Goal: Task Accomplishment & Management: Use online tool/utility

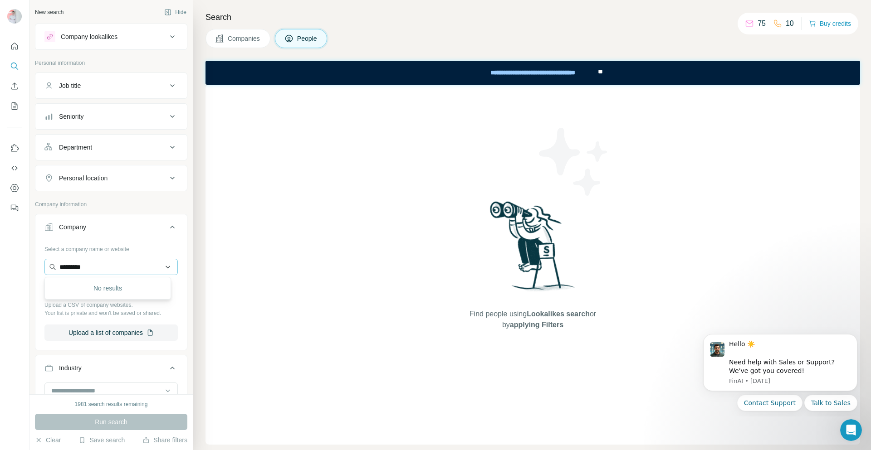
click at [163, 268] on input "*********" at bounding box center [110, 267] width 133 height 16
click at [139, 271] on input "*********" at bounding box center [110, 267] width 133 height 16
type input "*"
drag, startPoint x: 404, startPoint y: 299, endPoint x: 393, endPoint y: 300, distance: 10.5
click at [404, 305] on div "Find people using Lookalikes search or by applying Filters" at bounding box center [532, 265] width 654 height 360
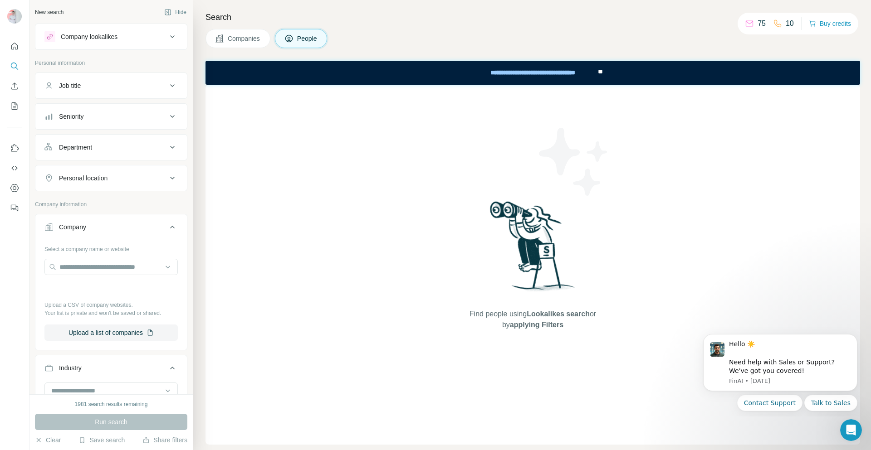
click at [242, 43] on button "Companies" at bounding box center [237, 38] width 65 height 19
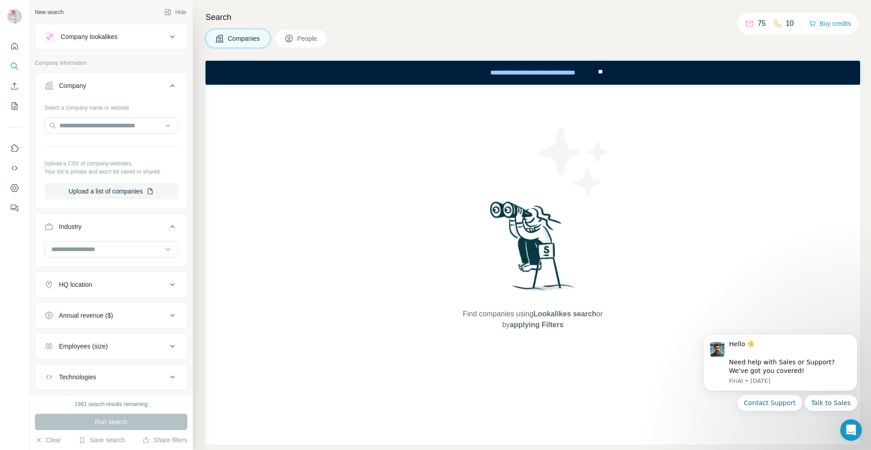
click at [167, 87] on icon at bounding box center [172, 85] width 11 height 11
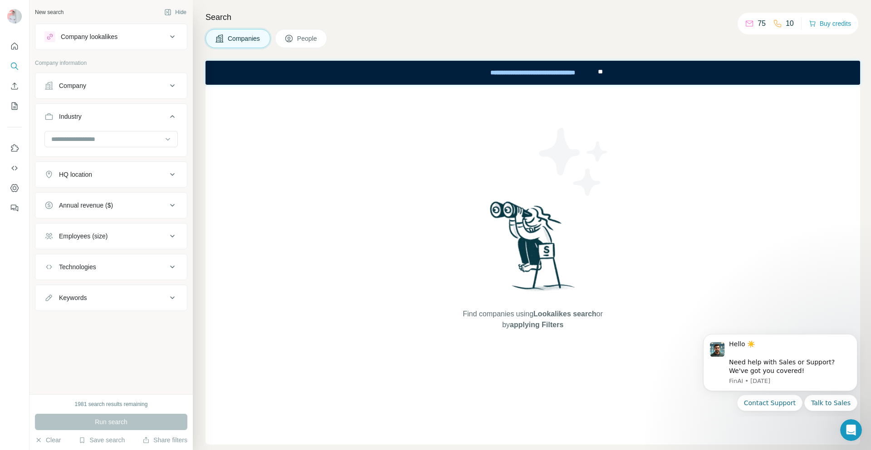
click at [167, 87] on icon at bounding box center [172, 85] width 11 height 11
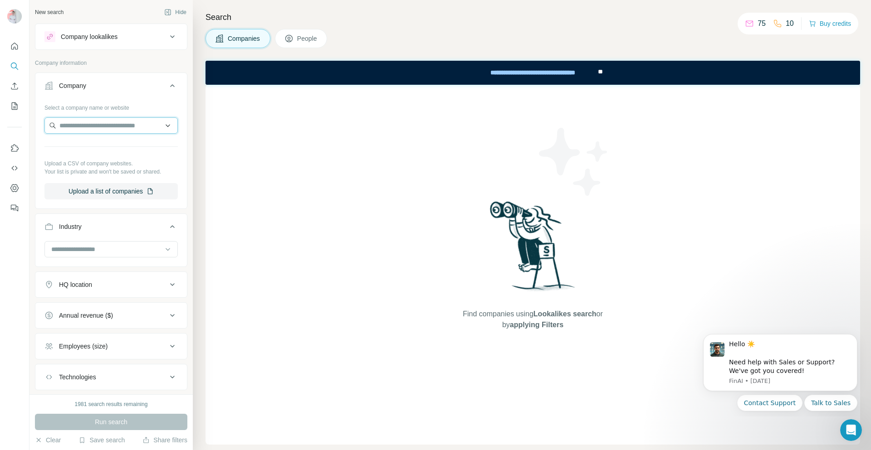
click at [118, 121] on input "text" at bounding box center [110, 125] width 133 height 16
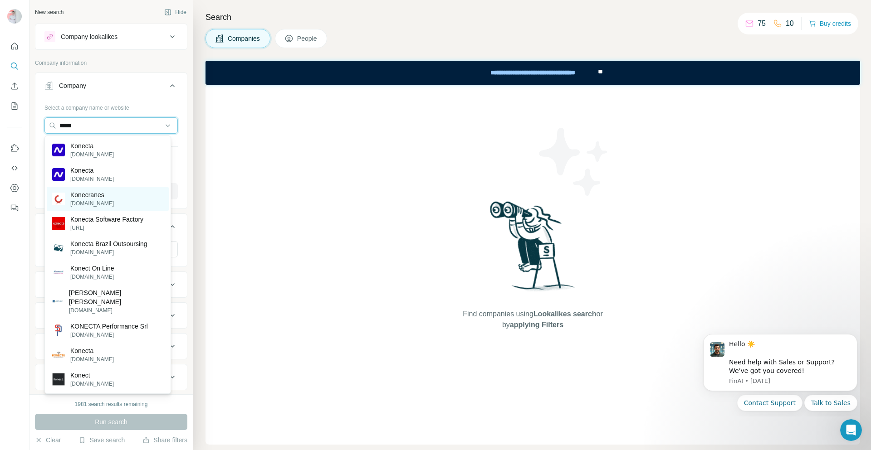
type input "*****"
click at [101, 195] on p "Konecranes" at bounding box center [92, 194] width 44 height 9
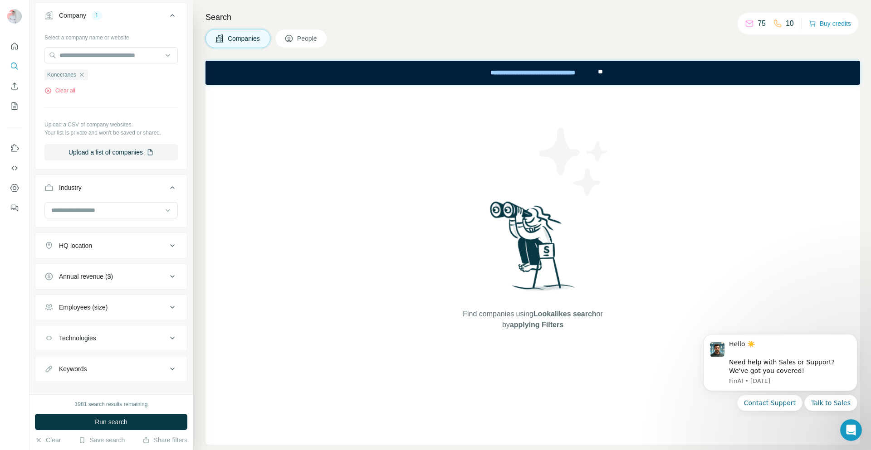
scroll to position [84, 0]
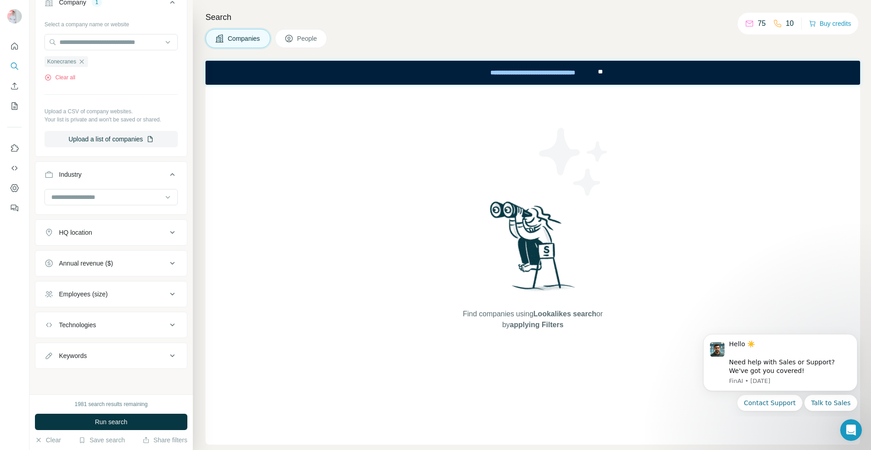
click at [167, 234] on icon at bounding box center [172, 232] width 11 height 11
click at [95, 260] on input "text" at bounding box center [110, 255] width 133 height 16
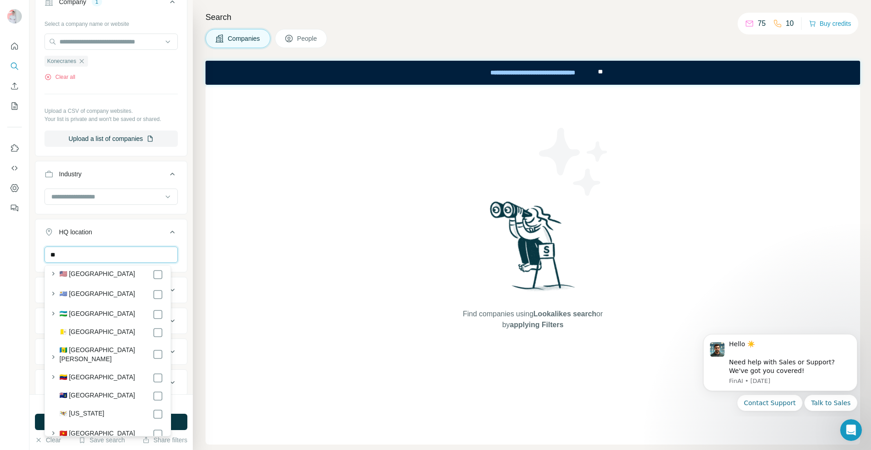
scroll to position [4924, 0]
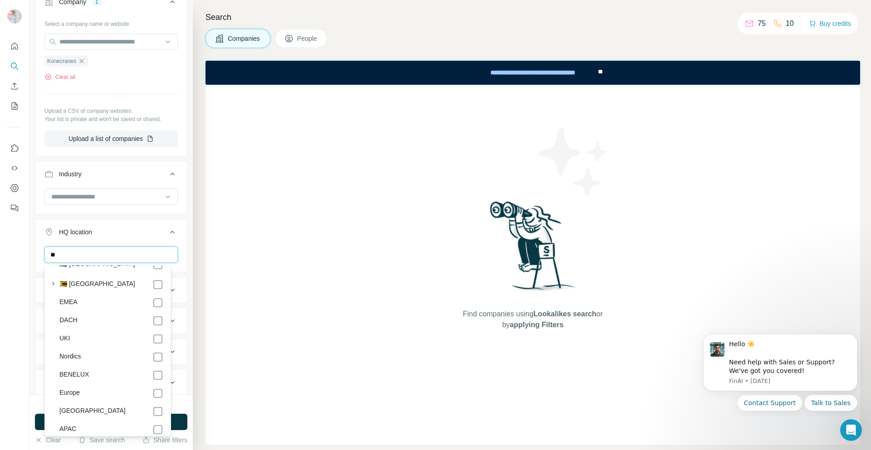
type input "**"
click at [78, 388] on label "Europe" at bounding box center [69, 393] width 20 height 11
click at [180, 408] on div "1981 search results remaining" at bounding box center [111, 404] width 152 height 8
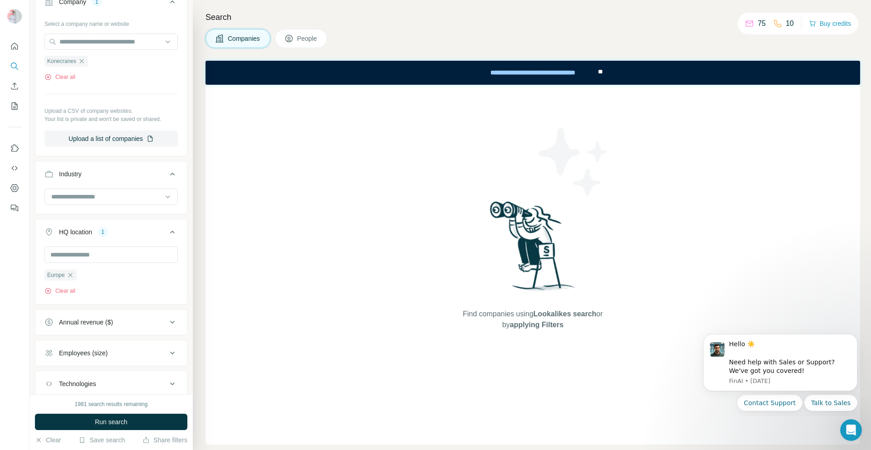
click at [171, 419] on button "Run search" at bounding box center [111, 422] width 152 height 16
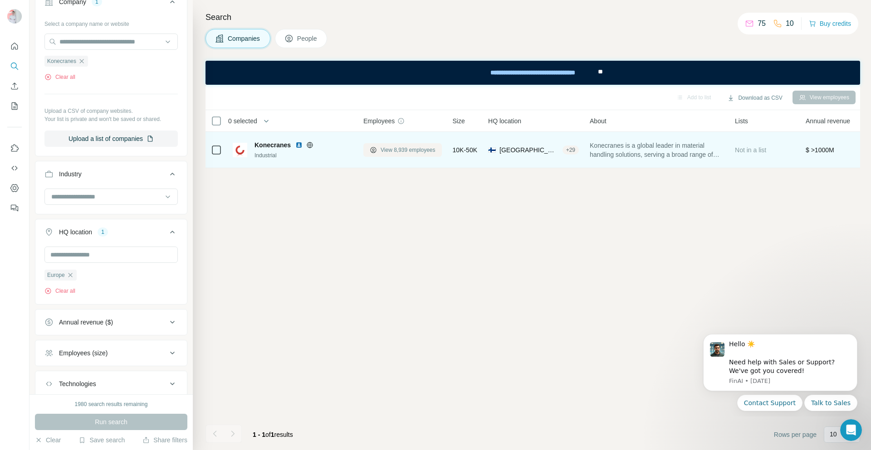
click at [398, 151] on span "View 8,939 employees" at bounding box center [407, 150] width 55 height 8
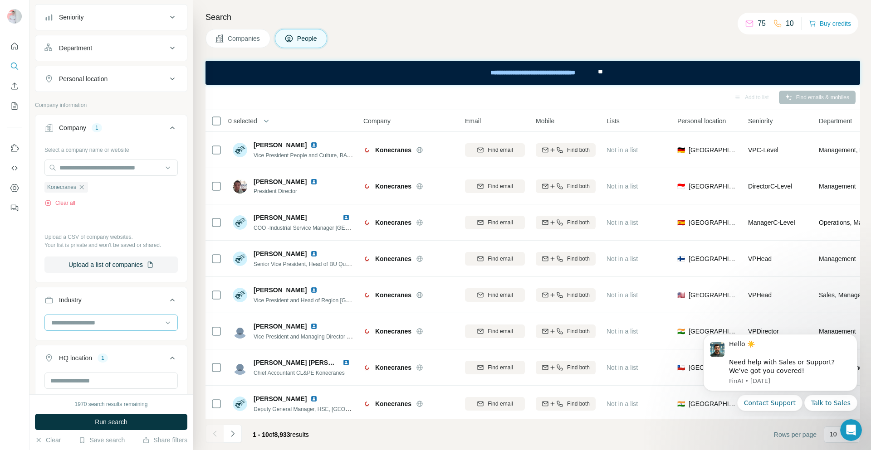
scroll to position [84, 0]
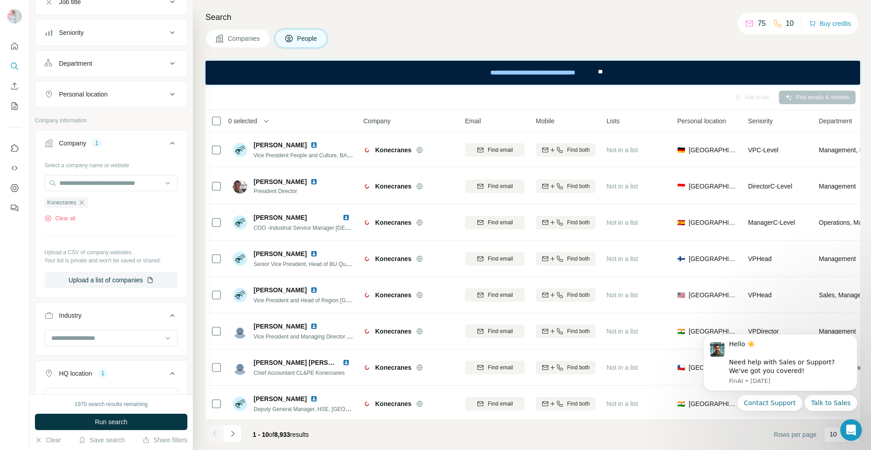
click at [170, 63] on icon at bounding box center [172, 63] width 5 height 3
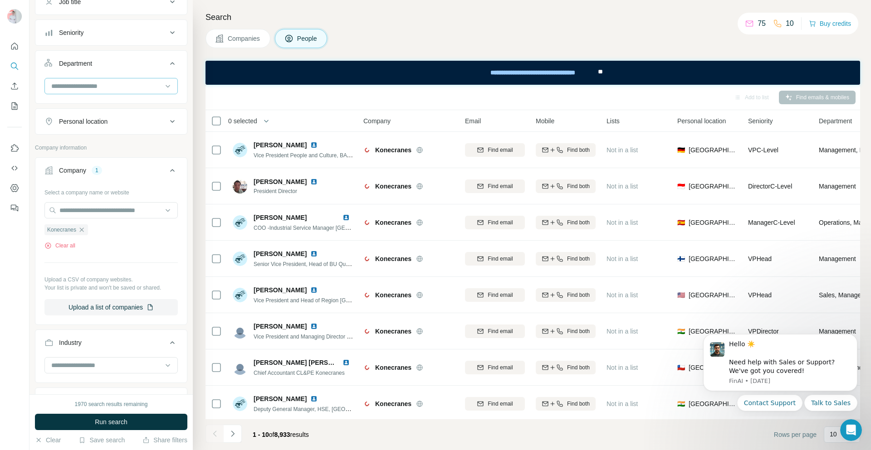
click at [106, 84] on input at bounding box center [106, 86] width 112 height 10
click at [83, 113] on p "Engineering" at bounding box center [69, 113] width 34 height 9
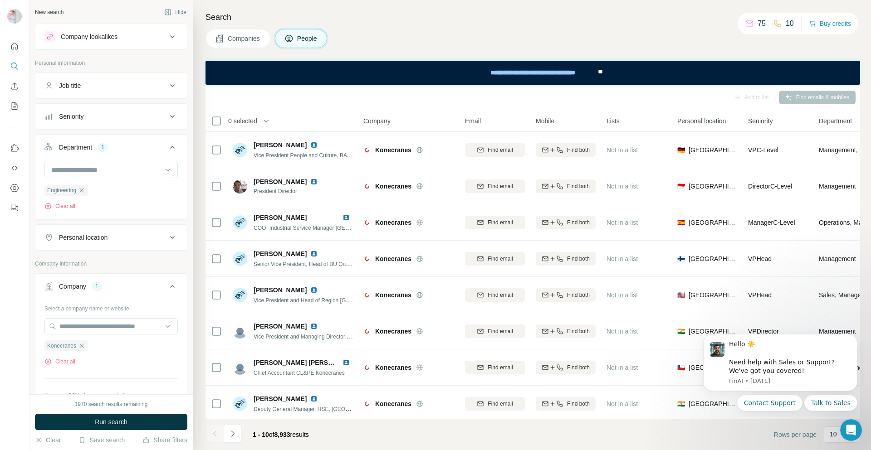
click at [167, 83] on icon at bounding box center [172, 85] width 11 height 11
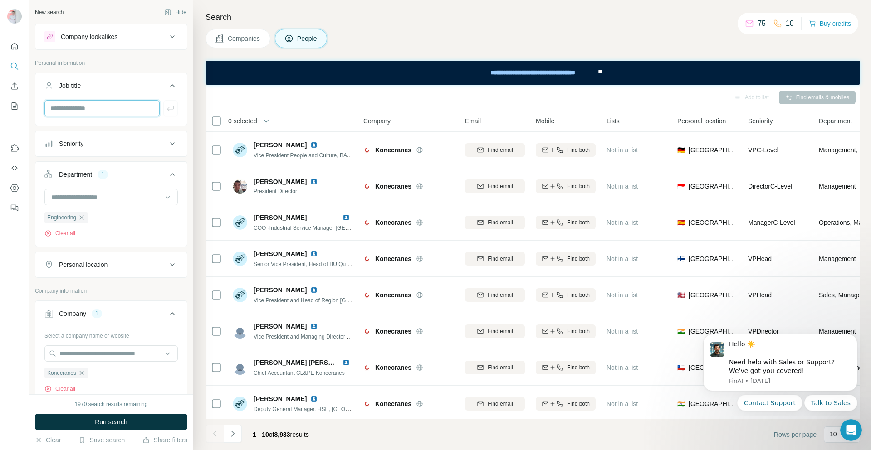
click at [120, 111] on input "text" at bounding box center [101, 108] width 115 height 16
type input "********"
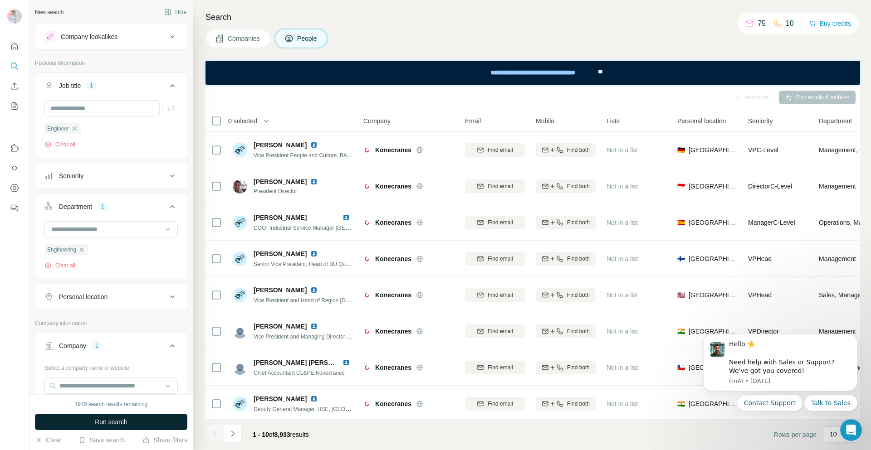
click at [126, 427] on button "Run search" at bounding box center [111, 422] width 152 height 16
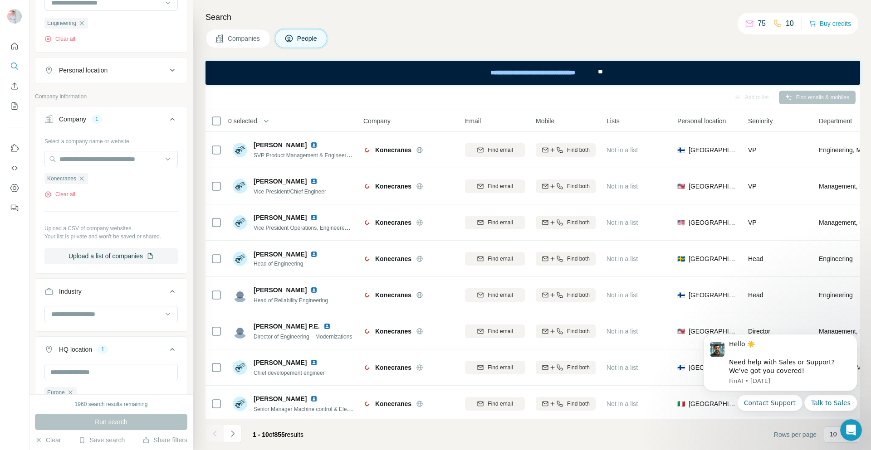
scroll to position [136, 0]
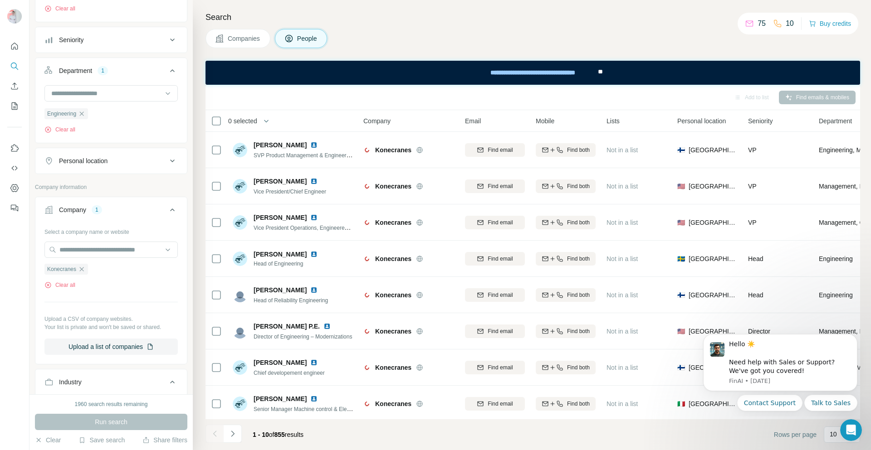
click at [167, 163] on icon at bounding box center [172, 161] width 11 height 11
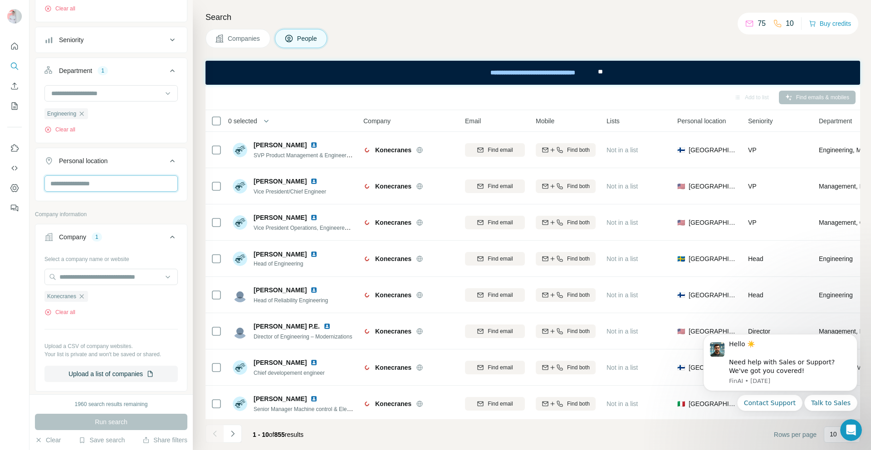
click at [126, 191] on input "text" at bounding box center [110, 183] width 133 height 16
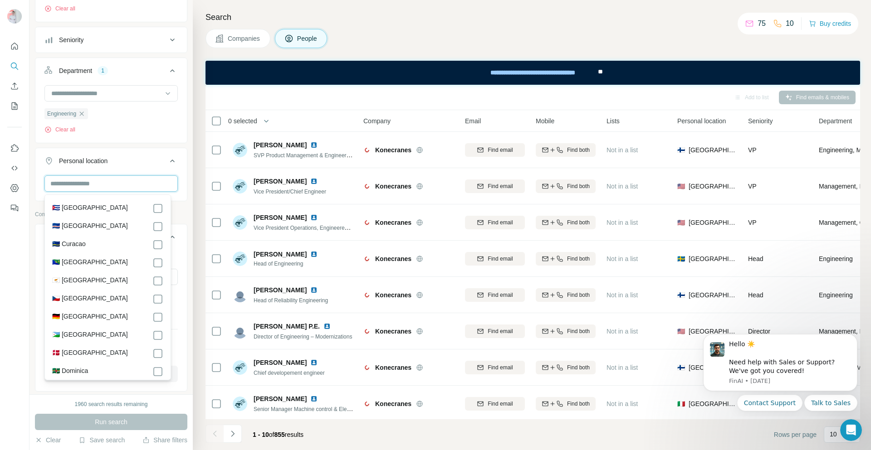
scroll to position [952, 0]
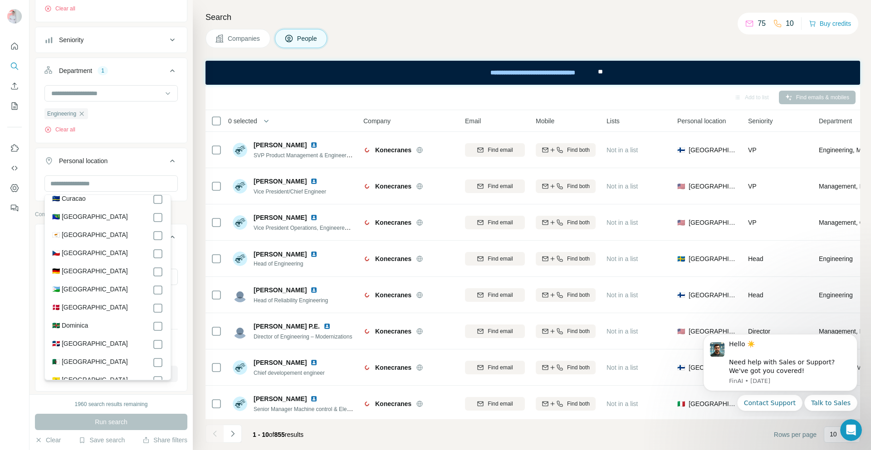
click at [86, 277] on label "🇩🇪 [GEOGRAPHIC_DATA]" at bounding box center [90, 272] width 76 height 11
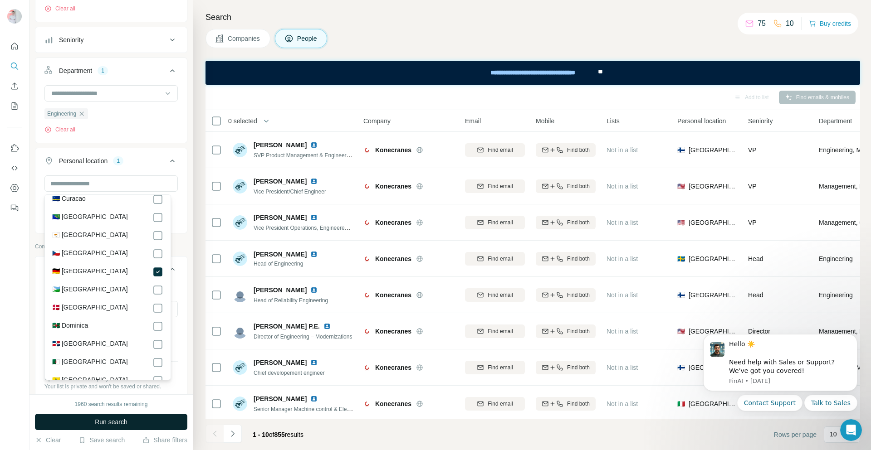
click at [160, 419] on button "Run search" at bounding box center [111, 422] width 152 height 16
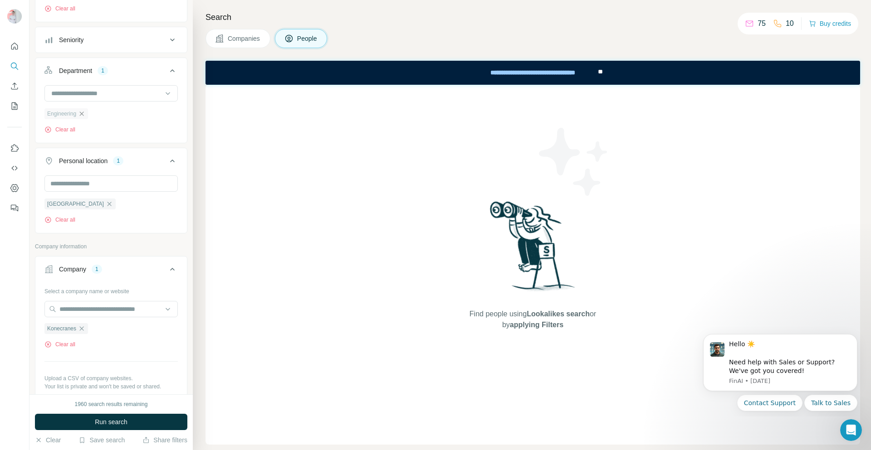
click at [84, 116] on icon "button" at bounding box center [82, 114] width 4 height 4
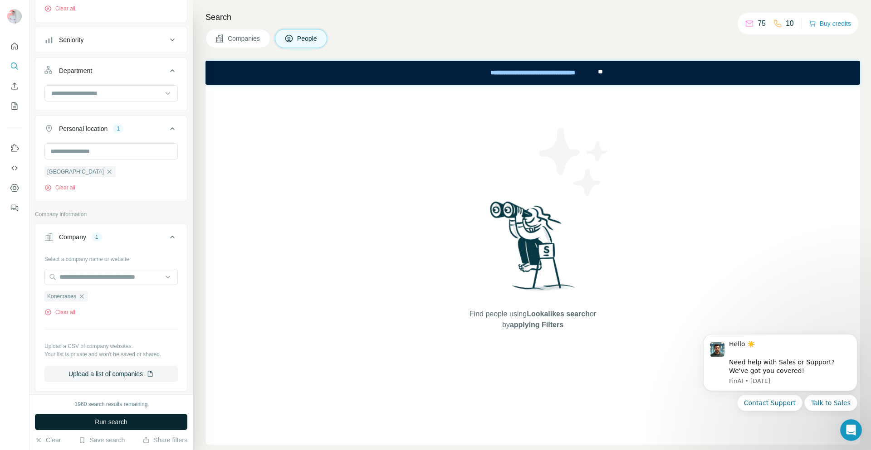
click at [156, 416] on button "Run search" at bounding box center [111, 422] width 152 height 16
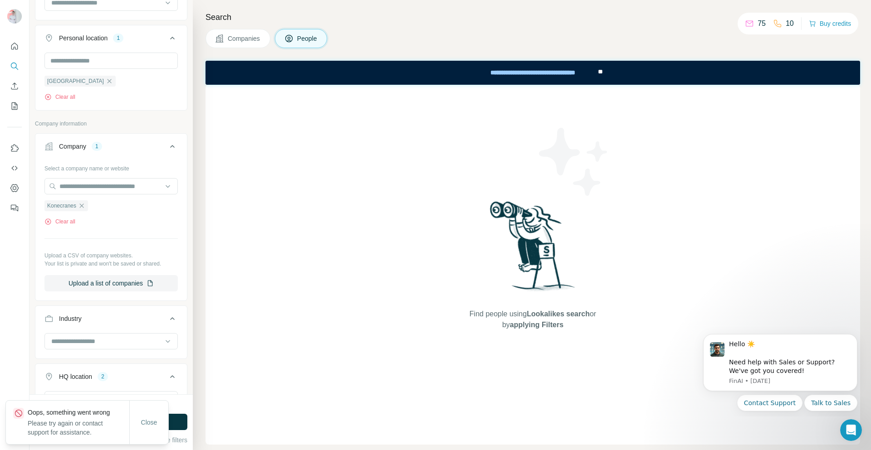
scroll to position [363, 0]
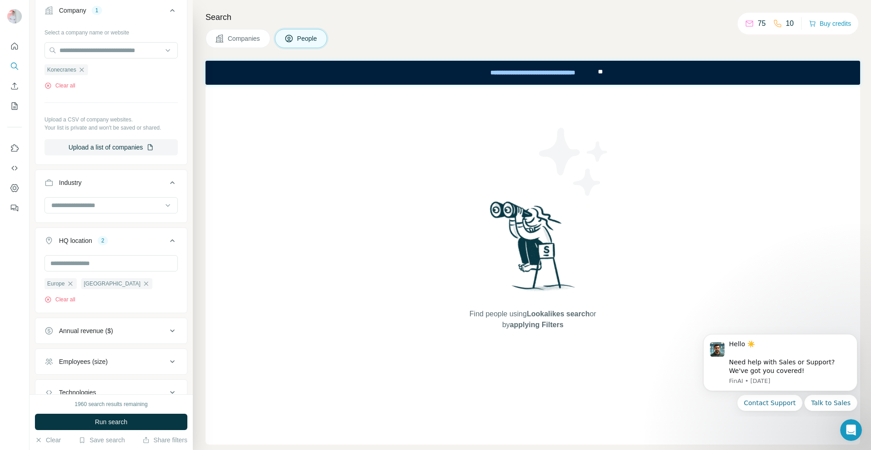
click at [142, 287] on icon "button" at bounding box center [145, 283] width 7 height 7
click at [142, 424] on button "Run search" at bounding box center [111, 422] width 152 height 16
click at [71, 287] on icon "button" at bounding box center [70, 283] width 7 height 7
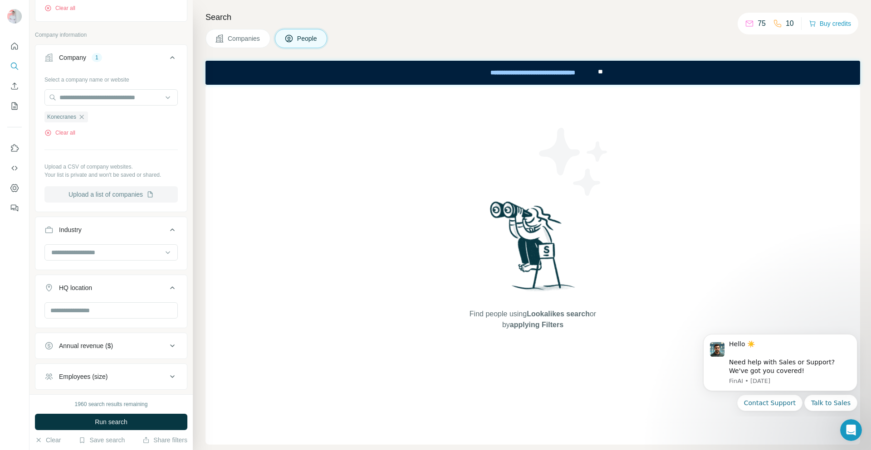
scroll to position [227, 0]
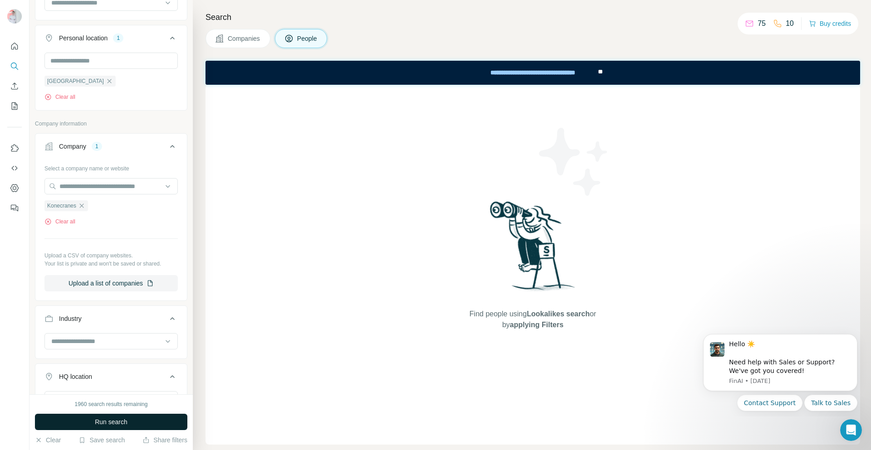
click at [153, 418] on button "Run search" at bounding box center [111, 422] width 152 height 16
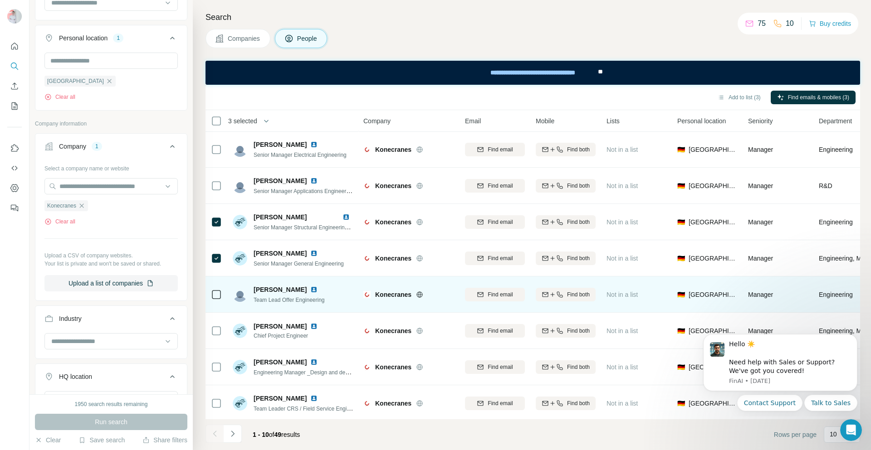
scroll to position [80, 0]
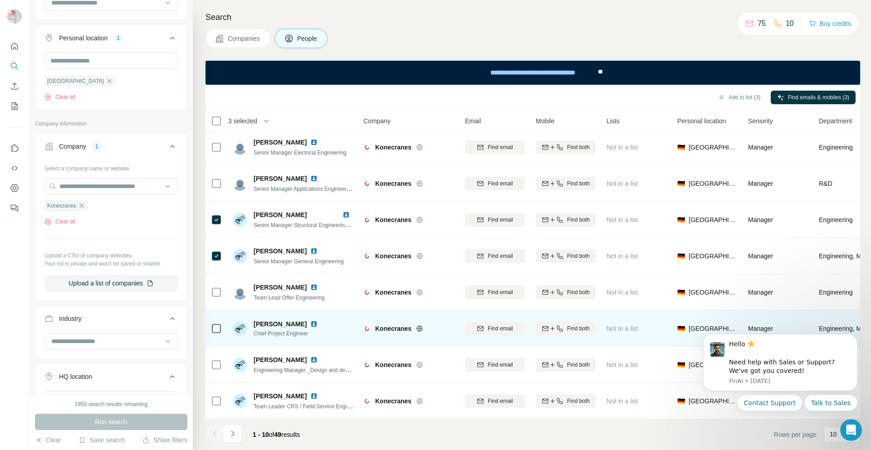
click at [221, 328] on icon at bounding box center [216, 328] width 11 height 11
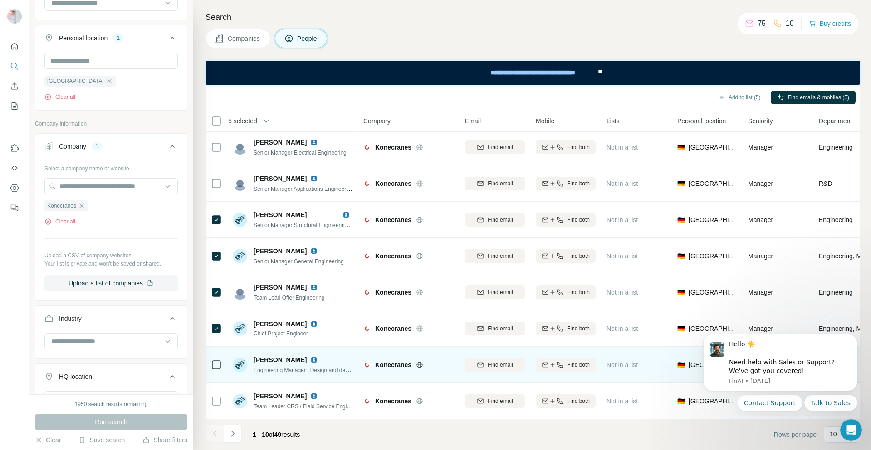
click at [221, 361] on icon at bounding box center [216, 365] width 11 height 11
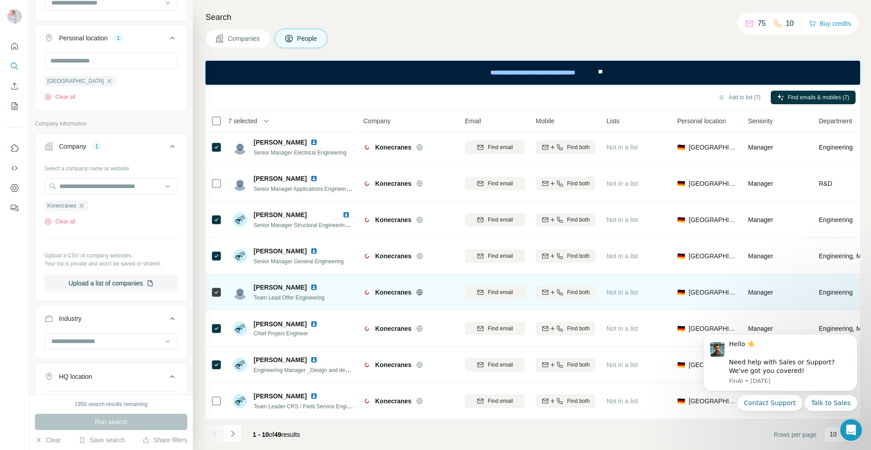
click at [719, 97] on button "Add to list (7)" at bounding box center [739, 98] width 56 height 14
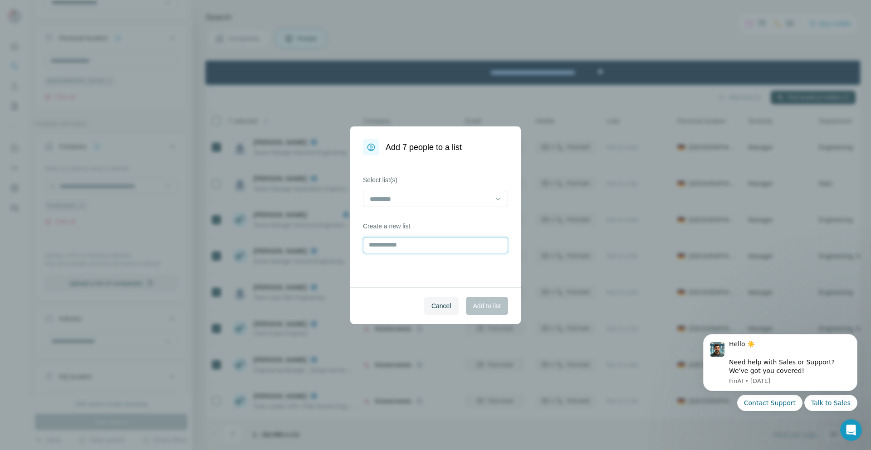
click at [399, 249] on input "text" at bounding box center [435, 245] width 145 height 16
type input "**********"
click at [476, 308] on span "Add to list" at bounding box center [487, 306] width 28 height 9
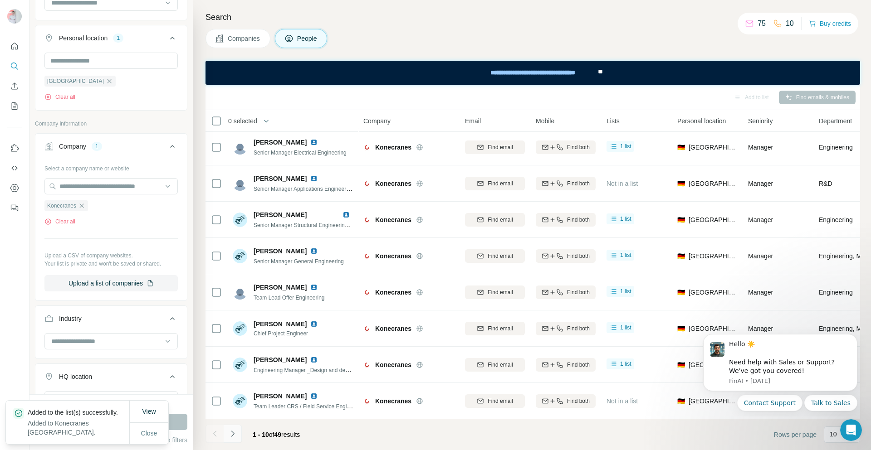
click at [232, 433] on icon "Navigate to next page" at bounding box center [232, 433] width 9 height 9
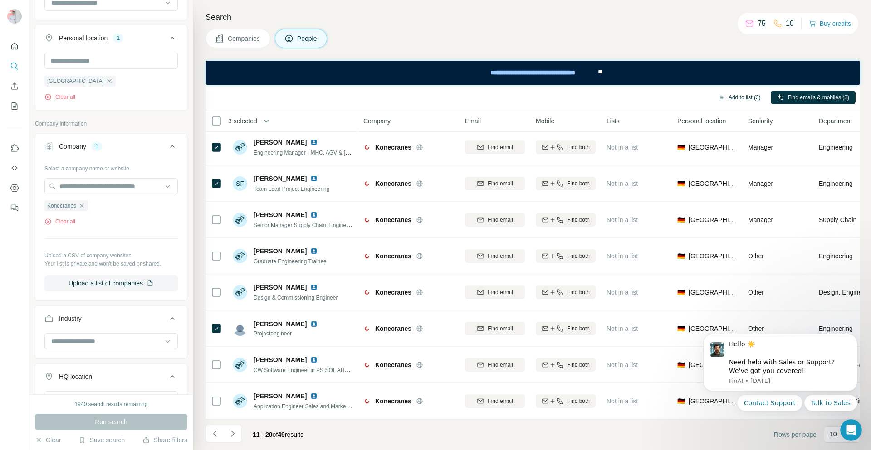
click at [744, 95] on button "Add to list (3)" at bounding box center [739, 98] width 56 height 14
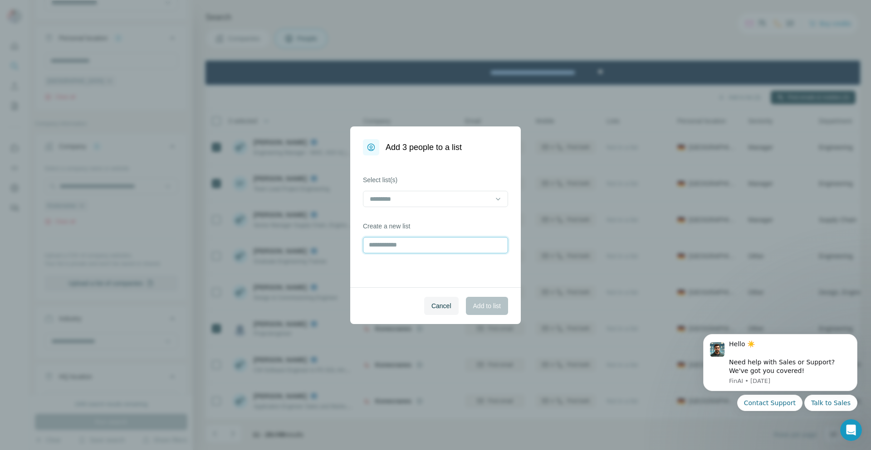
click at [445, 252] on input "text" at bounding box center [435, 245] width 145 height 16
click at [417, 199] on input at bounding box center [430, 199] width 122 height 10
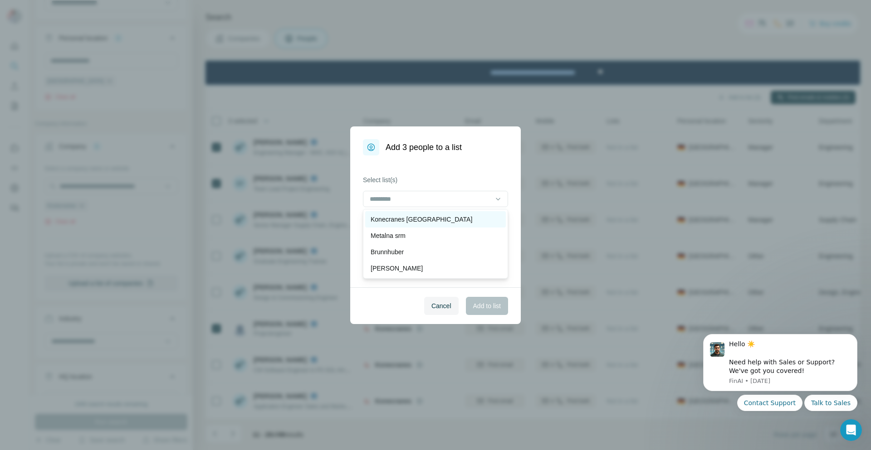
click at [430, 220] on p "Konecranes [GEOGRAPHIC_DATA]" at bounding box center [421, 219] width 102 height 9
click at [479, 300] on button "Add to list" at bounding box center [487, 306] width 42 height 18
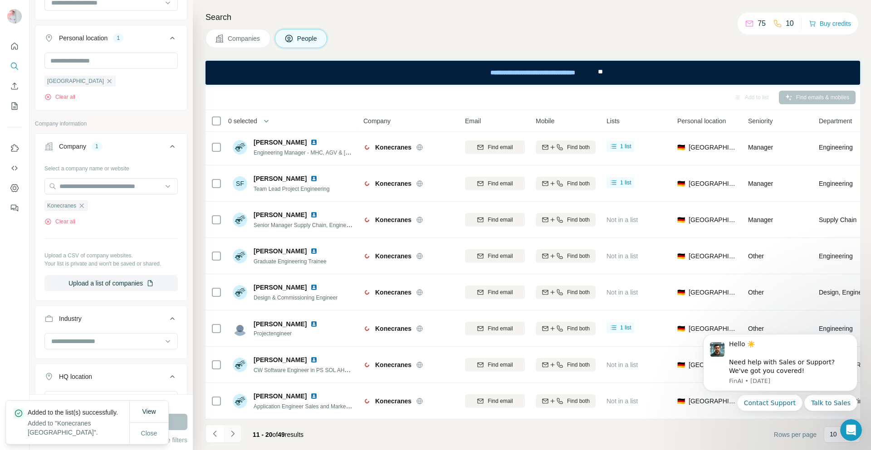
click at [233, 430] on icon "Navigate to next page" at bounding box center [232, 433] width 9 height 9
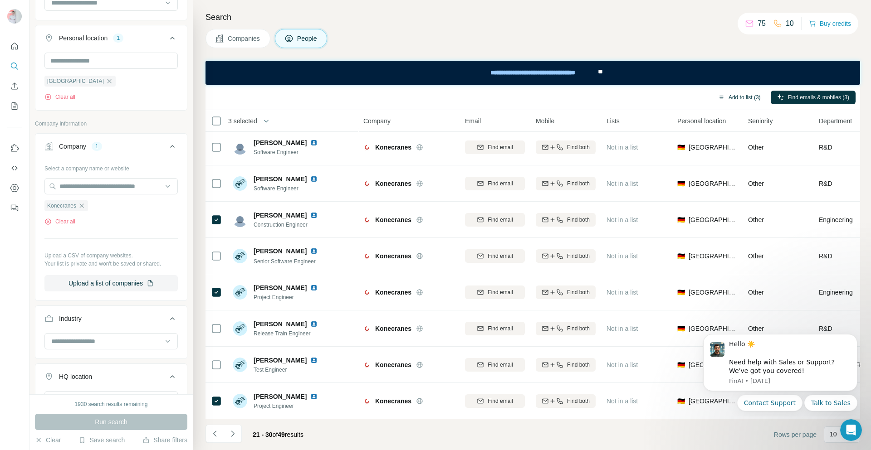
click at [738, 97] on button "Add to list (3)" at bounding box center [739, 98] width 56 height 14
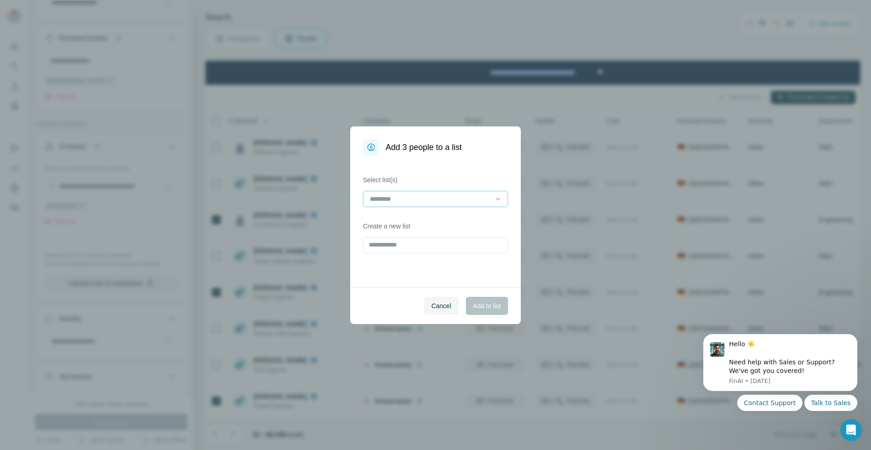
click at [419, 199] on input at bounding box center [430, 199] width 122 height 10
click at [429, 219] on p "Konecranes [GEOGRAPHIC_DATA]" at bounding box center [421, 219] width 102 height 9
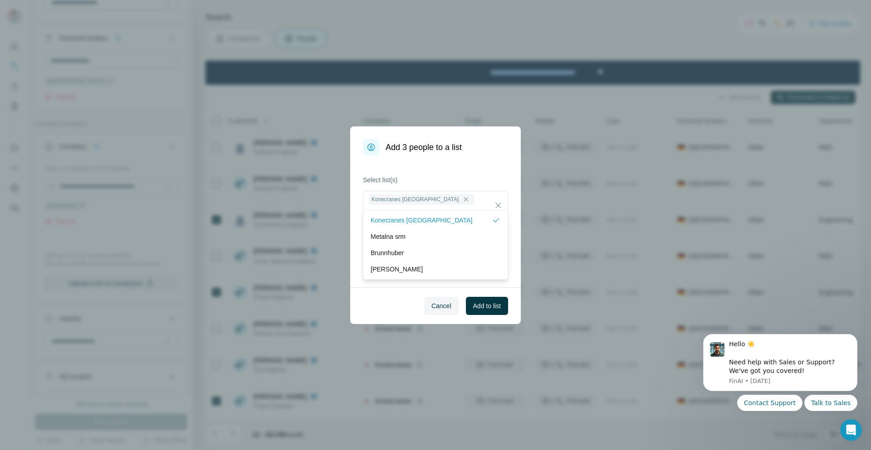
click at [490, 304] on span "Add to list" at bounding box center [487, 306] width 28 height 9
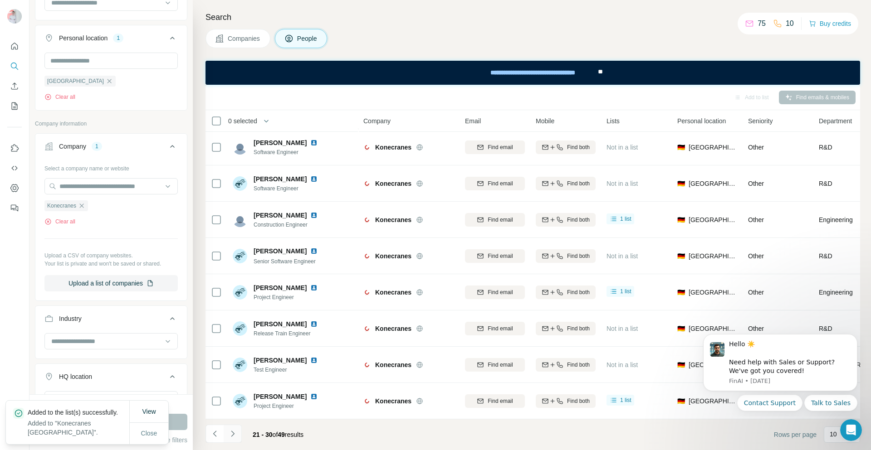
click at [233, 432] on icon "Navigate to next page" at bounding box center [232, 433] width 9 height 9
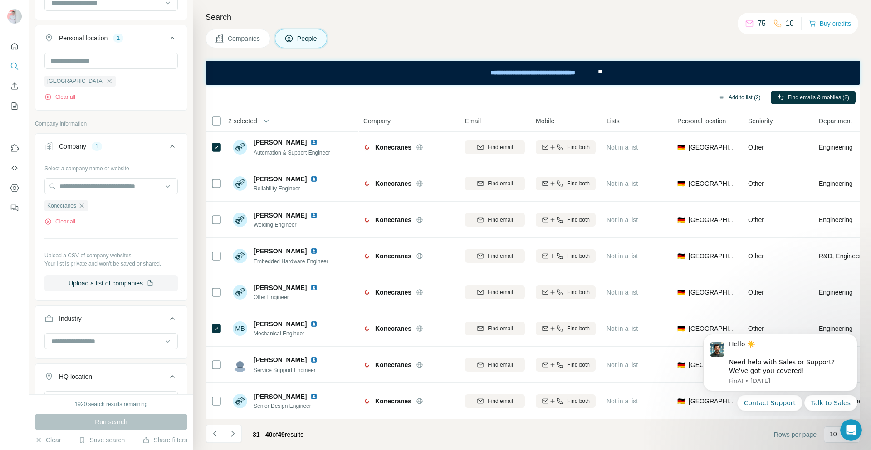
click at [748, 97] on button "Add to list (2)" at bounding box center [739, 98] width 56 height 14
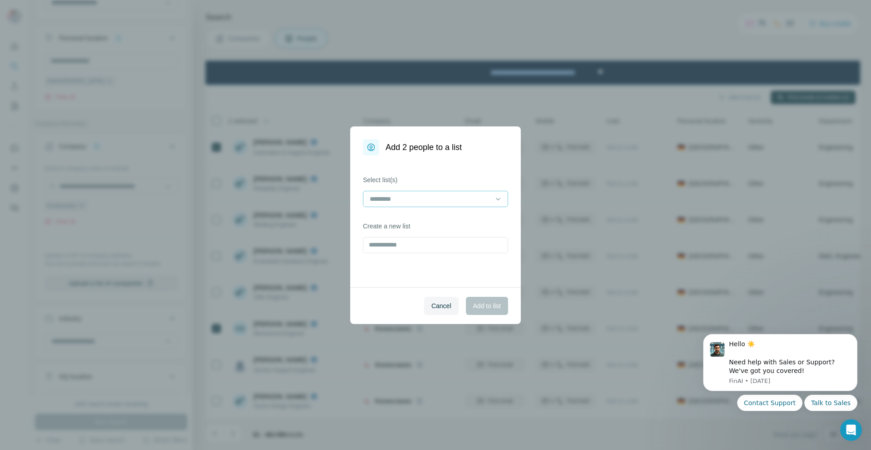
click at [463, 197] on input at bounding box center [430, 199] width 122 height 10
click at [430, 221] on p "Konecranes [GEOGRAPHIC_DATA]" at bounding box center [421, 219] width 102 height 9
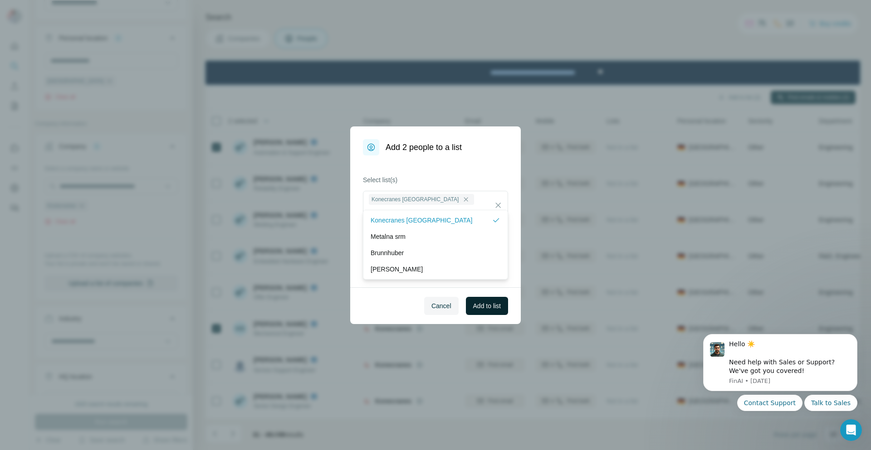
click at [480, 309] on span "Add to list" at bounding box center [487, 306] width 28 height 9
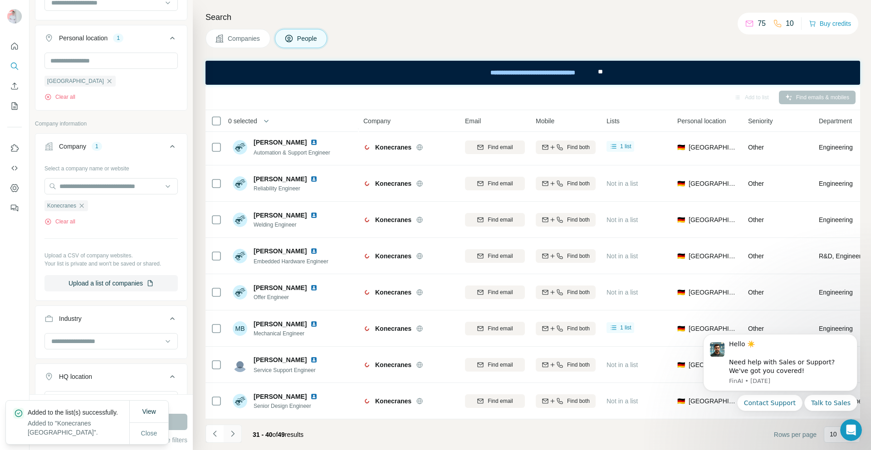
click at [235, 433] on icon "Navigate to next page" at bounding box center [232, 433] width 9 height 9
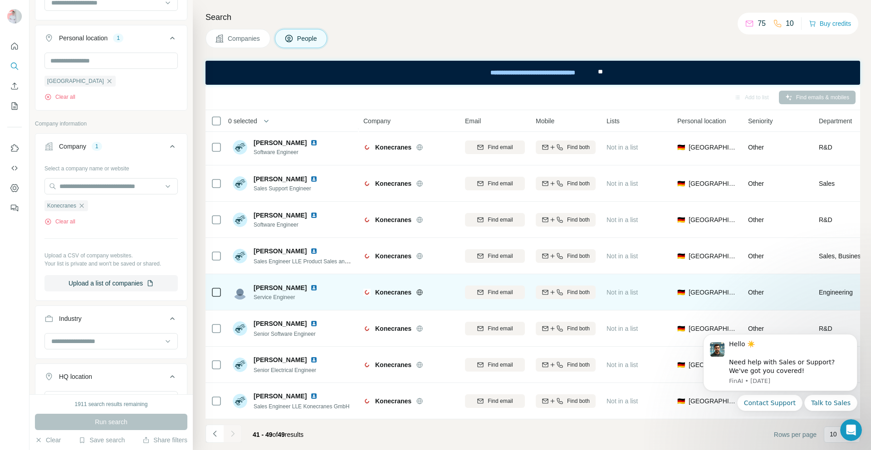
scroll to position [0, 0]
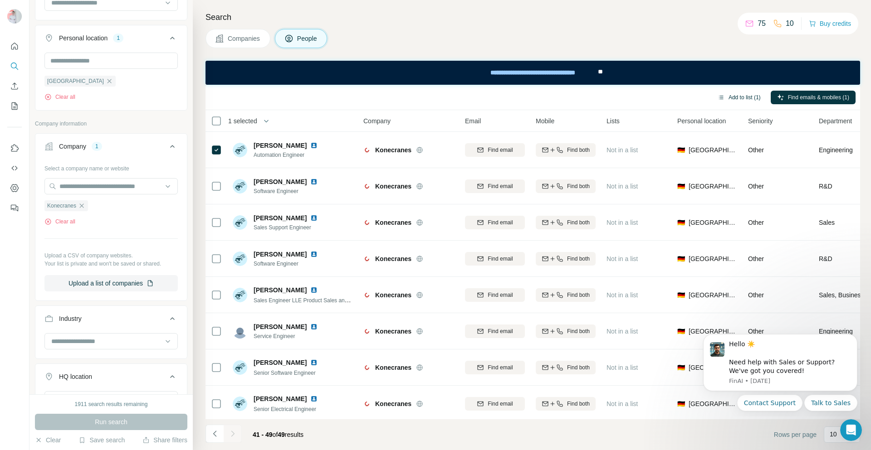
click at [726, 99] on button "Add to list (1)" at bounding box center [739, 98] width 56 height 14
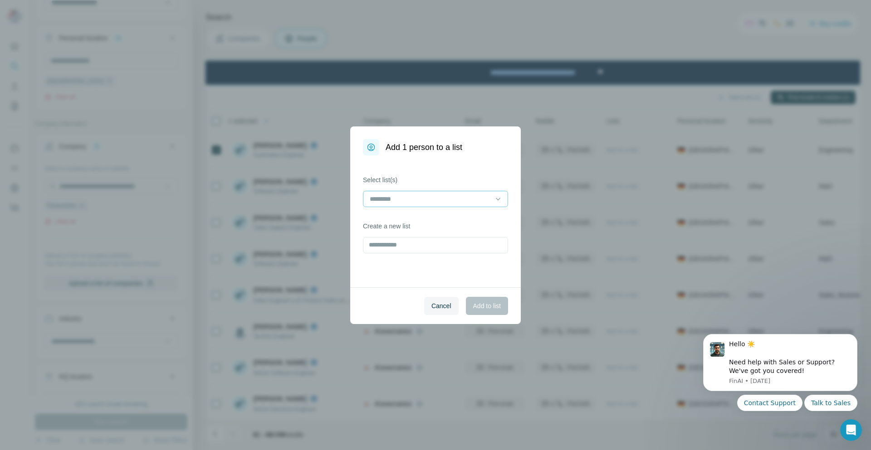
click at [477, 203] on input at bounding box center [430, 199] width 122 height 10
click at [420, 217] on p "Konecranes [GEOGRAPHIC_DATA]" at bounding box center [421, 219] width 102 height 9
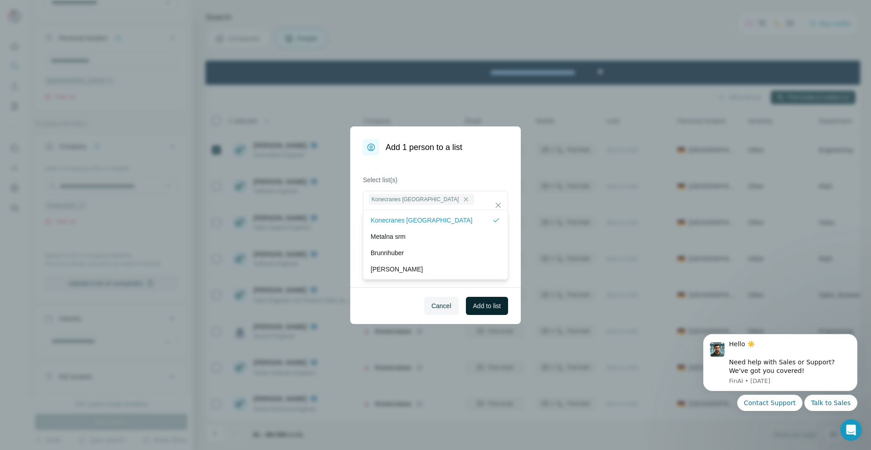
click at [473, 308] on span "Add to list" at bounding box center [487, 306] width 28 height 9
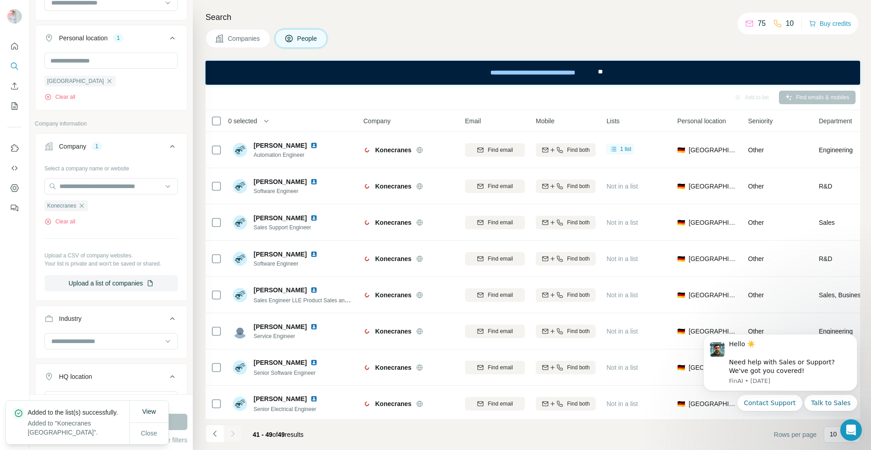
click at [247, 44] on button "Companies" at bounding box center [237, 38] width 65 height 19
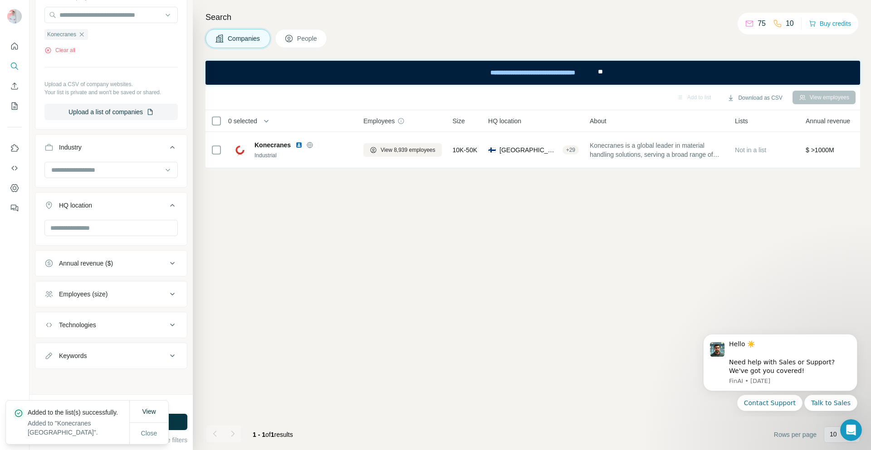
scroll to position [111, 0]
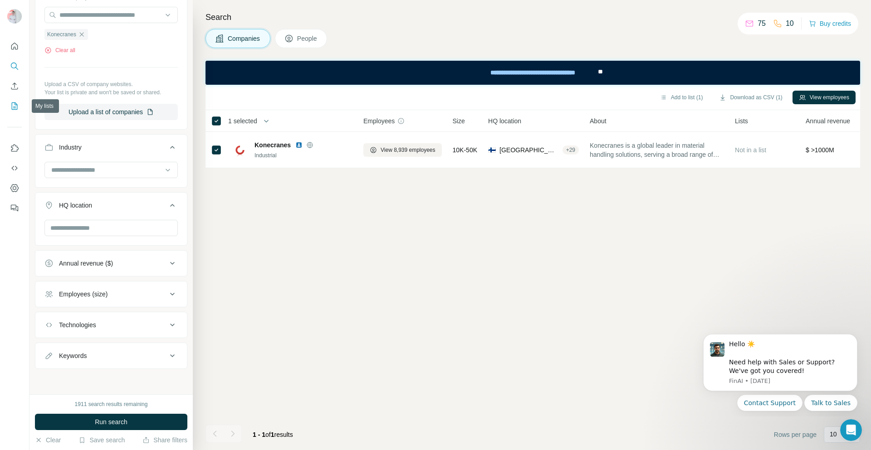
click at [19, 101] on button "My lists" at bounding box center [14, 106] width 15 height 16
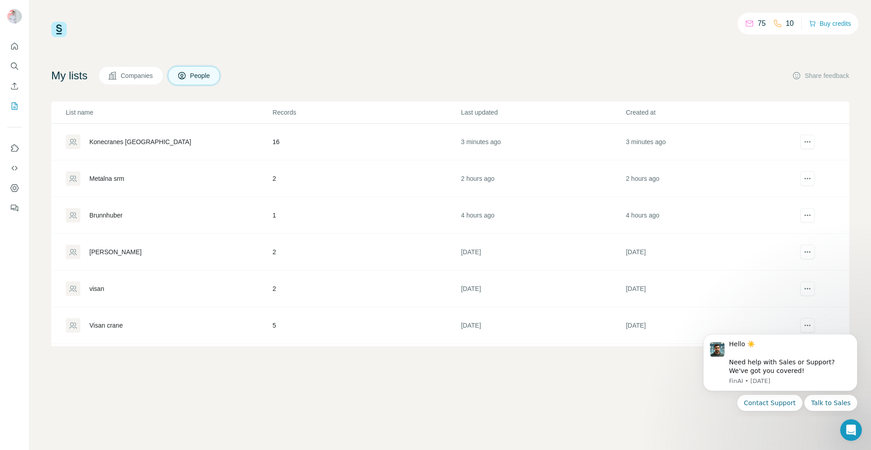
click at [121, 142] on div "Konecranes [GEOGRAPHIC_DATA]" at bounding box center [140, 141] width 102 height 9
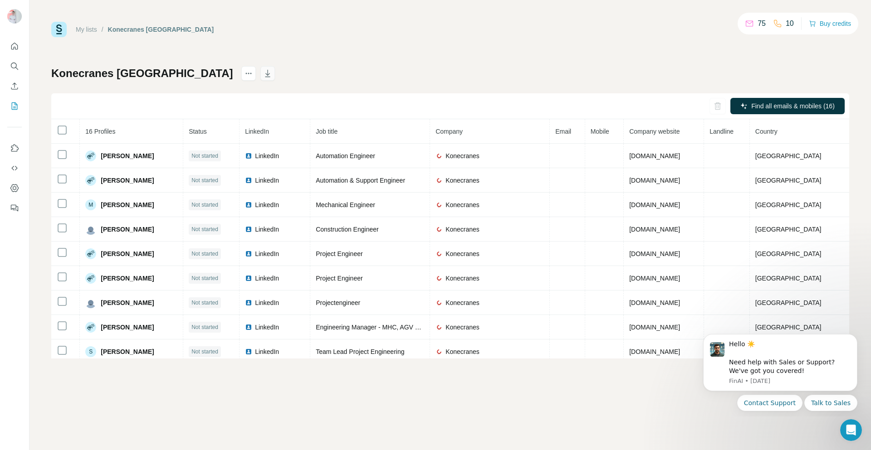
click at [263, 74] on icon "button" at bounding box center [267, 73] width 9 height 9
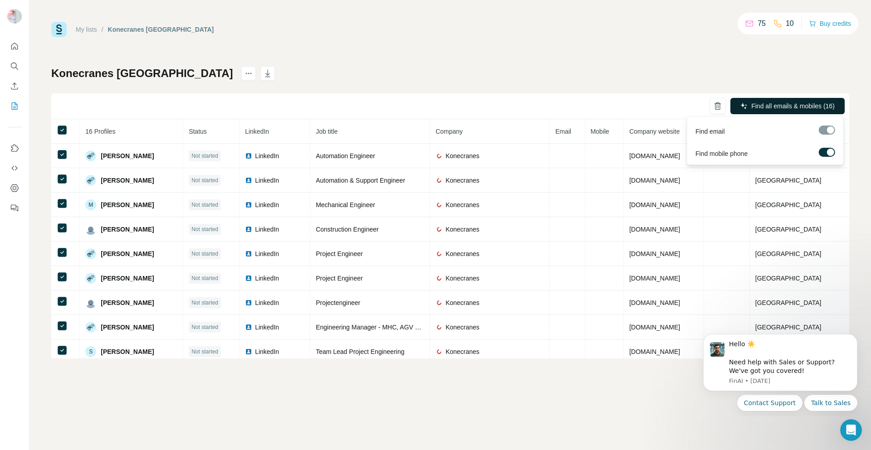
click at [757, 106] on span "Find all emails & mobiles (16)" at bounding box center [792, 106] width 83 height 9
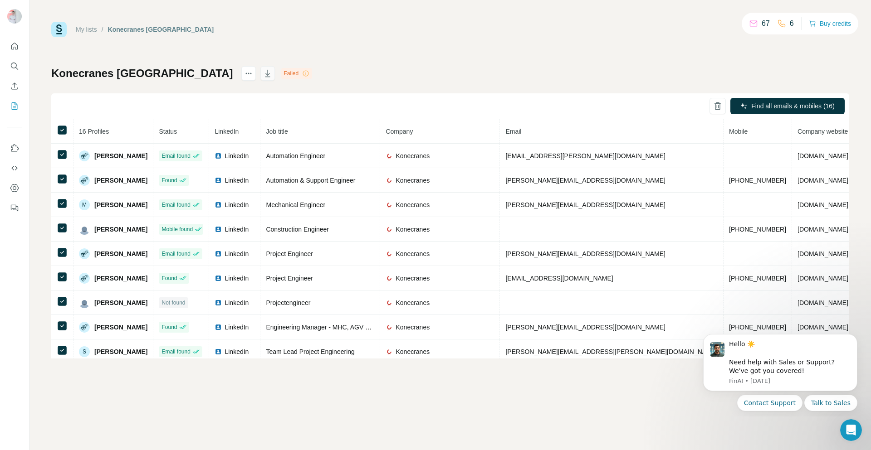
click at [263, 75] on icon "button" at bounding box center [267, 73] width 9 height 9
click at [13, 48] on icon "Quick start" at bounding box center [14, 46] width 9 height 9
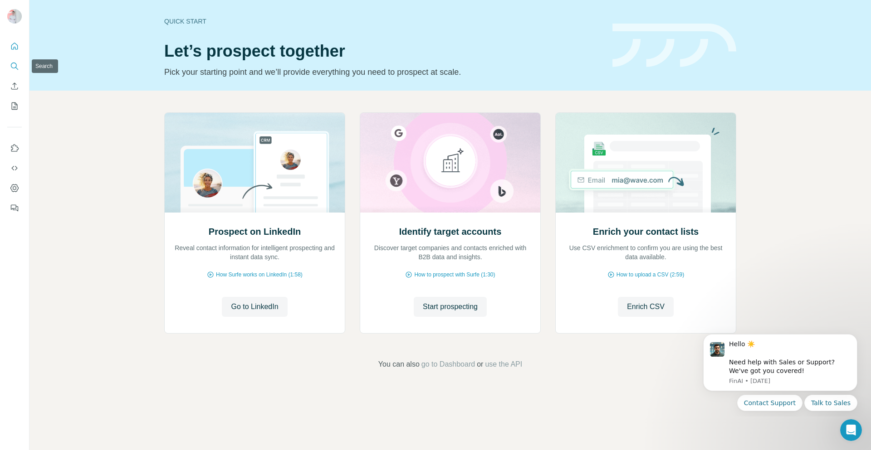
click at [13, 63] on icon "Search" at bounding box center [14, 66] width 6 height 6
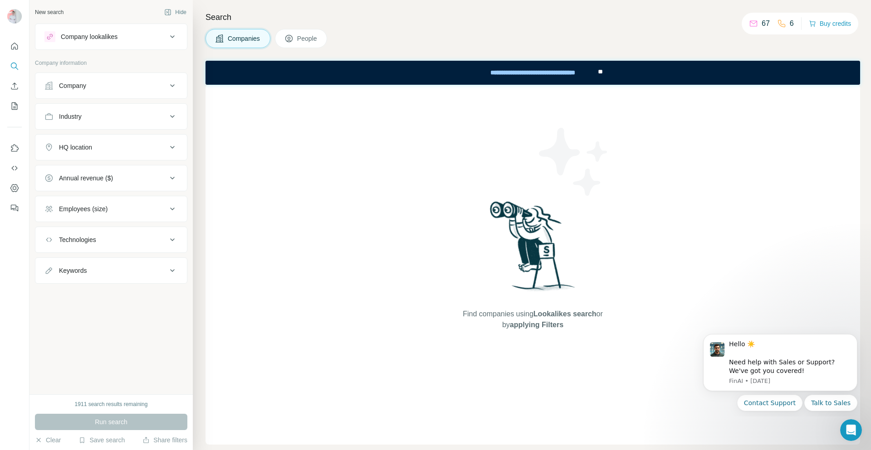
click at [175, 39] on icon at bounding box center [172, 36] width 11 height 11
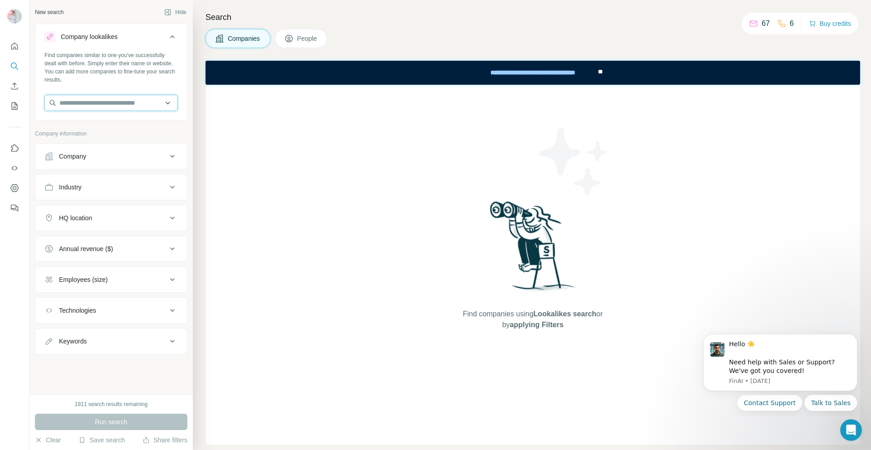
click at [66, 104] on input "text" at bounding box center [110, 103] width 133 height 16
click at [71, 105] on input "*********" at bounding box center [110, 103] width 133 height 16
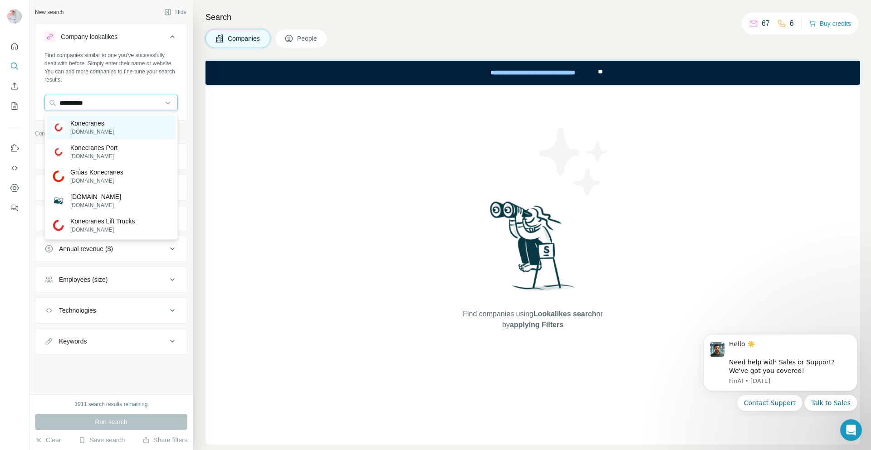
type input "**********"
click at [85, 126] on p "Konecranes" at bounding box center [92, 123] width 44 height 9
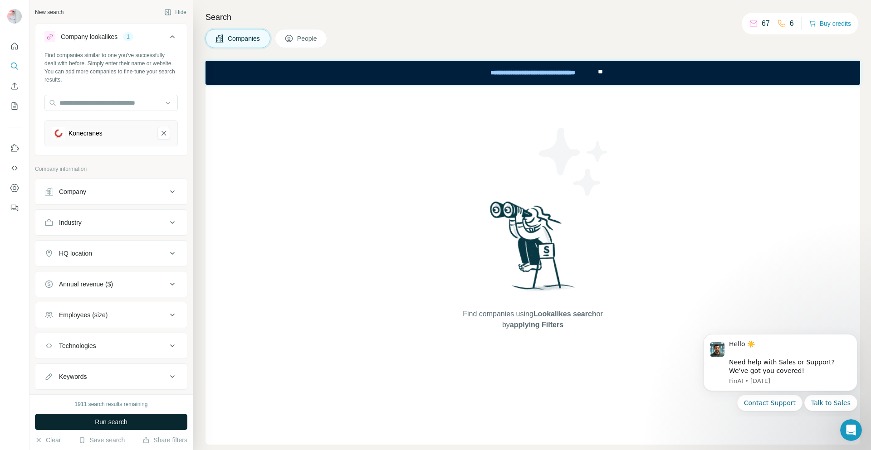
click at [101, 423] on span "Run search" at bounding box center [111, 422] width 33 height 9
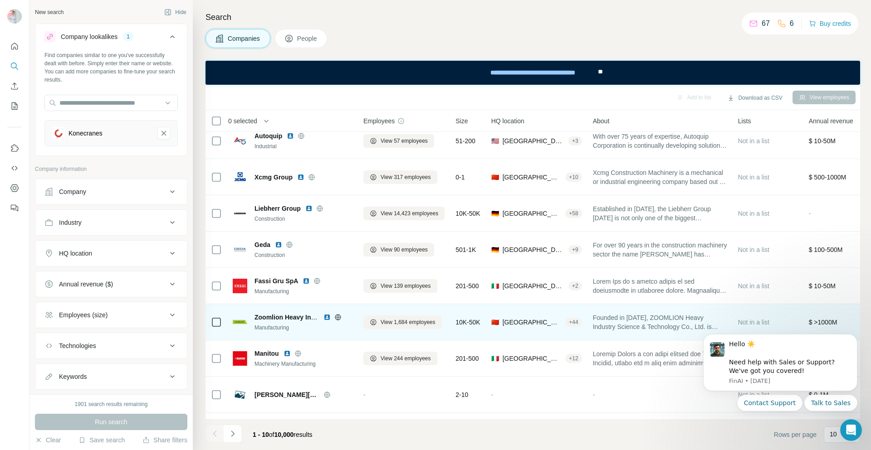
scroll to position [80, 0]
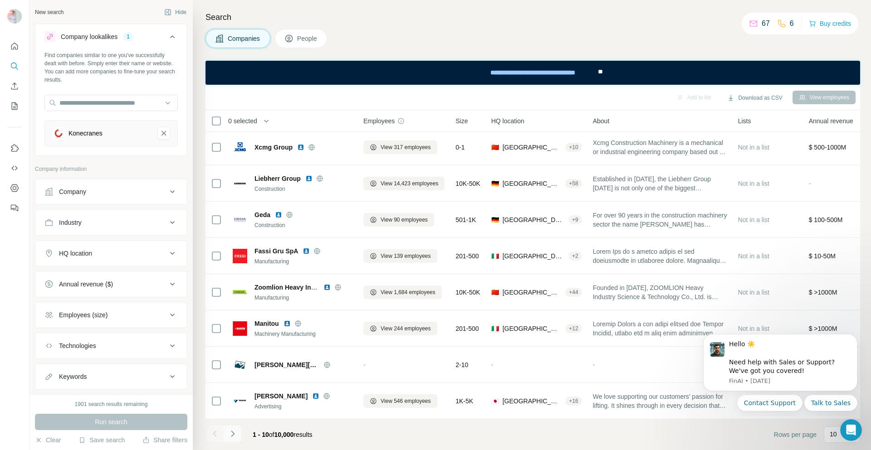
click at [231, 434] on icon "Navigate to next page" at bounding box center [232, 433] width 9 height 9
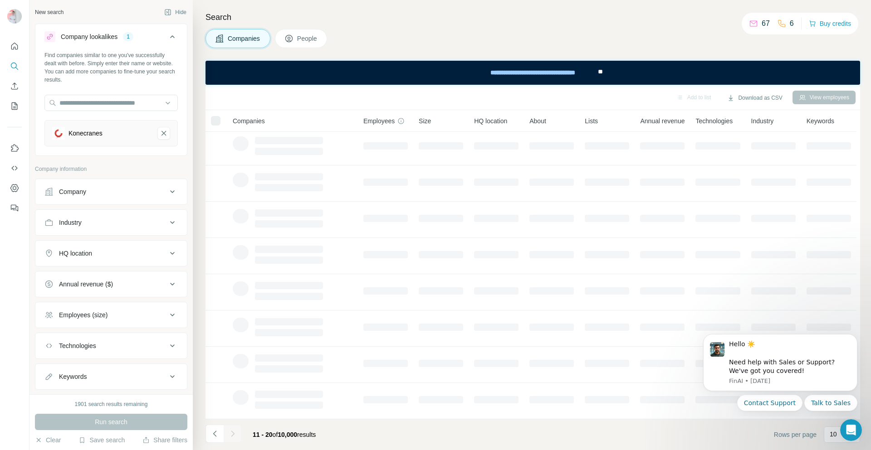
click at [167, 311] on icon at bounding box center [172, 315] width 11 height 11
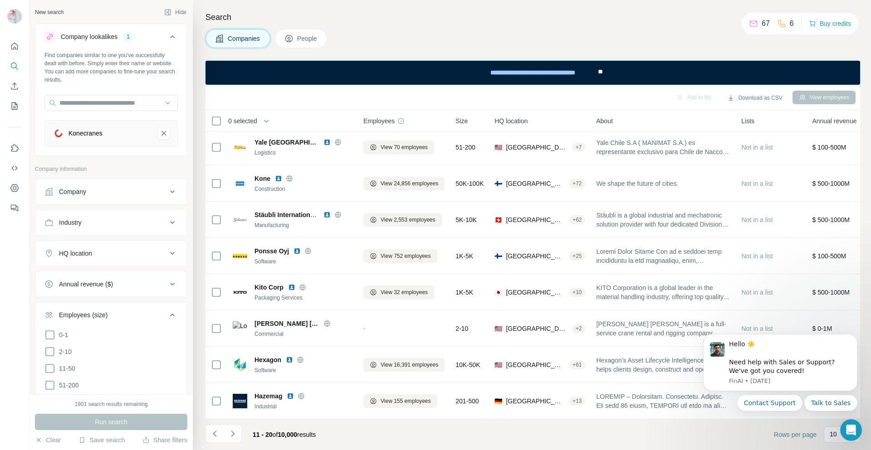
drag, startPoint x: 48, startPoint y: 367, endPoint x: 63, endPoint y: 340, distance: 30.6
click at [48, 367] on icon at bounding box center [49, 368] width 11 height 11
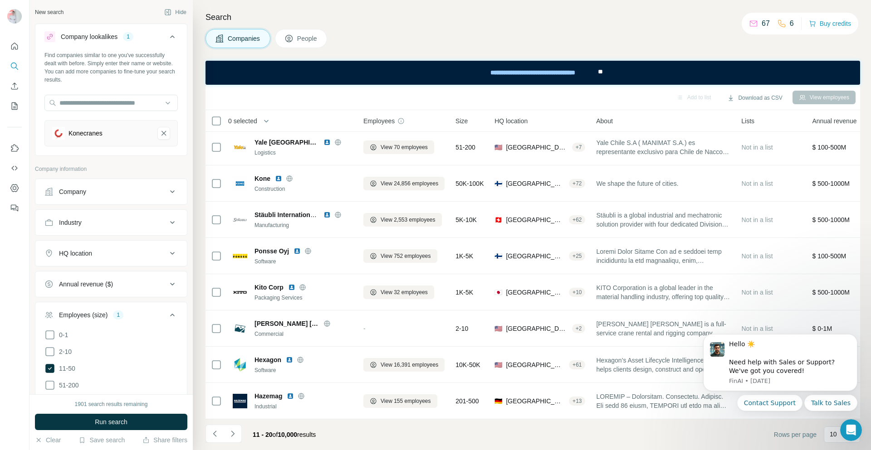
scroll to position [91, 0]
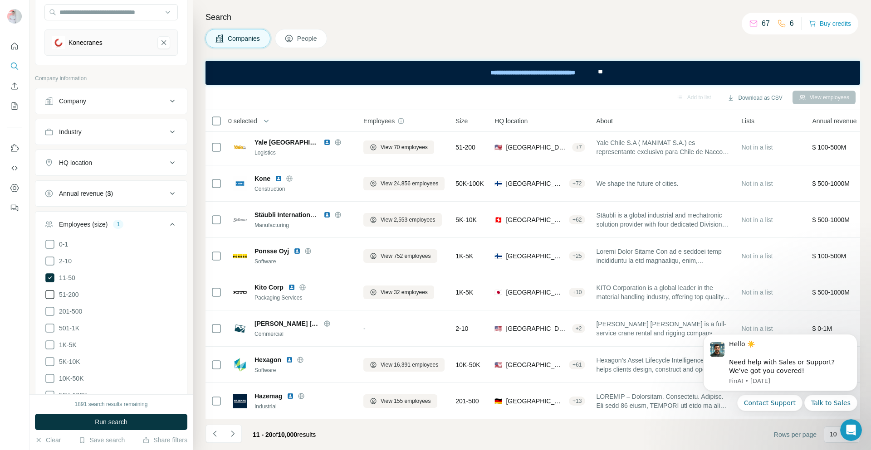
click at [48, 293] on icon at bounding box center [49, 294] width 11 height 11
click at [47, 309] on icon at bounding box center [49, 311] width 11 height 11
click at [51, 324] on icon at bounding box center [49, 328] width 9 height 9
click at [50, 344] on icon at bounding box center [49, 345] width 11 height 11
click at [54, 361] on icon at bounding box center [49, 361] width 11 height 11
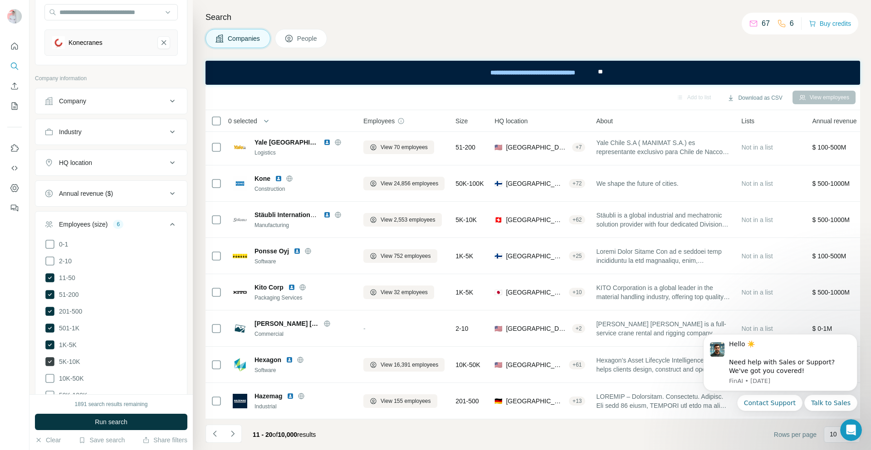
click at [53, 375] on icon at bounding box center [49, 378] width 11 height 11
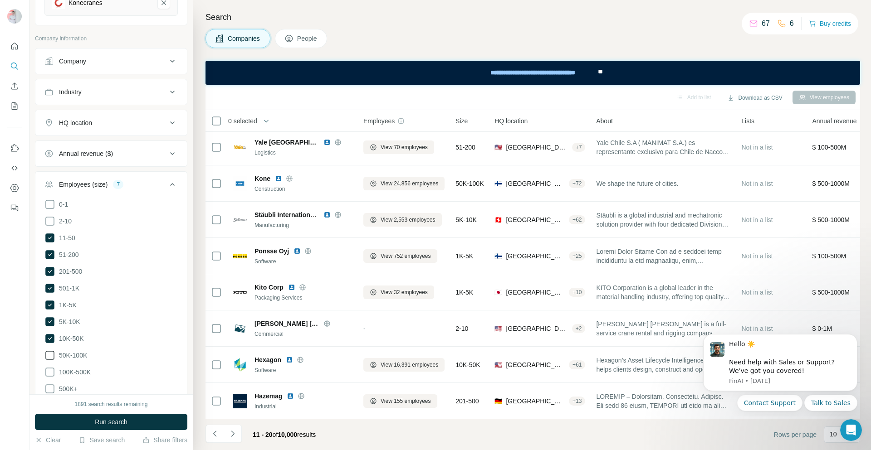
scroll to position [136, 0]
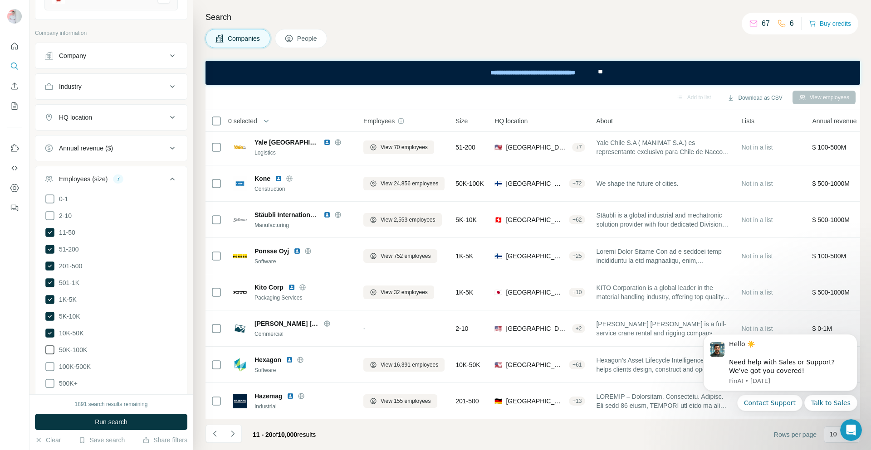
click at [50, 346] on icon at bounding box center [49, 350] width 11 height 11
click at [51, 361] on icon at bounding box center [49, 366] width 11 height 11
click at [52, 379] on icon at bounding box center [49, 383] width 11 height 11
click at [95, 421] on span "Run search" at bounding box center [111, 422] width 33 height 9
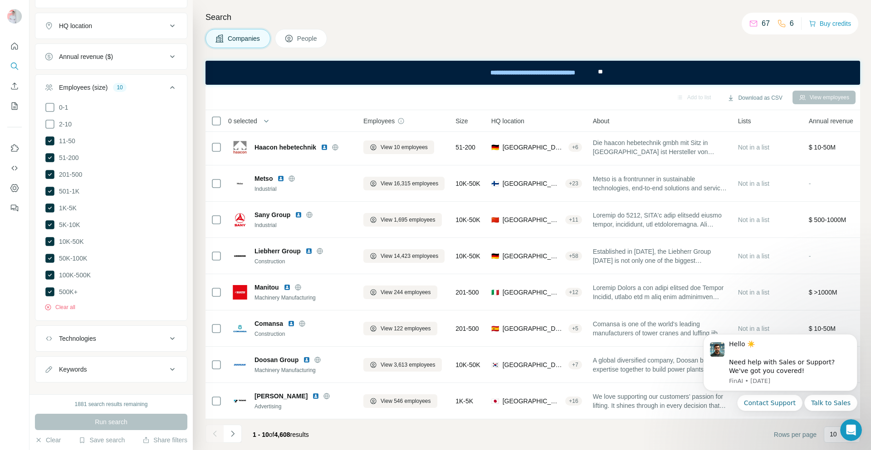
scroll to position [236, 0]
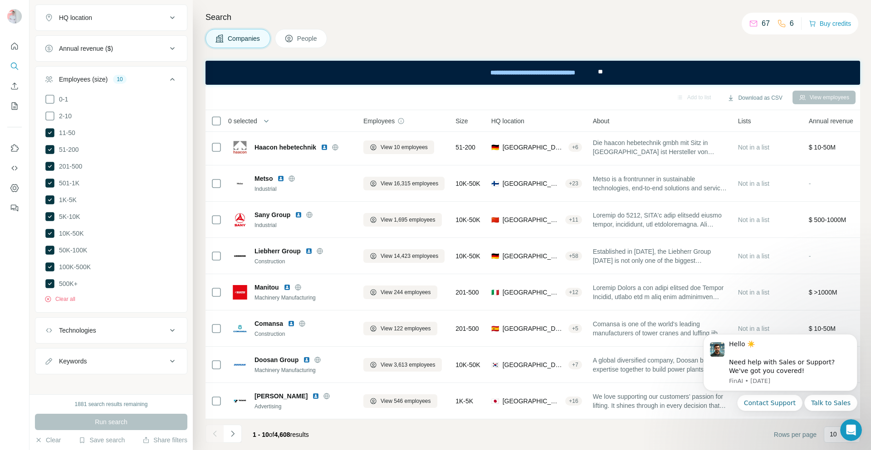
click at [168, 356] on icon at bounding box center [172, 361] width 11 height 11
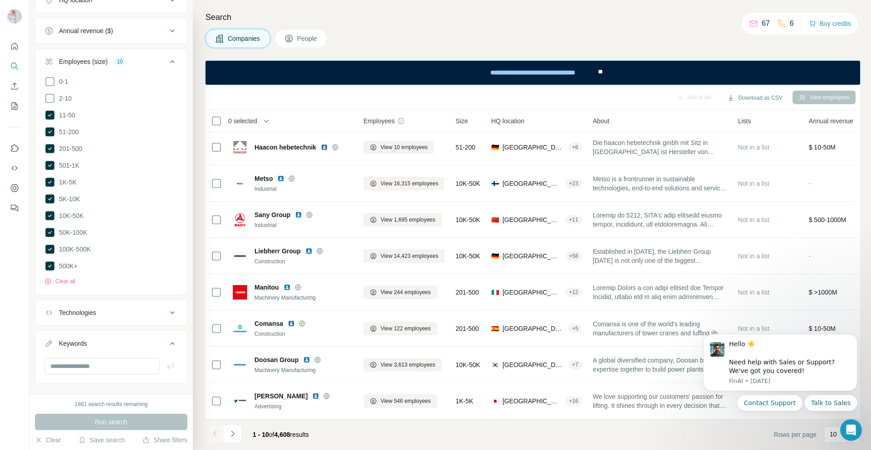
scroll to position [263, 0]
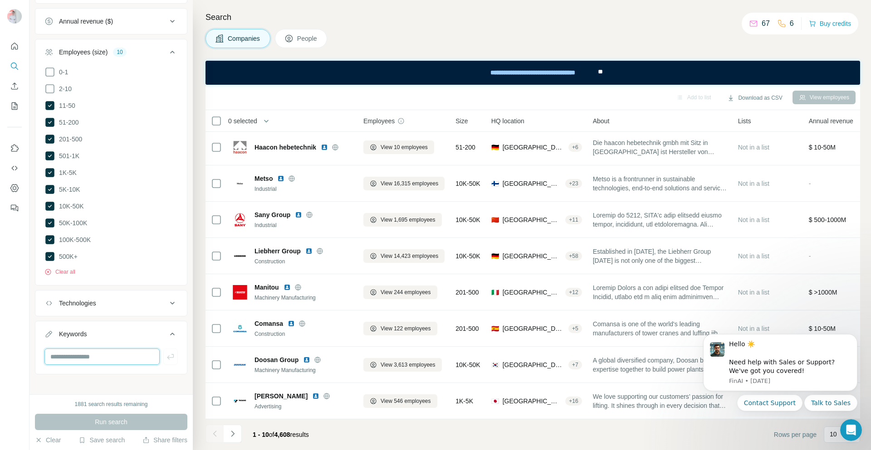
click at [122, 354] on input "text" at bounding box center [101, 357] width 115 height 16
type input "*****"
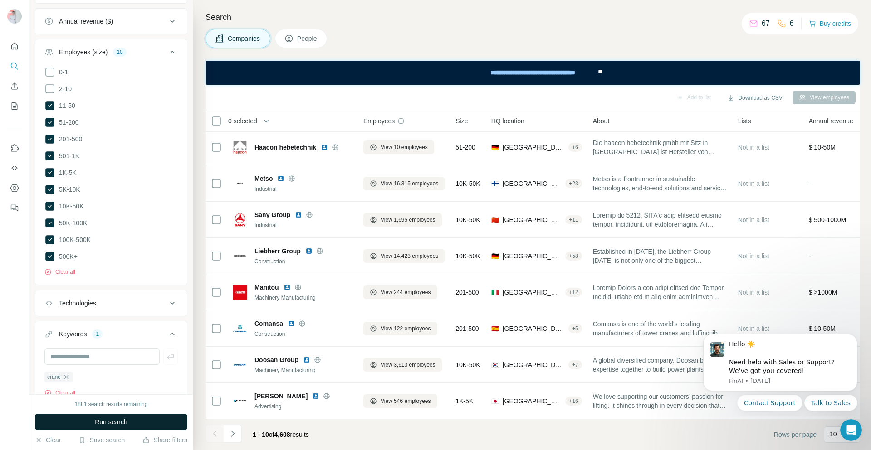
click at [105, 416] on button "Run search" at bounding box center [111, 422] width 152 height 16
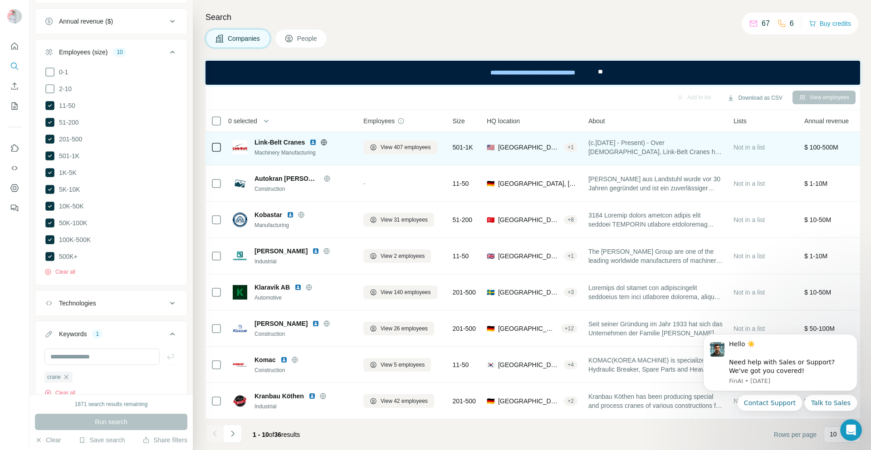
click at [324, 140] on icon at bounding box center [323, 142] width 7 height 7
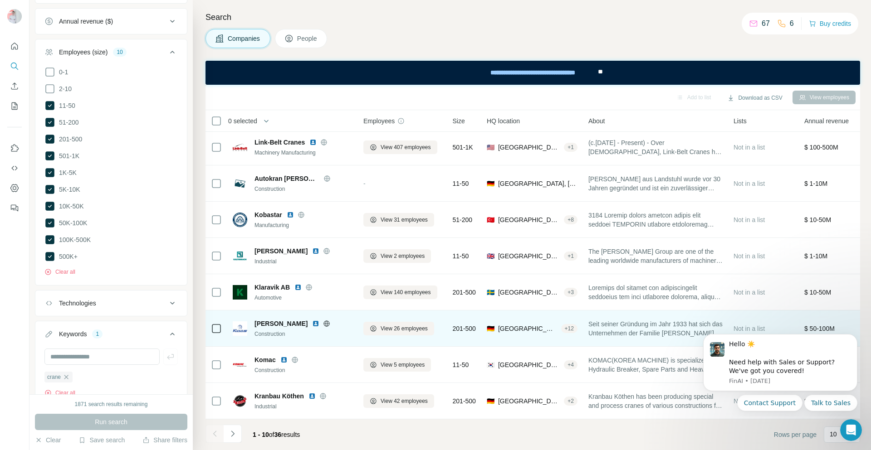
scroll to position [80, 0]
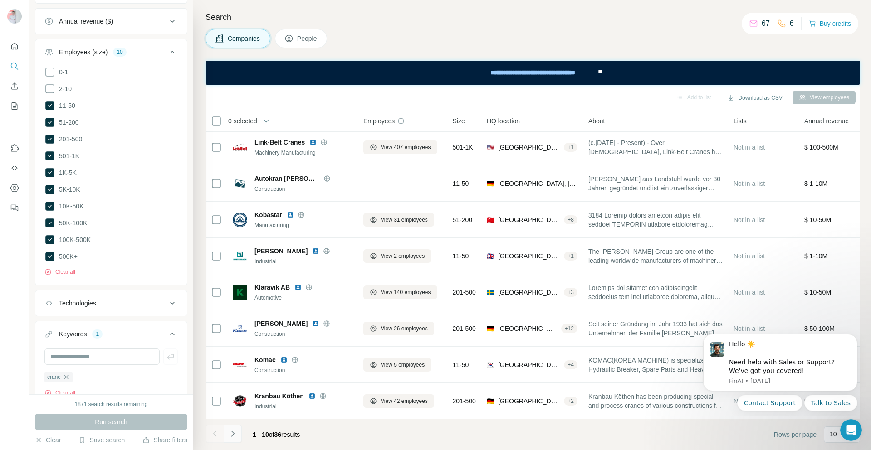
click at [233, 433] on icon "Navigate to next page" at bounding box center [232, 433] width 9 height 9
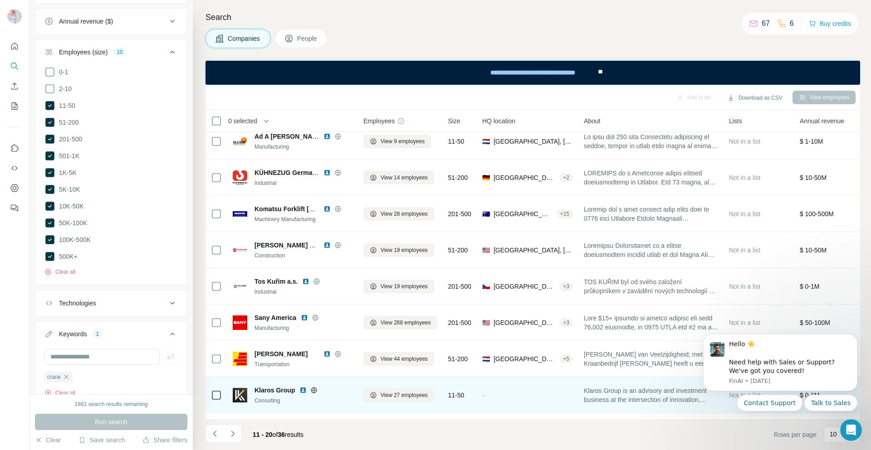
scroll to position [0, 0]
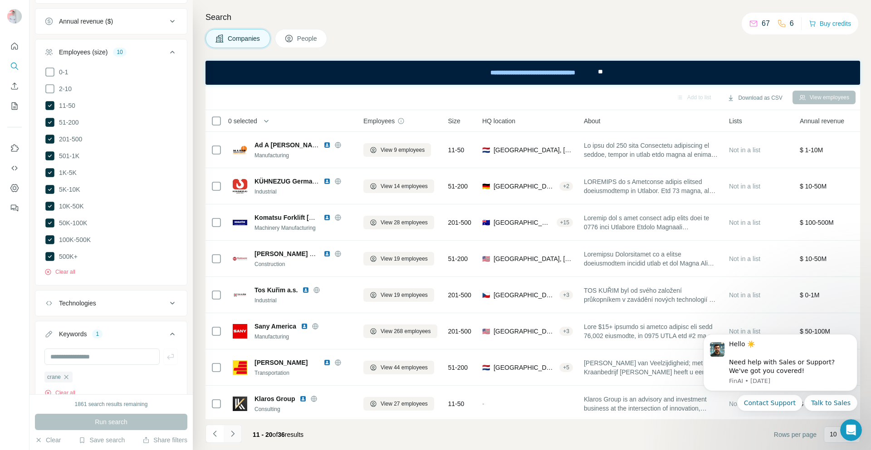
click at [238, 434] on button "Navigate to next page" at bounding box center [233, 434] width 18 height 18
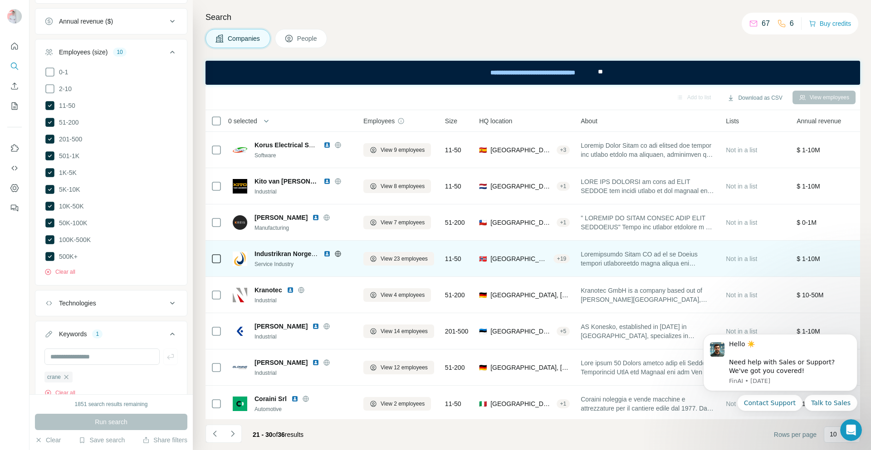
click at [337, 255] on icon at bounding box center [337, 254] width 2 height 6
click at [397, 258] on span "View 23 employees" at bounding box center [403, 259] width 47 height 8
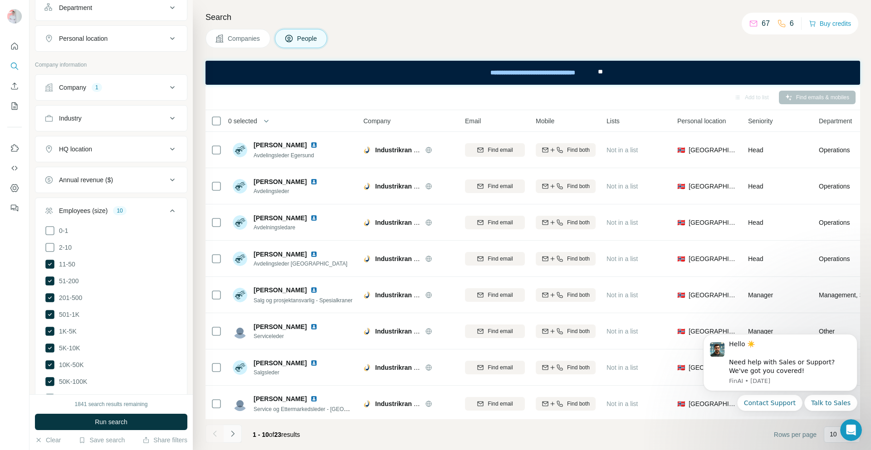
click at [234, 438] on button "Navigate to next page" at bounding box center [233, 434] width 18 height 18
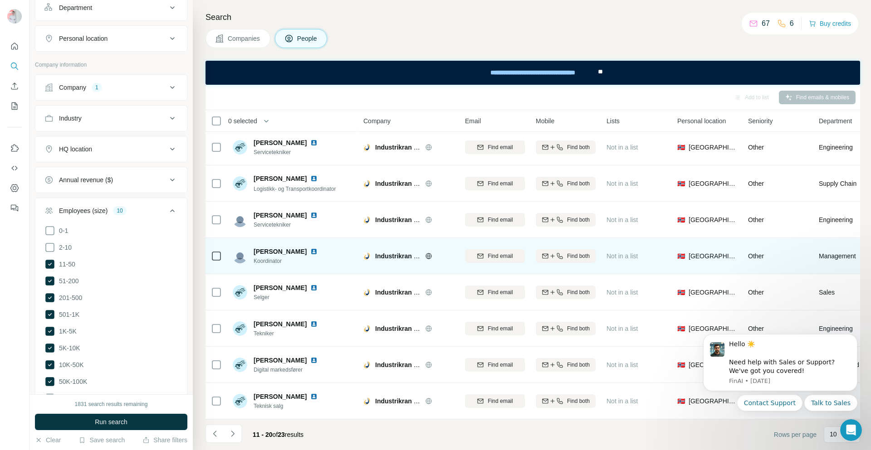
scroll to position [80, 0]
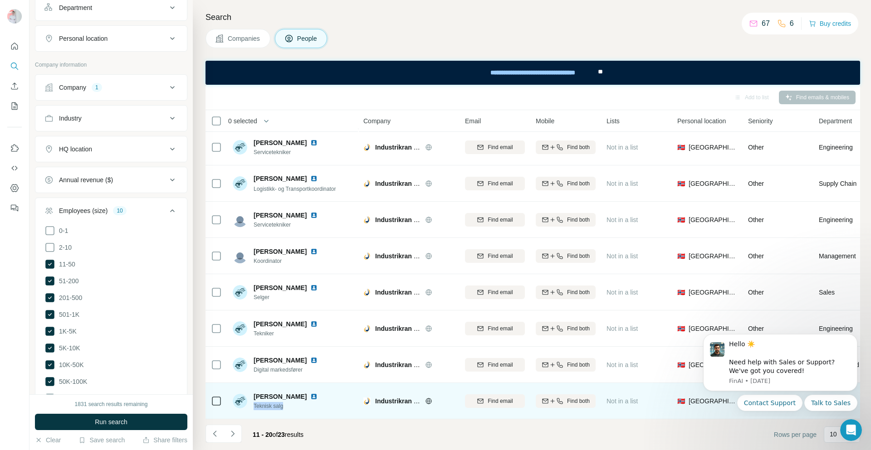
drag, startPoint x: 288, startPoint y: 407, endPoint x: 254, endPoint y: 412, distance: 34.4
click at [254, 412] on td "Tor Inge Sigurdsen Teknisk salg" at bounding box center [292, 401] width 131 height 36
copy span "Teknisk salg"
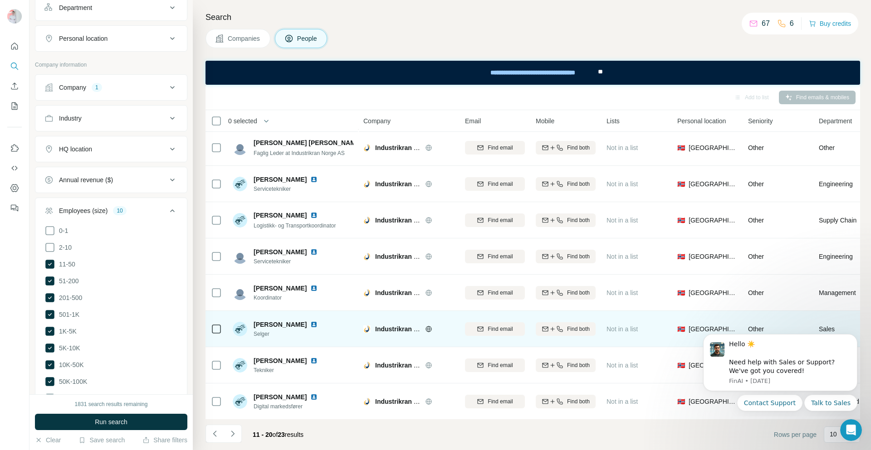
scroll to position [0, 0]
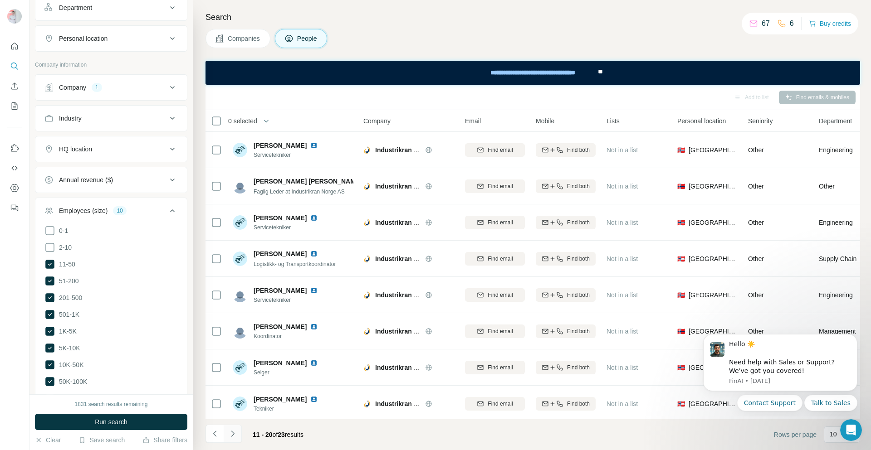
click at [234, 432] on icon "Navigate to next page" at bounding box center [232, 433] width 9 height 9
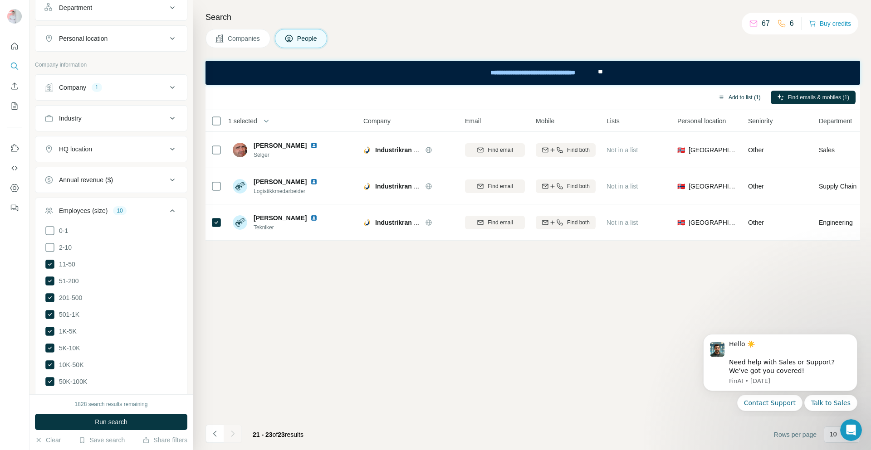
click at [733, 97] on button "Add to list (1)" at bounding box center [739, 98] width 56 height 14
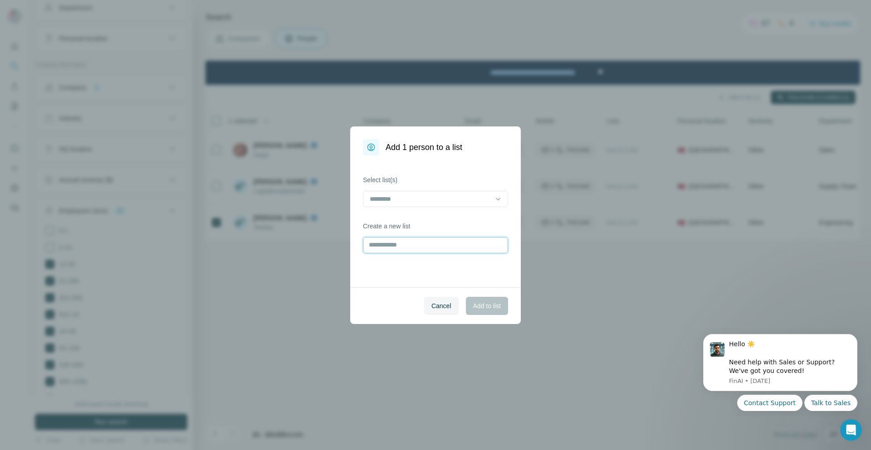
click at [413, 245] on input "text" at bounding box center [435, 245] width 145 height 16
type input "**********"
click at [478, 303] on span "Add to list" at bounding box center [487, 306] width 28 height 9
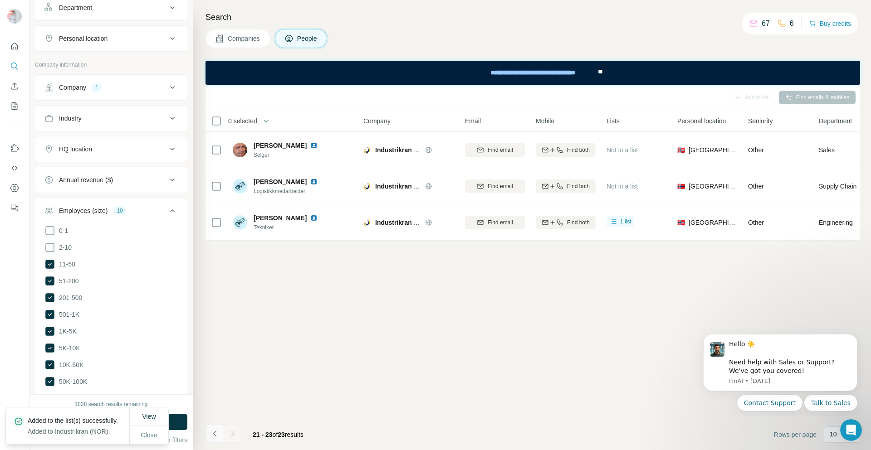
click at [219, 433] on icon "Navigate to previous page" at bounding box center [214, 433] width 9 height 9
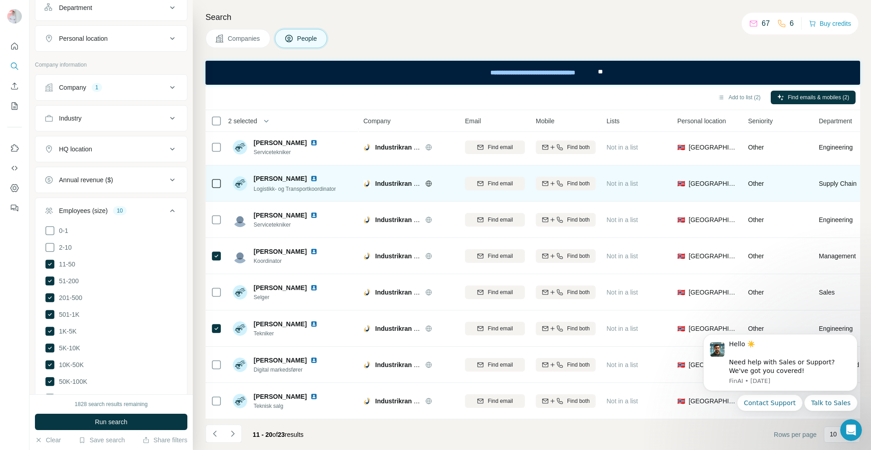
scroll to position [34, 0]
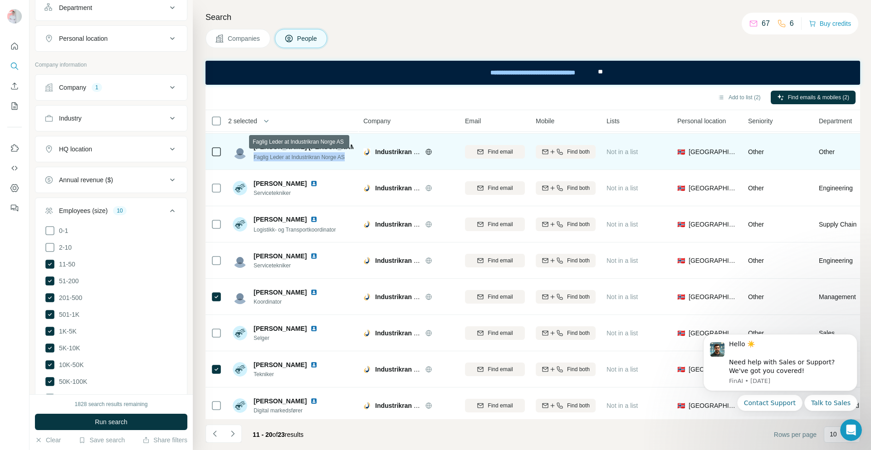
drag, startPoint x: 350, startPoint y: 156, endPoint x: 254, endPoint y: 157, distance: 95.2
click at [254, 157] on span "Faglig Leder at Industrikran Norge AS" at bounding box center [298, 157] width 91 height 6
copy span "Faglig Leder at Industrikran Norge AS"
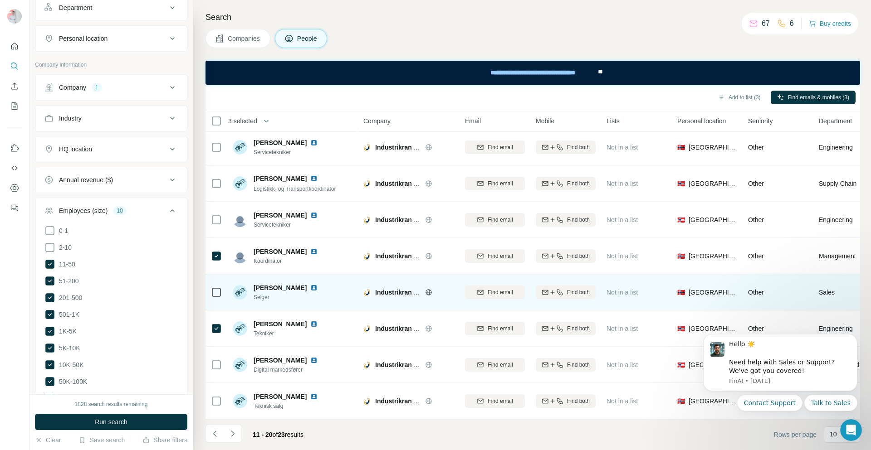
scroll to position [0, 0]
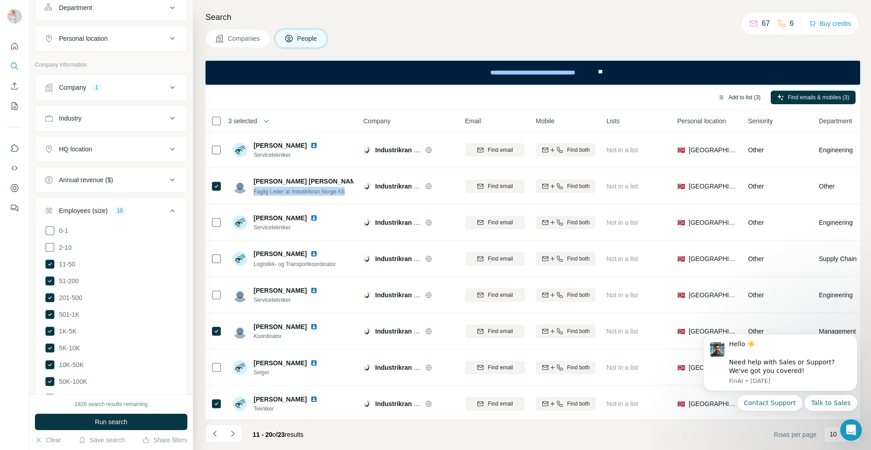
click at [727, 102] on button "Add to list (3)" at bounding box center [739, 98] width 56 height 14
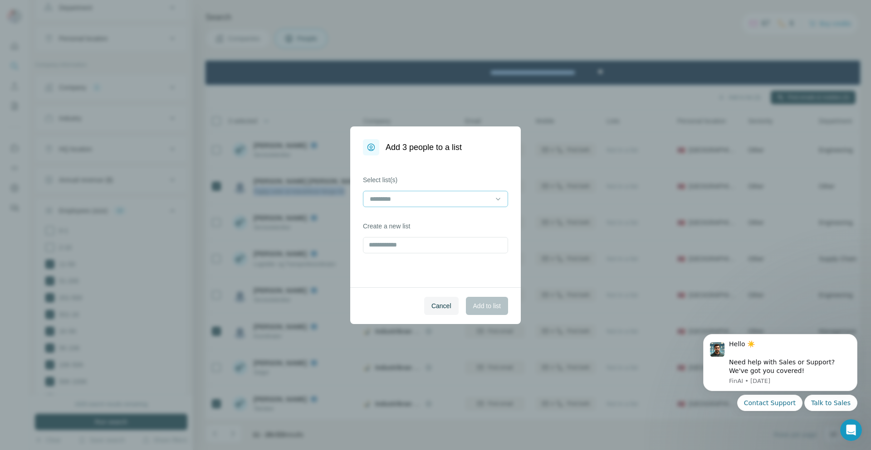
click at [405, 202] on input at bounding box center [430, 199] width 122 height 10
click at [411, 218] on p "Industrikran (NOR)" at bounding box center [396, 219] width 53 height 9
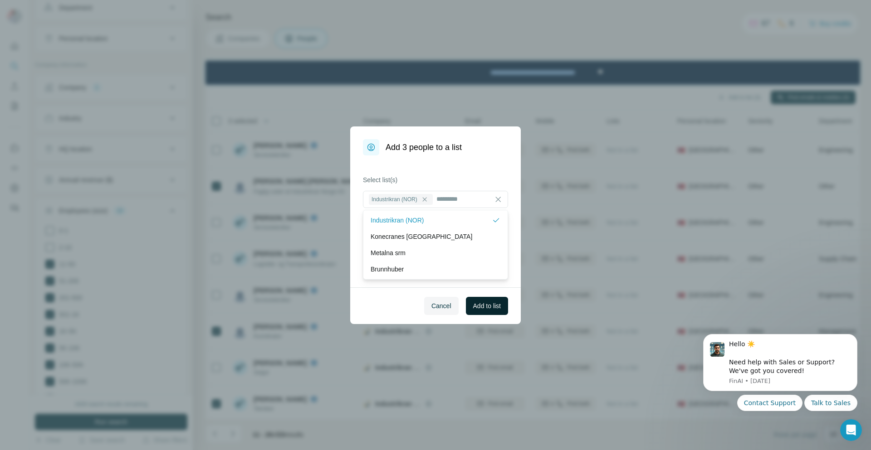
click at [484, 310] on span "Add to list" at bounding box center [487, 306] width 28 height 9
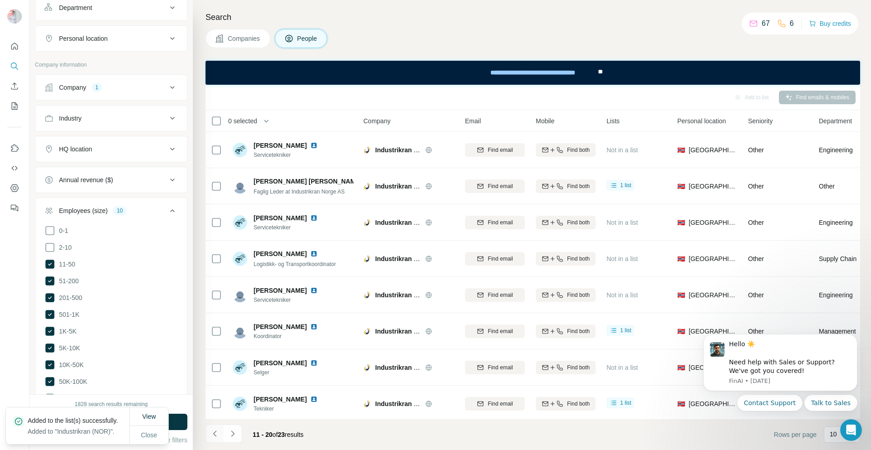
click at [214, 432] on icon "Navigate to previous page" at bounding box center [214, 433] width 9 height 9
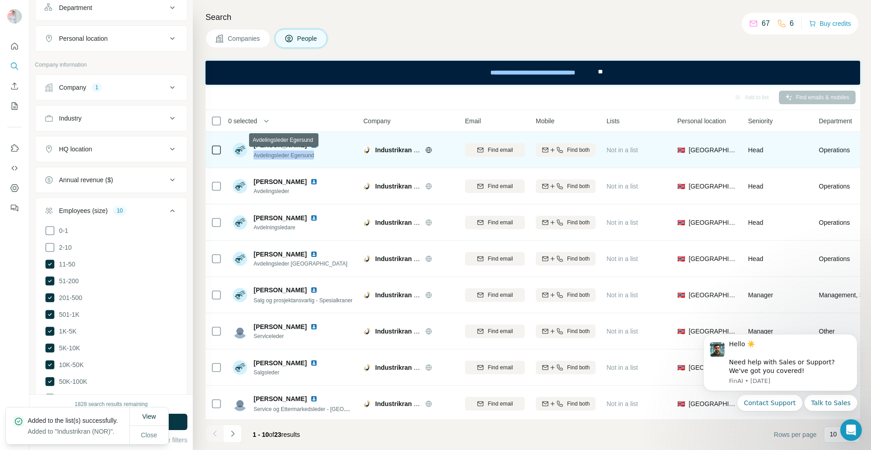
drag, startPoint x: 318, startPoint y: 154, endPoint x: 253, endPoint y: 158, distance: 65.0
click at [253, 158] on div "Cato Berntsen Avdelingsleder Egersund" at bounding box center [293, 149] width 121 height 25
copy span "Avdelingsleder Egersund"
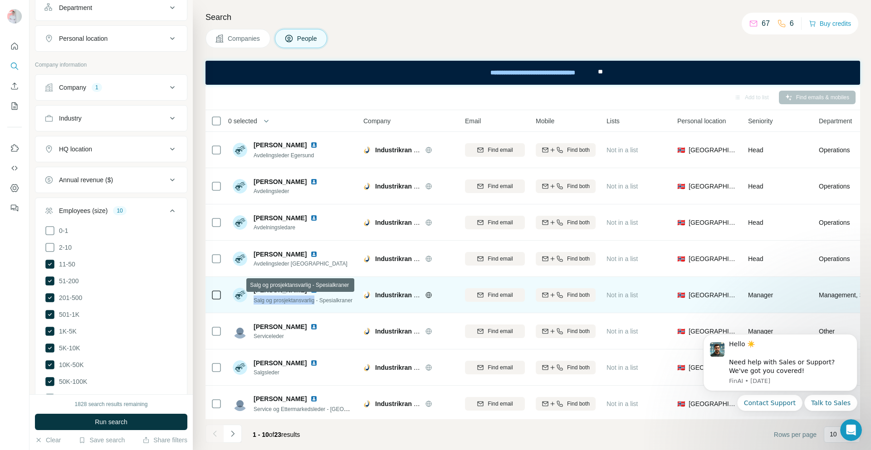
drag, startPoint x: 254, startPoint y: 300, endPoint x: 318, endPoint y: 301, distance: 63.9
click at [318, 301] on span "Salg og prosjektansvarlig - Spesialkraner" at bounding box center [302, 300] width 99 height 6
copy span "Salg og prosjektansvarlig"
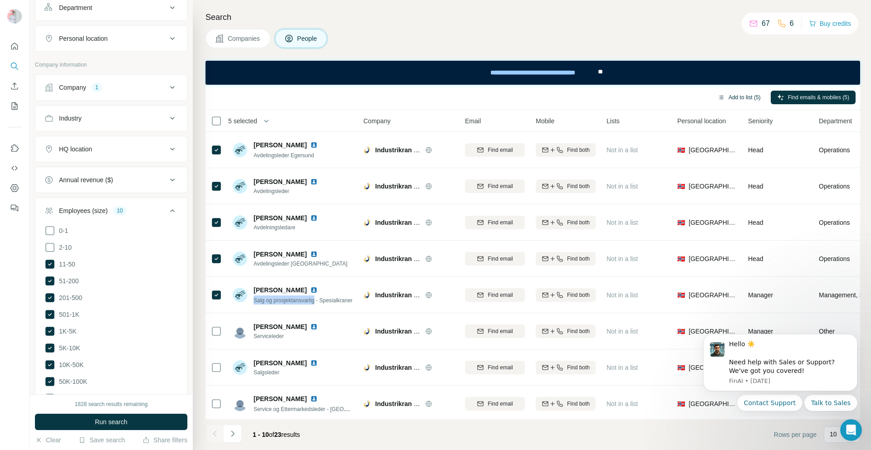
click at [748, 95] on button "Add to list (5)" at bounding box center [739, 98] width 56 height 14
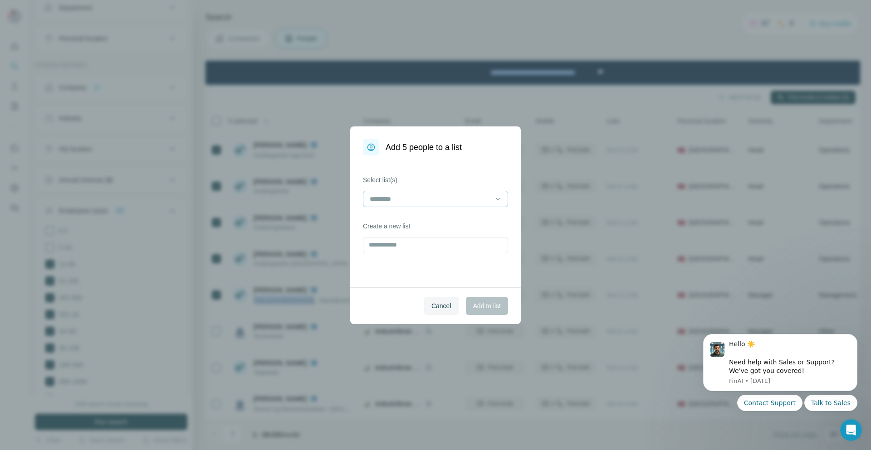
click at [443, 196] on input at bounding box center [430, 199] width 122 height 10
click at [429, 220] on div "Industrikran (NOR)" at bounding box center [435, 219] width 130 height 9
click at [491, 308] on span "Add to list" at bounding box center [487, 306] width 28 height 9
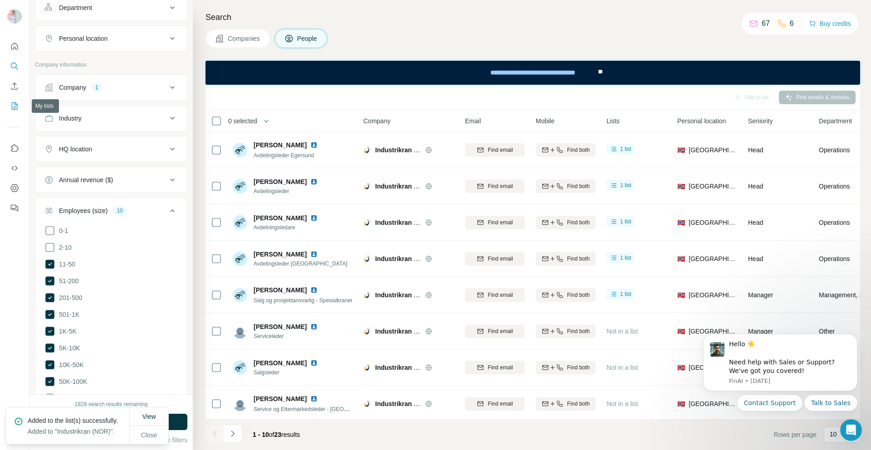
click at [14, 103] on icon "My lists" at bounding box center [14, 106] width 9 height 9
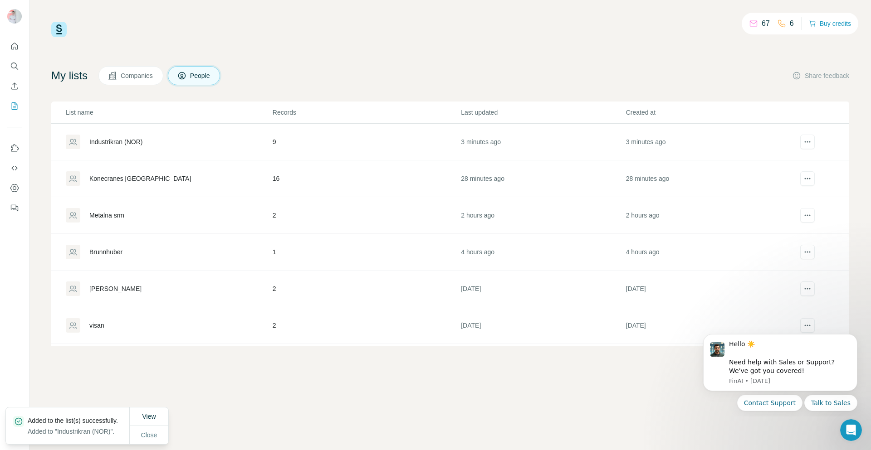
click at [112, 143] on div "Industrikran (NOR)" at bounding box center [115, 141] width 53 height 9
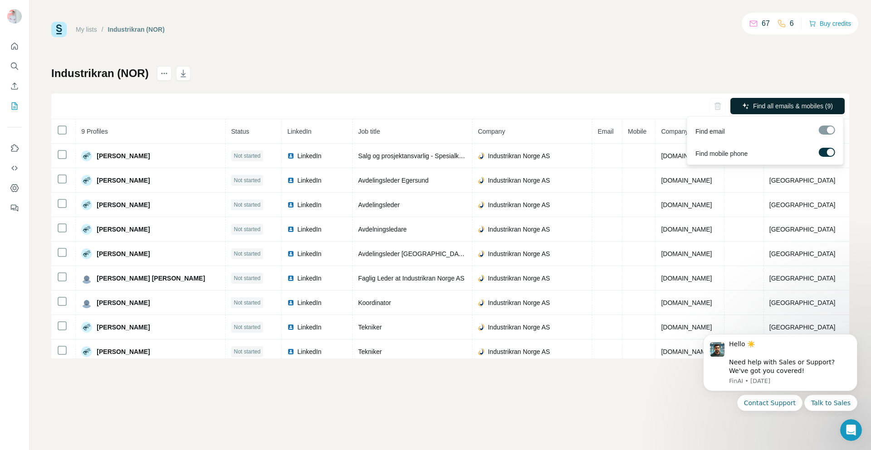
click at [798, 101] on button "Find all emails & mobiles (9)" at bounding box center [787, 106] width 114 height 16
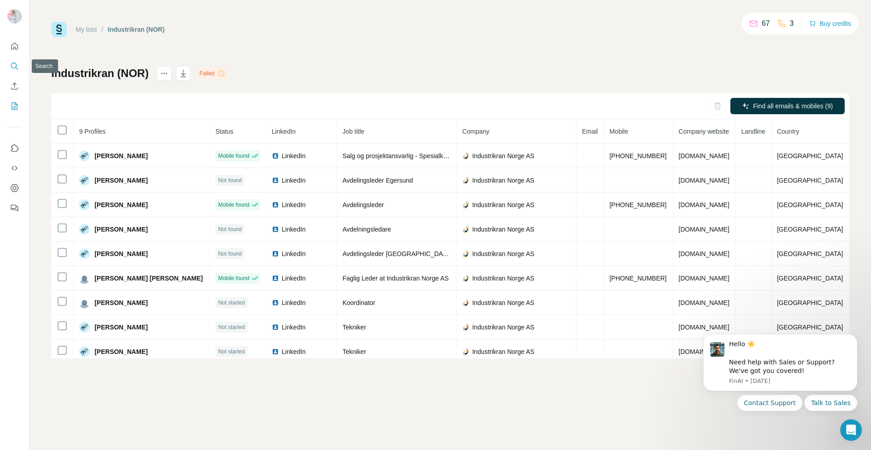
click at [10, 70] on button "Search" at bounding box center [14, 66] width 15 height 16
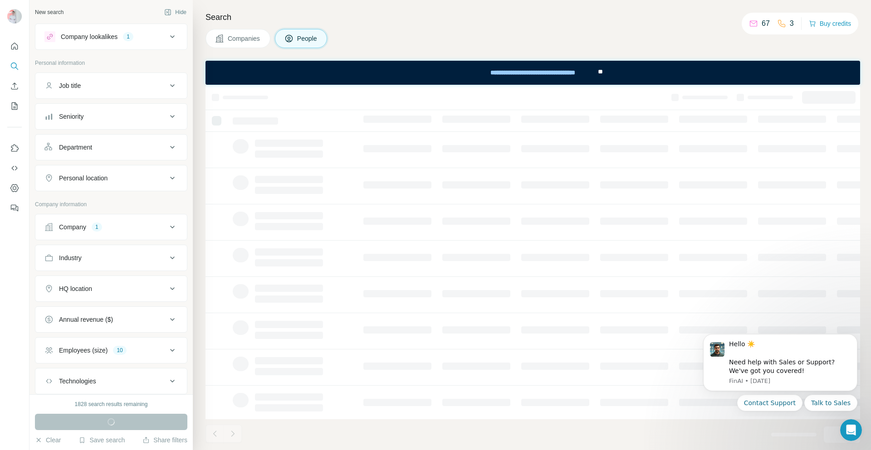
scroll to position [122, 0]
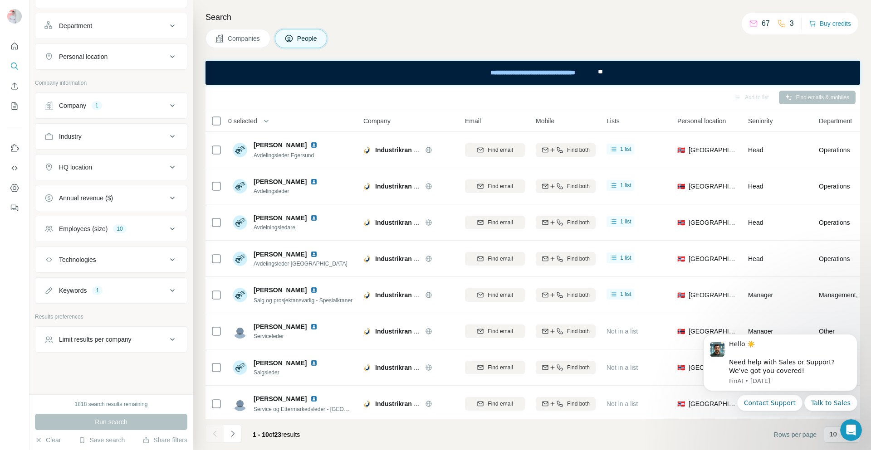
click at [252, 36] on span "Companies" at bounding box center [244, 38] width 33 height 9
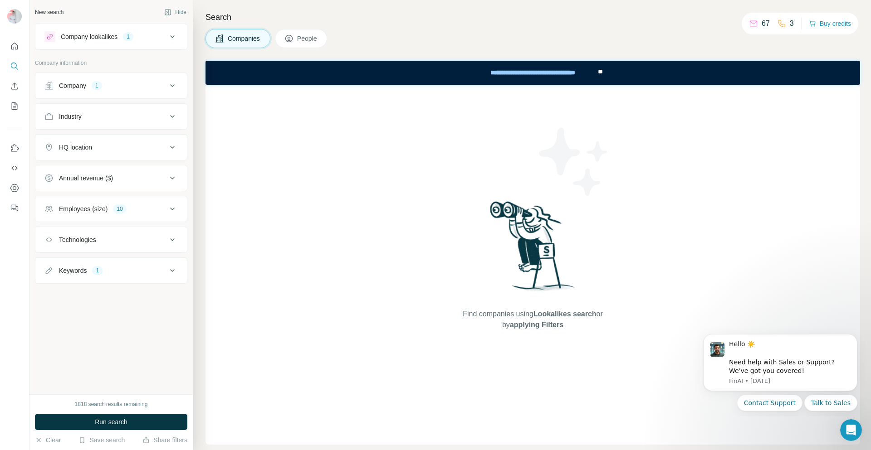
click at [171, 89] on icon at bounding box center [172, 85] width 11 height 11
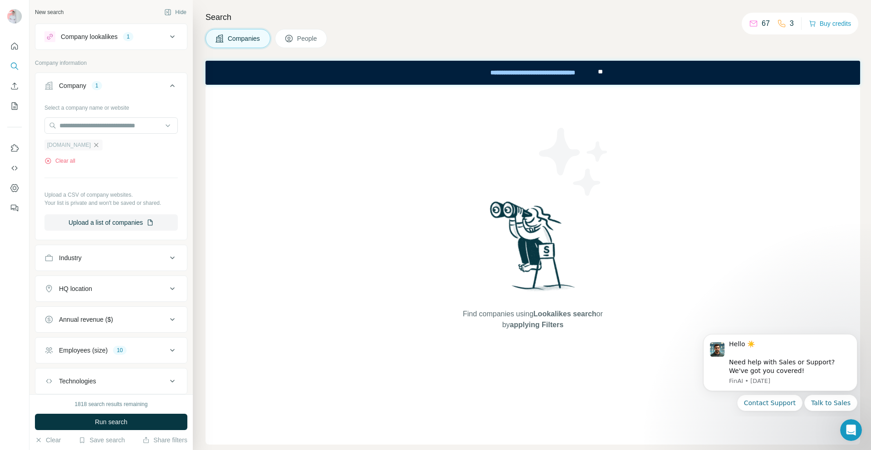
click at [92, 144] on icon "button" at bounding box center [95, 144] width 7 height 7
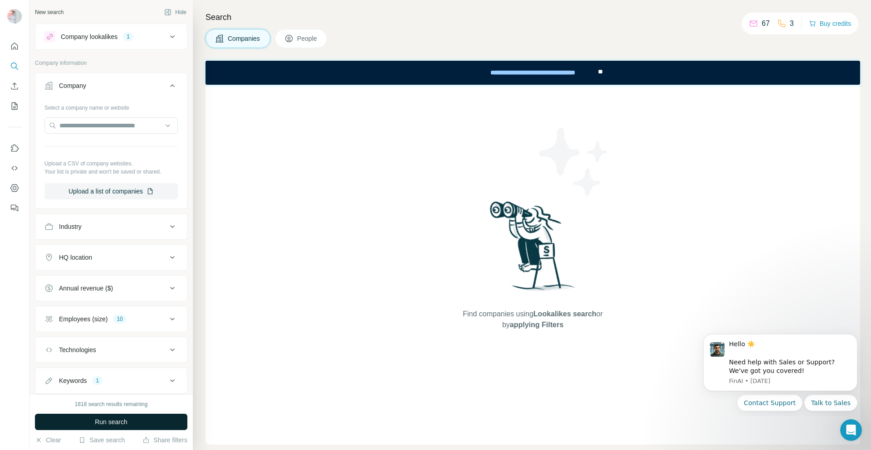
click at [156, 425] on button "Run search" at bounding box center [111, 422] width 152 height 16
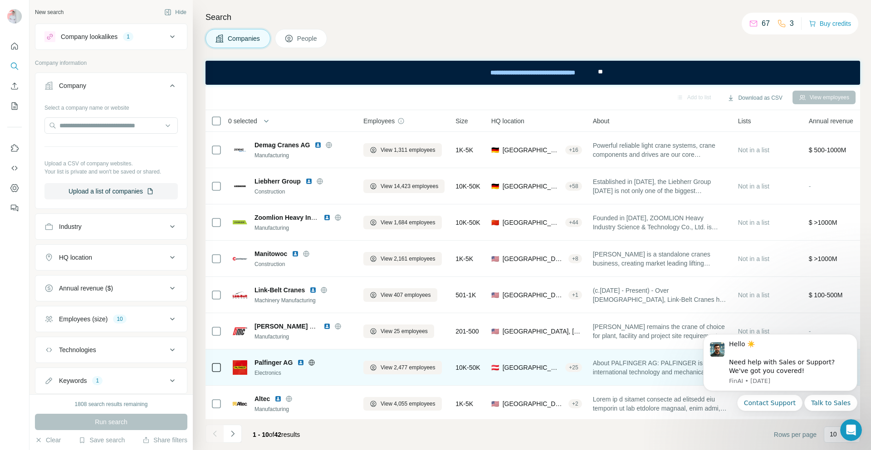
scroll to position [80, 0]
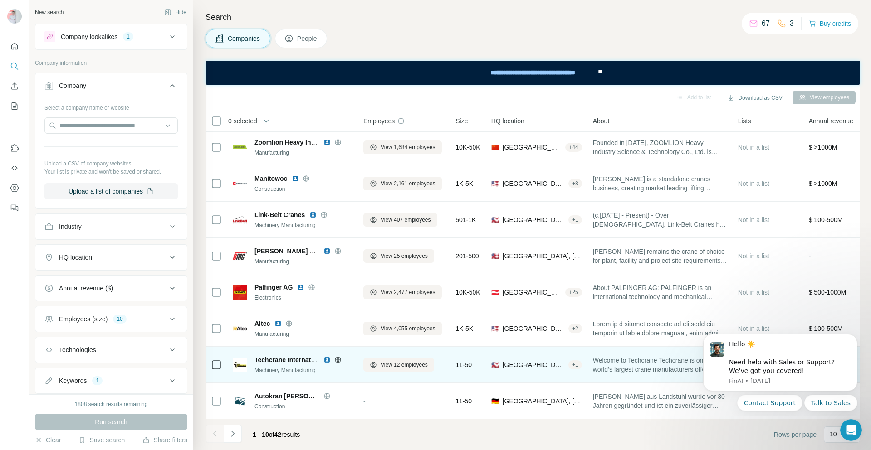
click at [338, 356] on icon at bounding box center [337, 359] width 7 height 7
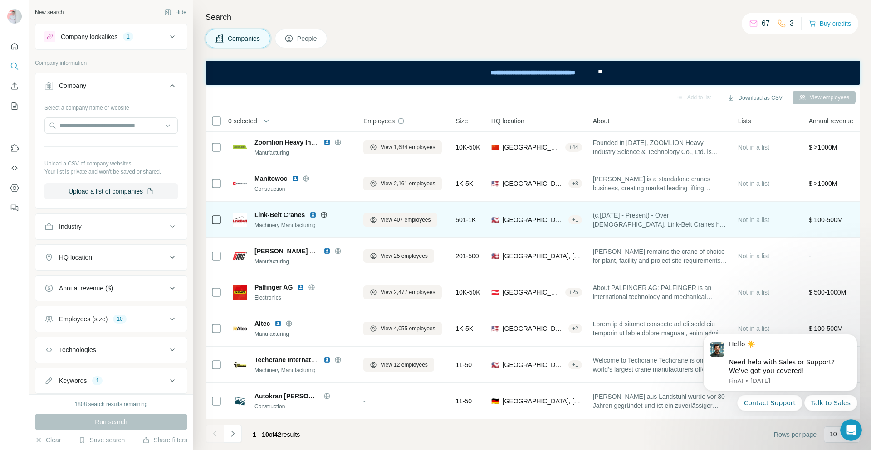
click at [324, 212] on icon at bounding box center [324, 215] width 2 height 6
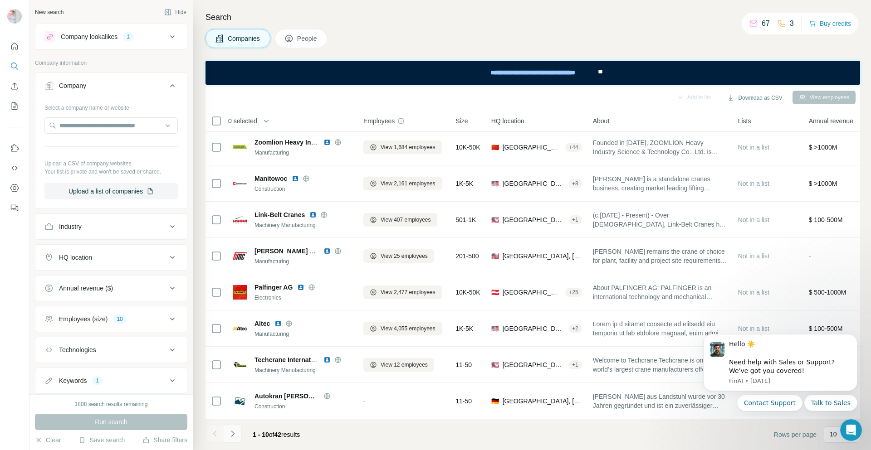
click at [233, 435] on icon "Navigate to next page" at bounding box center [232, 433] width 9 height 9
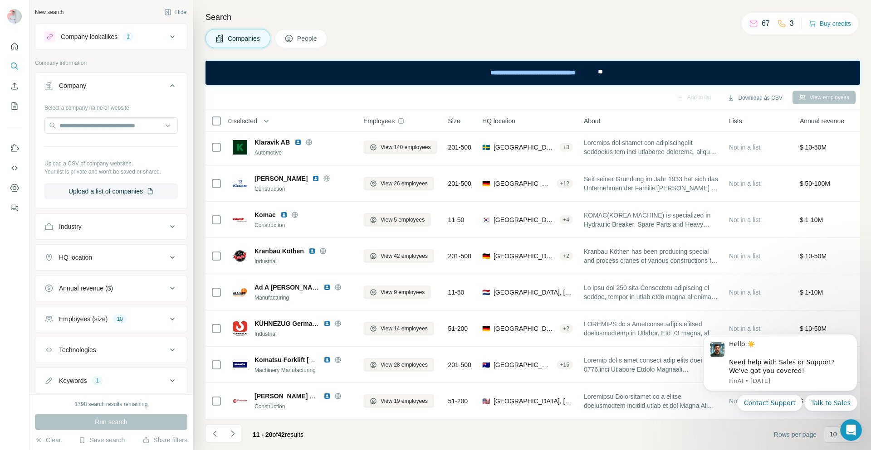
click at [232, 431] on icon "Navigate to next page" at bounding box center [232, 433] width 9 height 9
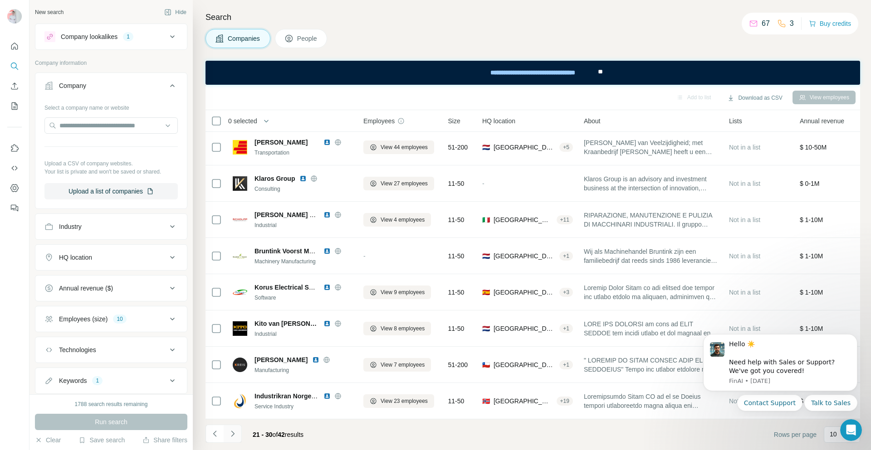
click at [233, 437] on icon "Navigate to next page" at bounding box center [232, 433] width 9 height 9
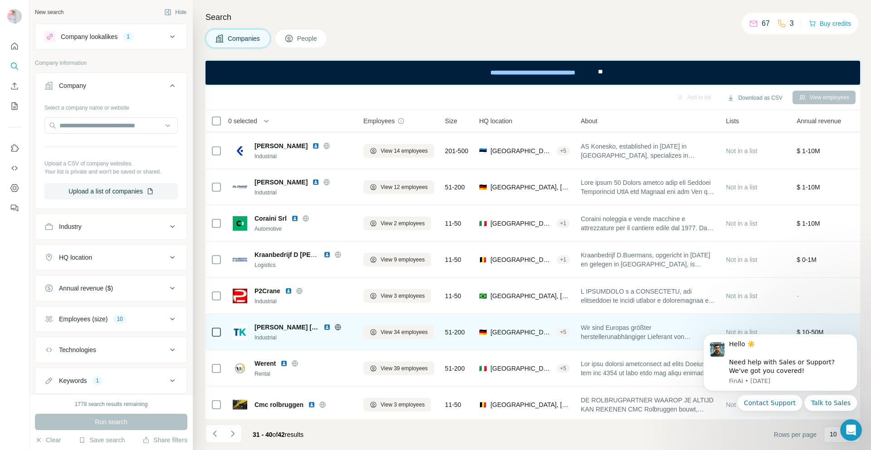
scroll to position [0, 0]
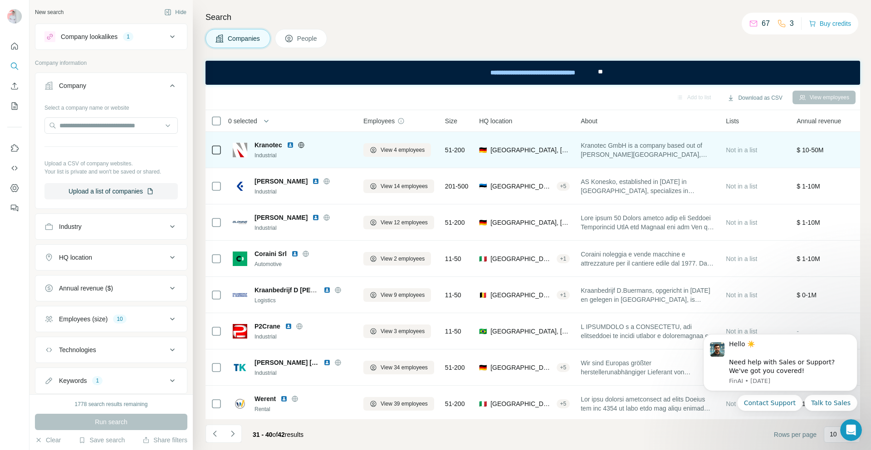
click at [304, 144] on icon at bounding box center [300, 144] width 7 height 7
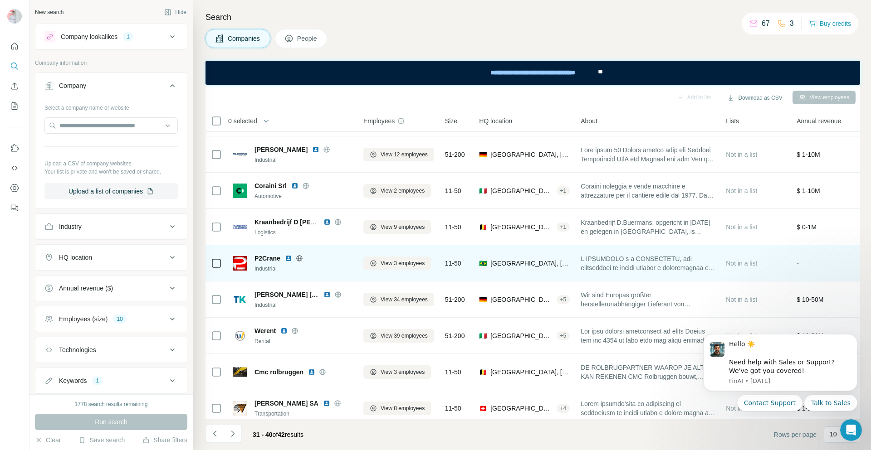
scroll to position [80, 0]
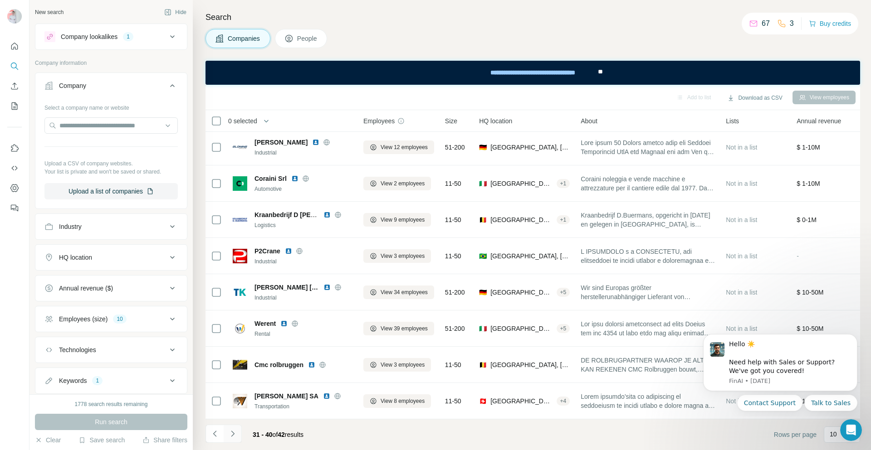
click at [232, 438] on icon "Navigate to next page" at bounding box center [232, 433] width 9 height 9
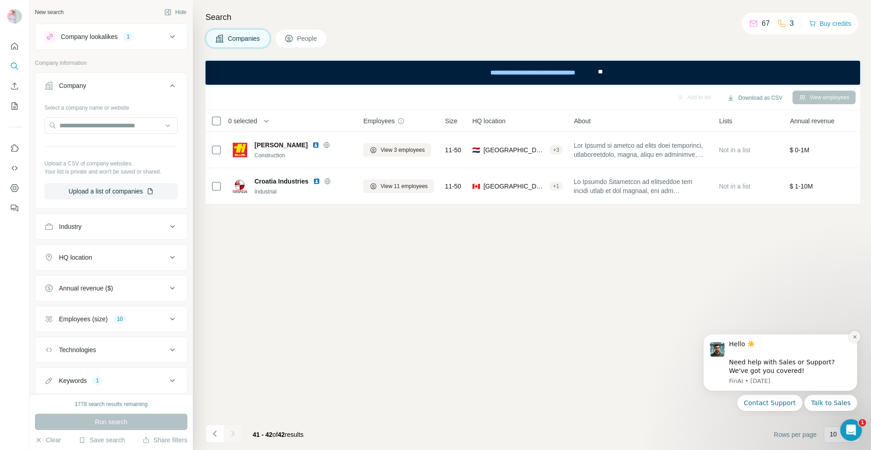
scroll to position [0, 0]
click at [855, 337] on icon "Dismiss notification" at bounding box center [854, 337] width 5 height 5
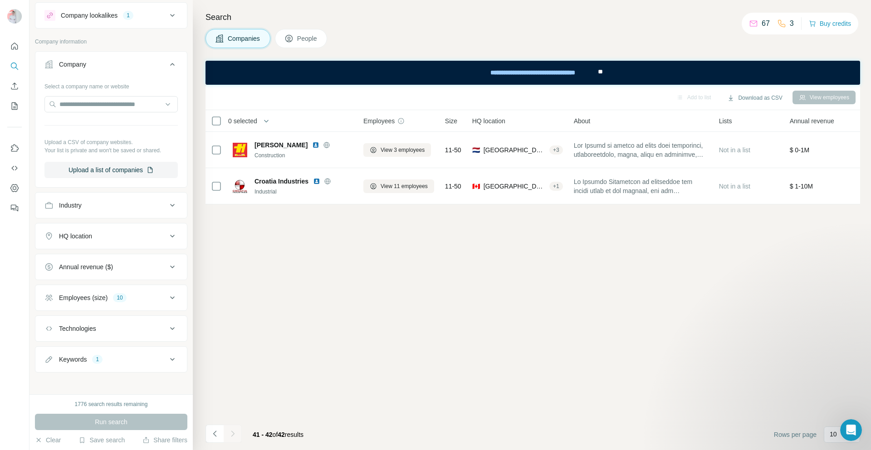
scroll to position [25, 0]
click at [216, 435] on icon "Navigate to previous page" at bounding box center [214, 433] width 9 height 9
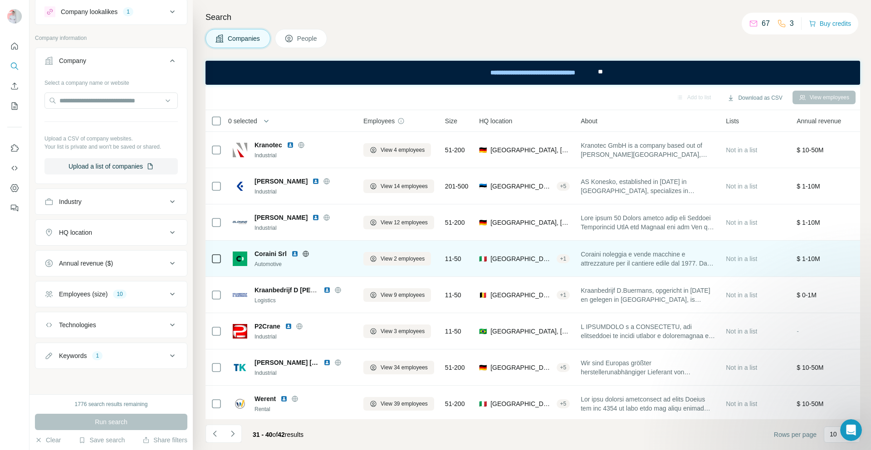
scroll to position [80, 0]
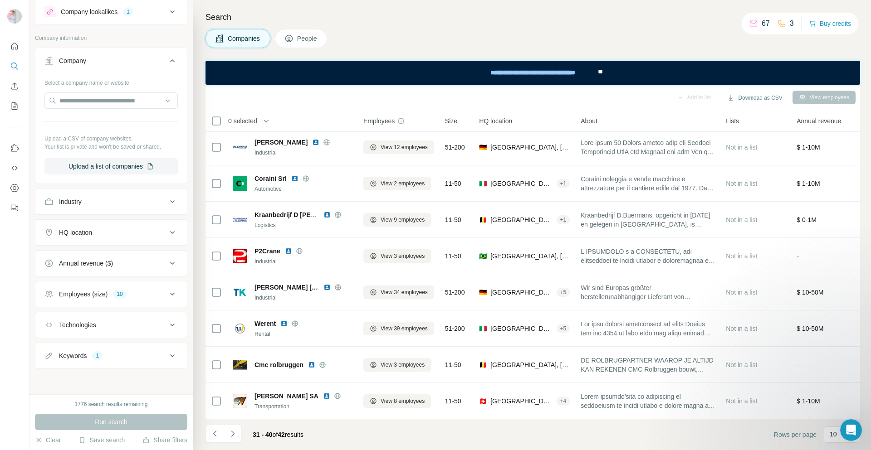
click at [168, 266] on icon at bounding box center [172, 263] width 11 height 11
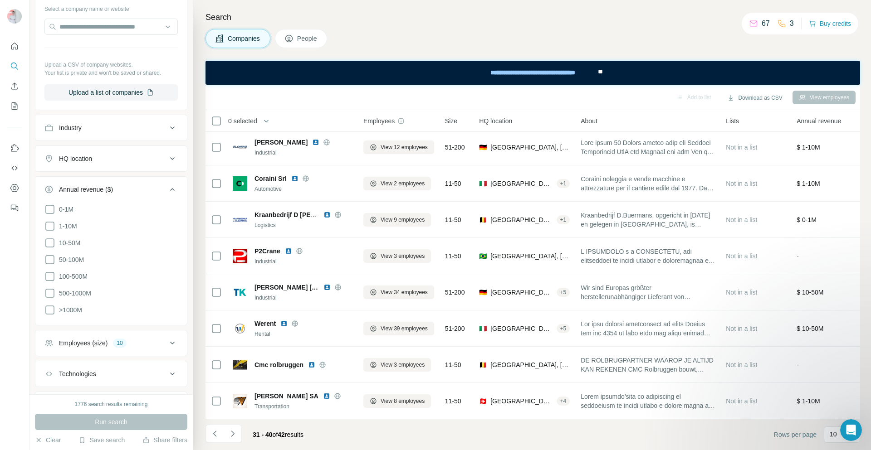
scroll to position [145, 0]
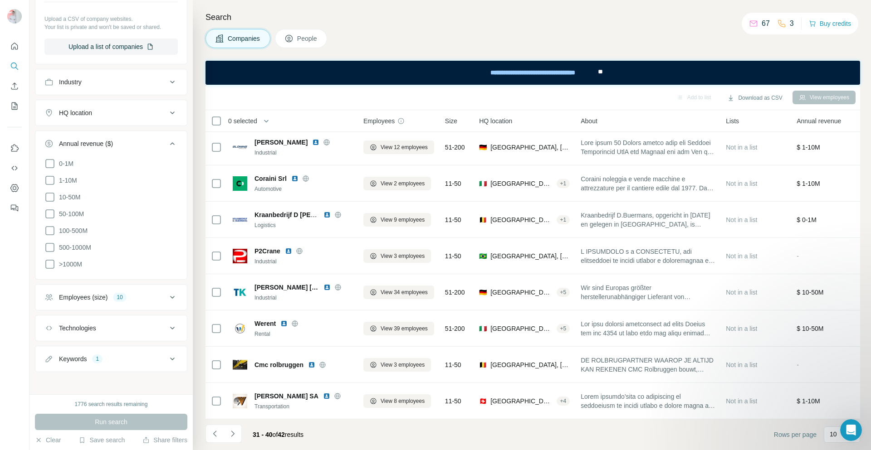
click at [169, 296] on icon at bounding box center [172, 297] width 11 height 11
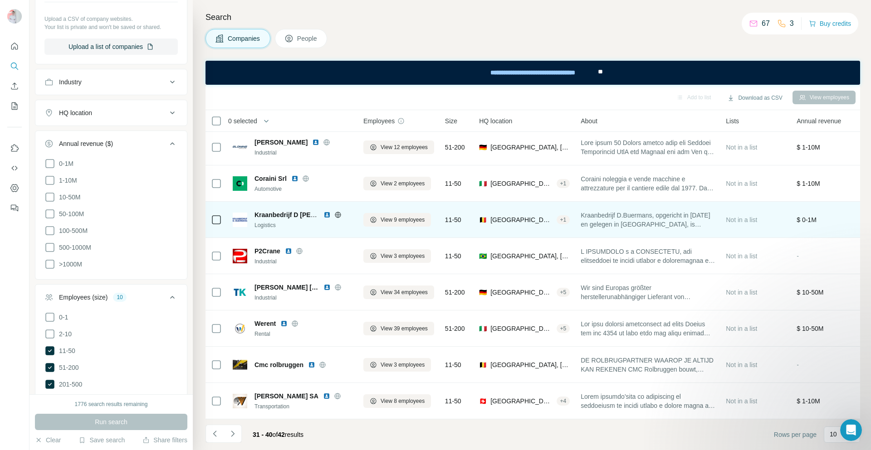
click at [285, 211] on span "Kraanbedrijf D Buermans" at bounding box center [303, 214] width 99 height 7
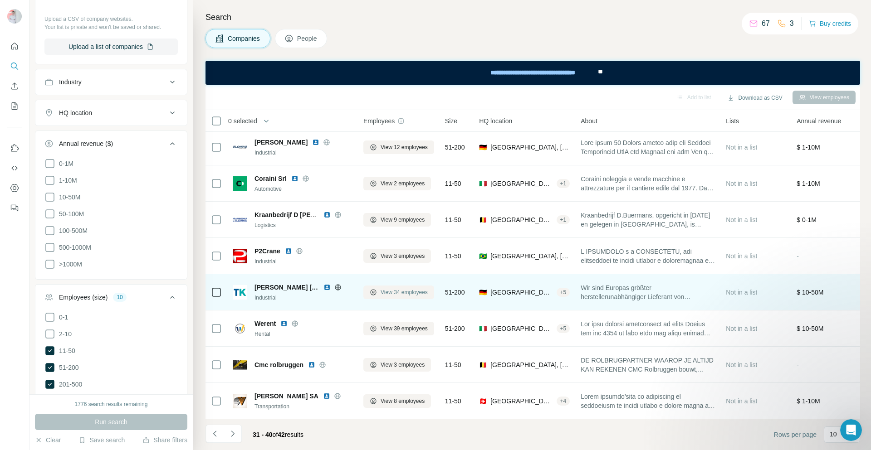
click at [393, 293] on button "View 34 employees" at bounding box center [398, 293] width 71 height 14
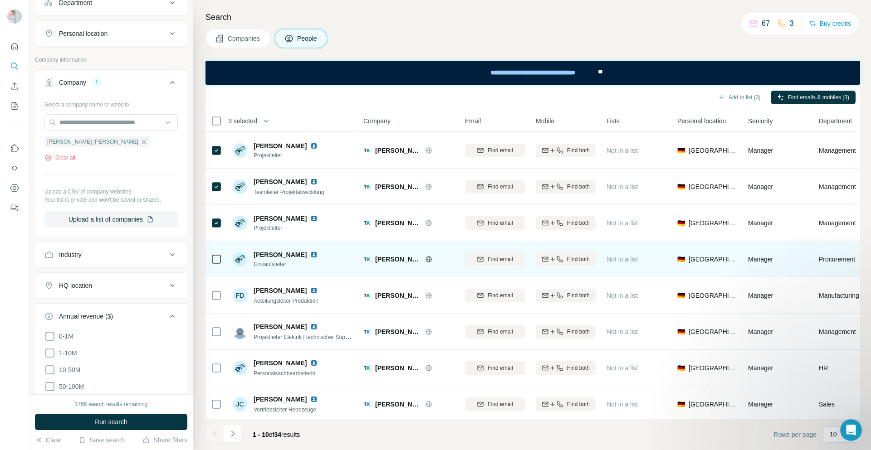
scroll to position [80, 0]
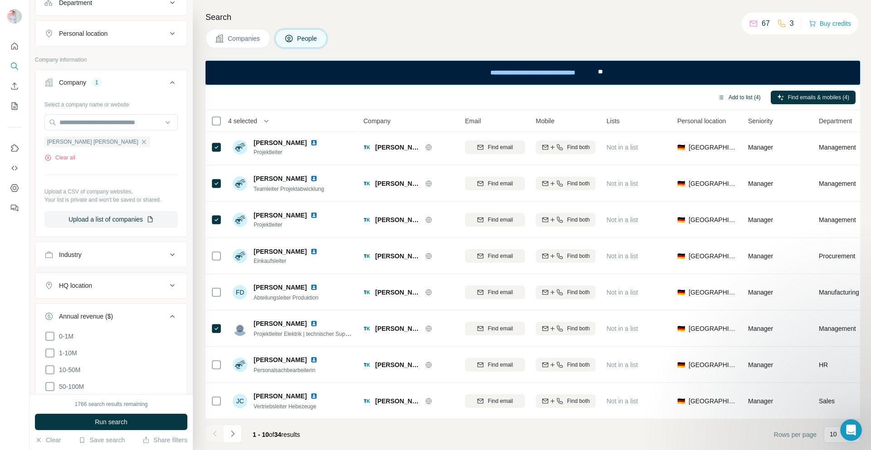
click at [734, 93] on button "Add to list (4)" at bounding box center [739, 98] width 56 height 14
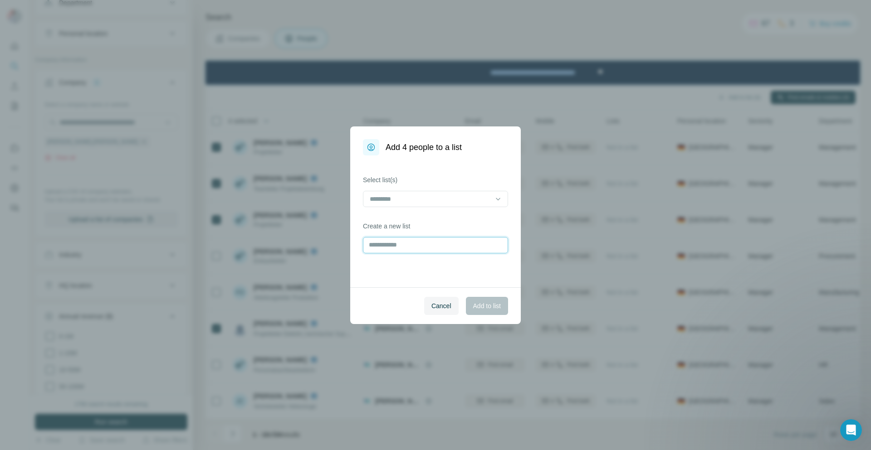
click at [430, 245] on input "text" at bounding box center [435, 245] width 145 height 16
type input "**********"
click at [483, 307] on span "Add to list" at bounding box center [487, 306] width 28 height 9
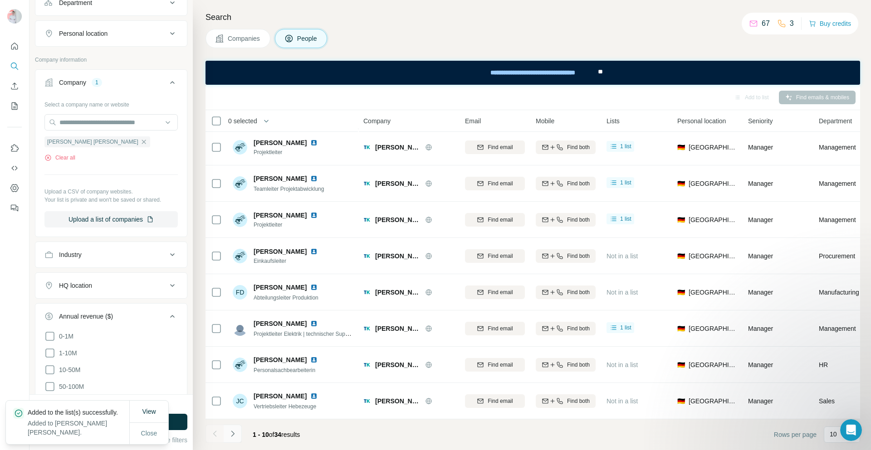
click at [232, 433] on icon "Navigate to next page" at bounding box center [232, 433] width 9 height 9
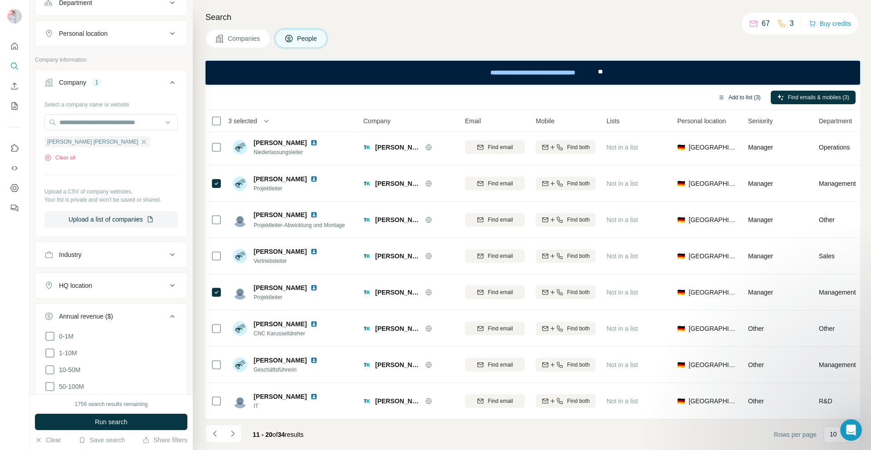
click at [753, 98] on button "Add to list (3)" at bounding box center [739, 98] width 56 height 14
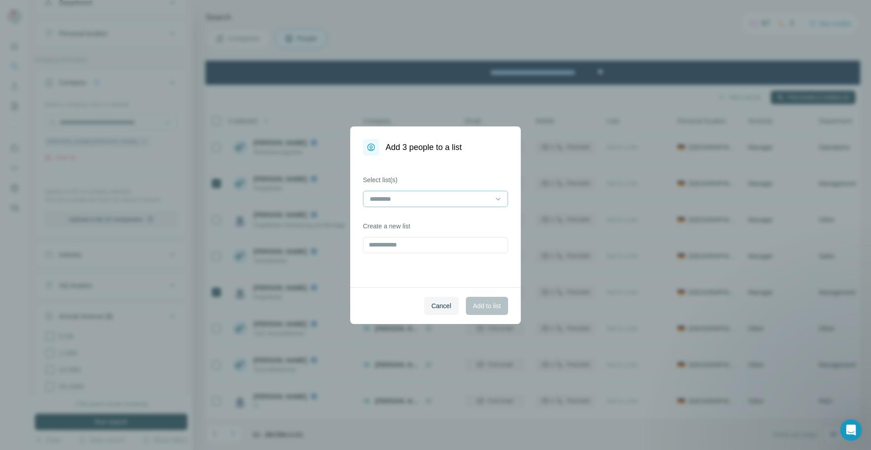
click at [478, 200] on input at bounding box center [430, 199] width 122 height 10
click at [413, 224] on p "Teichmann Krane" at bounding box center [423, 219] width 106 height 9
click at [487, 309] on span "Add to list" at bounding box center [487, 306] width 28 height 9
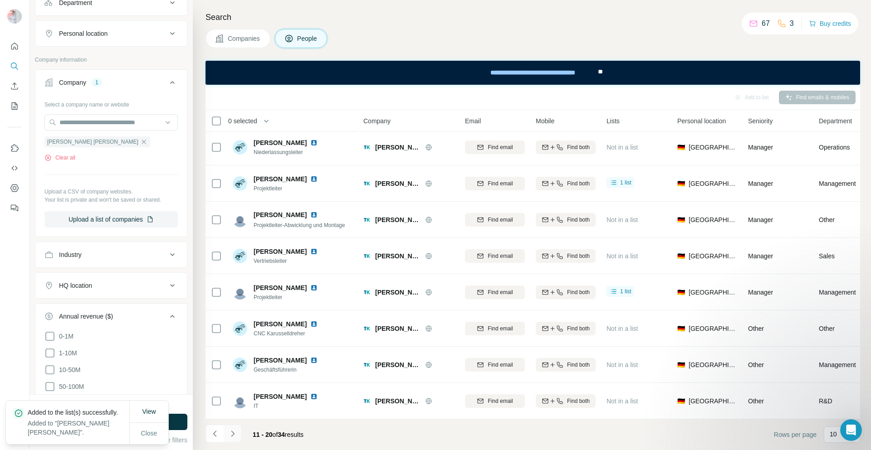
click at [235, 432] on icon "Navigate to next page" at bounding box center [232, 433] width 9 height 9
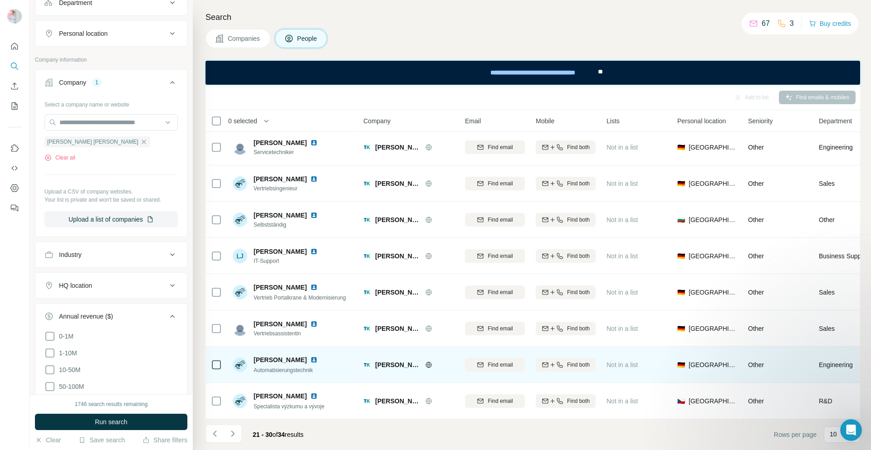
click at [221, 361] on icon at bounding box center [216, 365] width 11 height 11
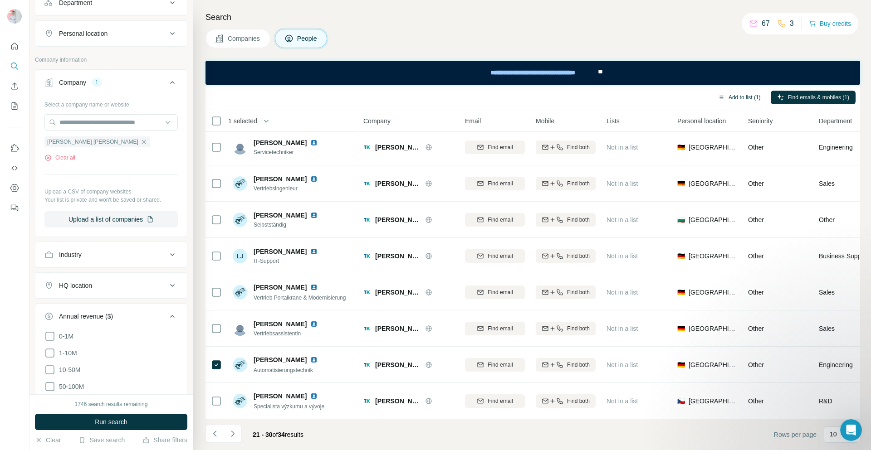
click at [732, 98] on button "Add to list (1)" at bounding box center [739, 98] width 56 height 14
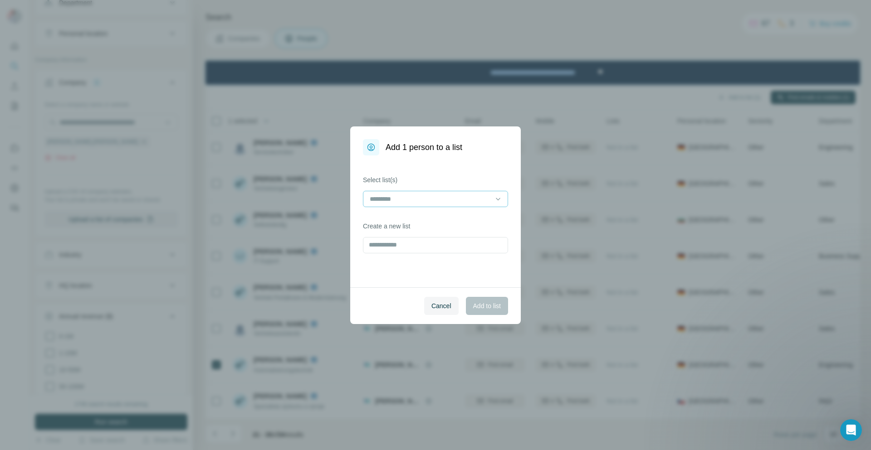
click at [453, 198] on input at bounding box center [430, 199] width 122 height 10
click at [415, 217] on p "Teichmann Krane" at bounding box center [423, 219] width 106 height 9
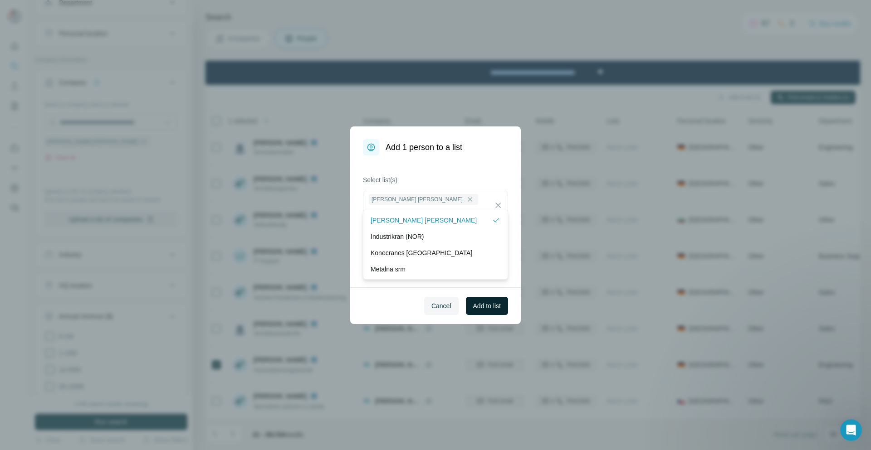
click at [488, 304] on span "Add to list" at bounding box center [487, 306] width 28 height 9
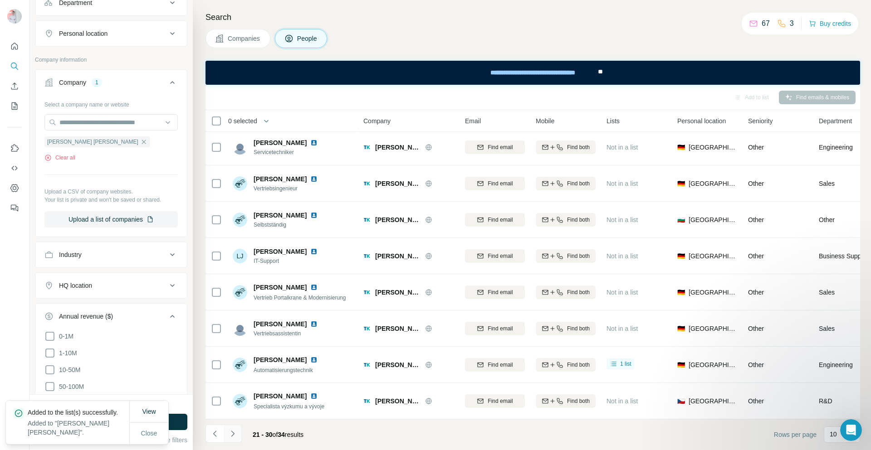
click at [233, 433] on icon "Navigate to next page" at bounding box center [232, 434] width 3 height 6
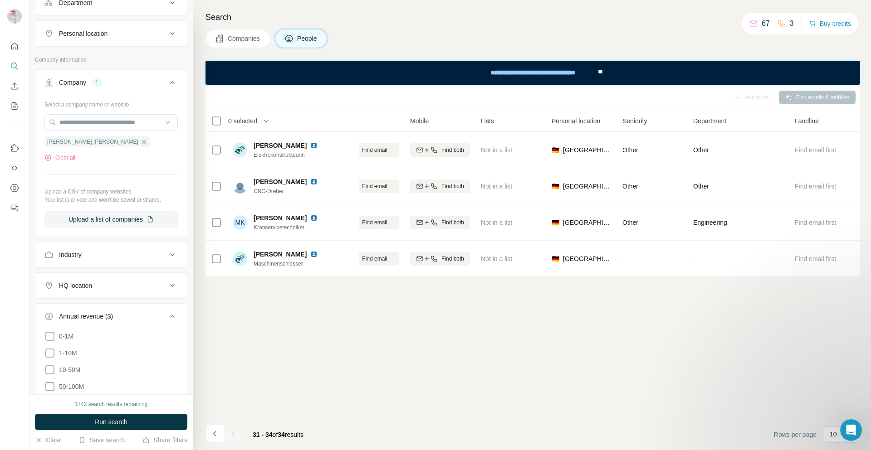
scroll to position [0, 0]
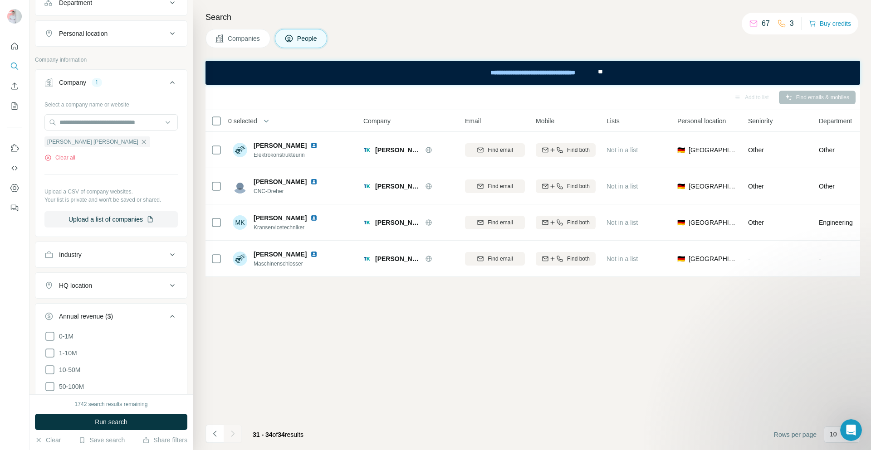
click at [248, 351] on div "Add to list Find emails & mobiles 0 selected People Company Email Mobile Lists …" at bounding box center [532, 267] width 654 height 365
click at [140, 143] on icon "button" at bounding box center [143, 141] width 7 height 7
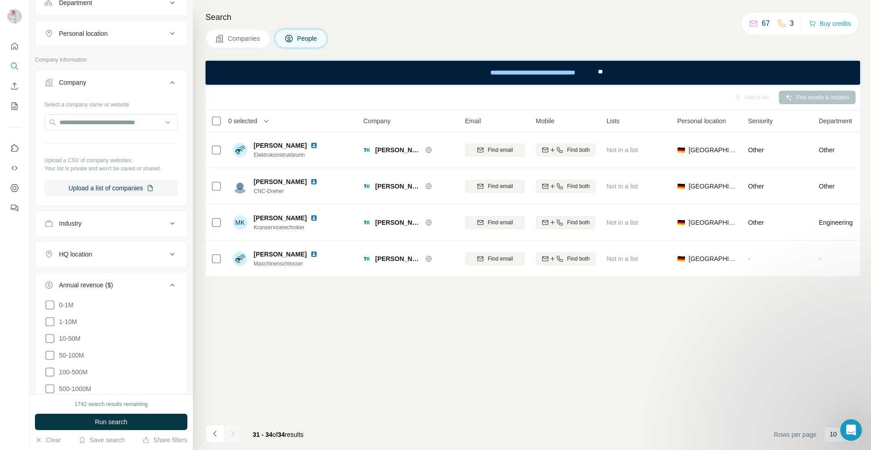
click at [238, 35] on span "Companies" at bounding box center [244, 38] width 33 height 9
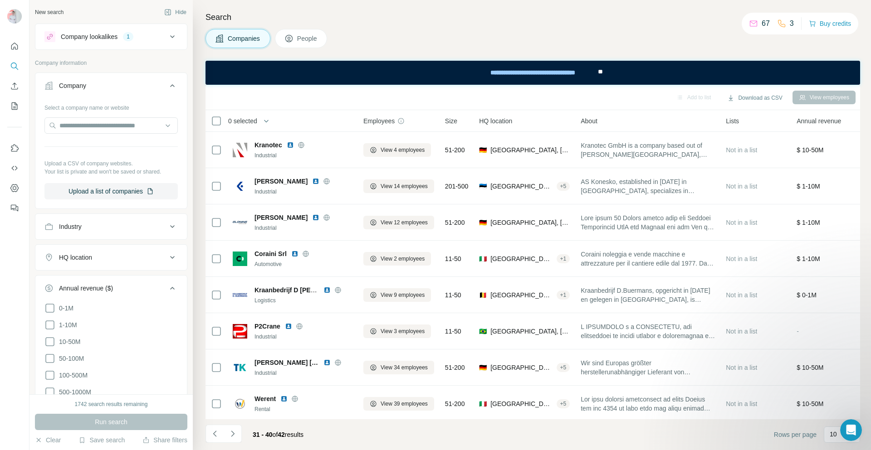
click at [167, 34] on icon at bounding box center [172, 36] width 11 height 11
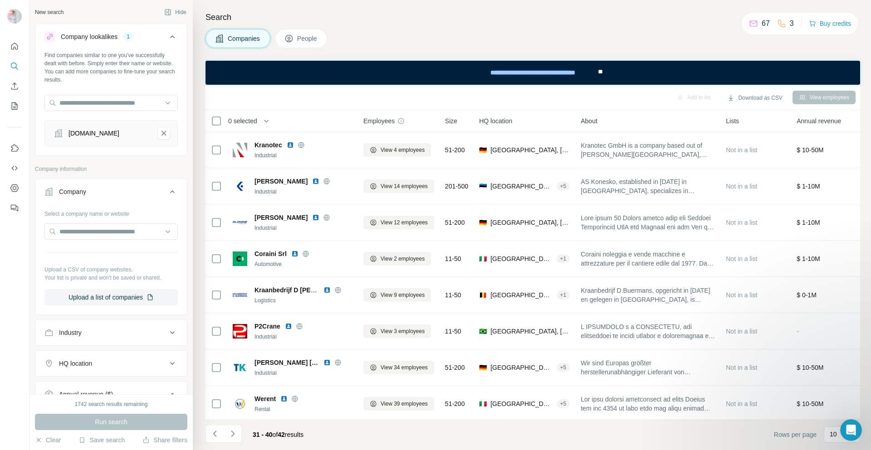
click at [167, 35] on icon at bounding box center [172, 36] width 11 height 11
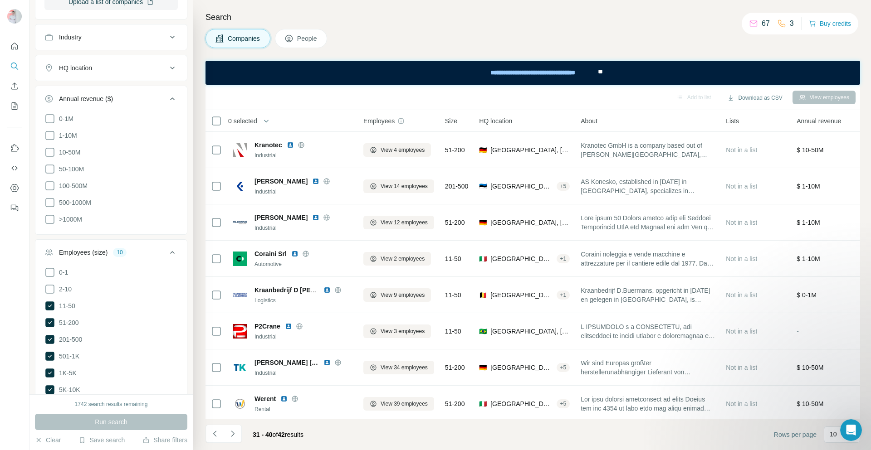
scroll to position [360, 0]
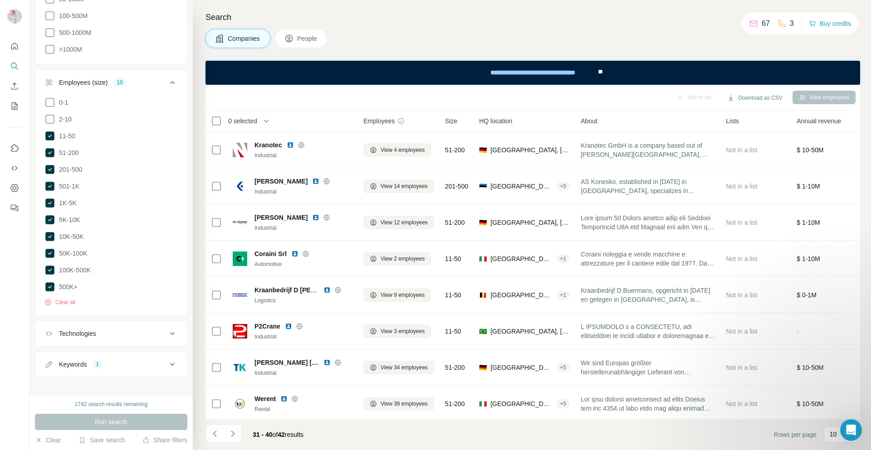
click at [115, 419] on div "Run search" at bounding box center [111, 422] width 152 height 16
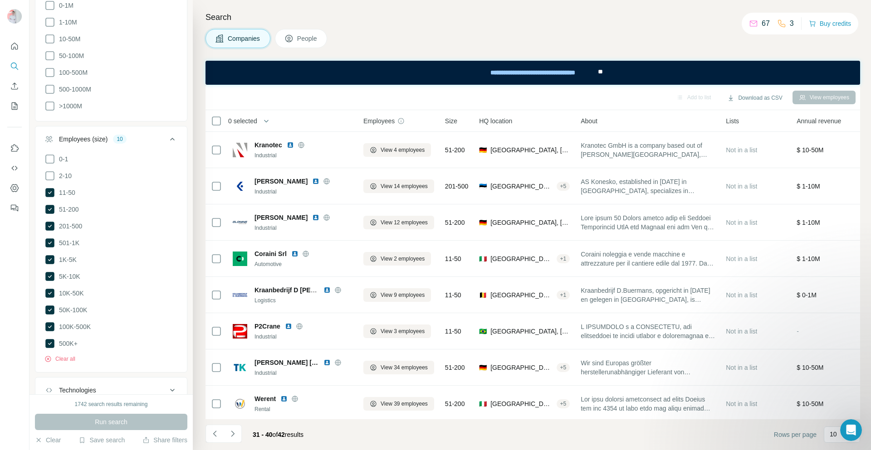
scroll to position [224, 0]
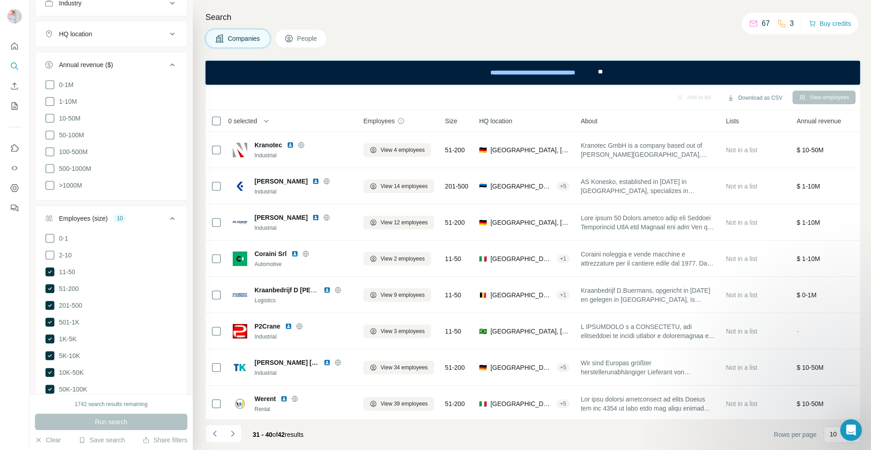
click at [118, 165] on li "500-1000M" at bounding box center [110, 168] width 133 height 11
click at [167, 223] on button "Employees (size) 10" at bounding box center [110, 220] width 151 height 25
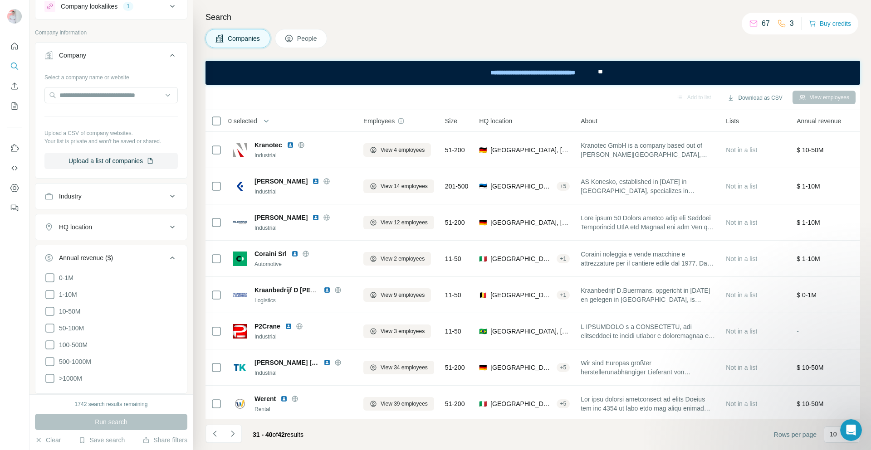
scroll to position [0, 0]
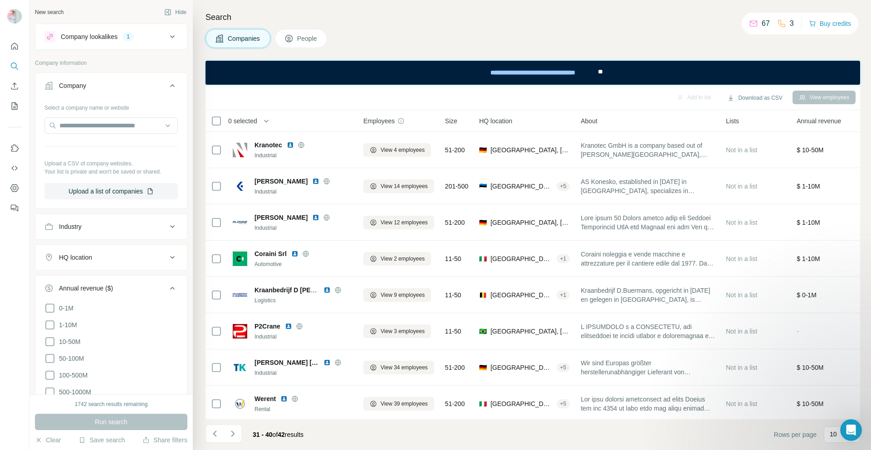
click at [167, 229] on icon at bounding box center [172, 226] width 11 height 11
click at [90, 124] on input "text" at bounding box center [110, 125] width 133 height 16
drag, startPoint x: 97, startPoint y: 257, endPoint x: 165, endPoint y: 290, distance: 76.6
click at [97, 256] on div at bounding box center [106, 249] width 112 height 15
click at [111, 213] on ul "Company Select a company name or website Upload a CSV of company websites. Your…" at bounding box center [111, 309] width 152 height 472
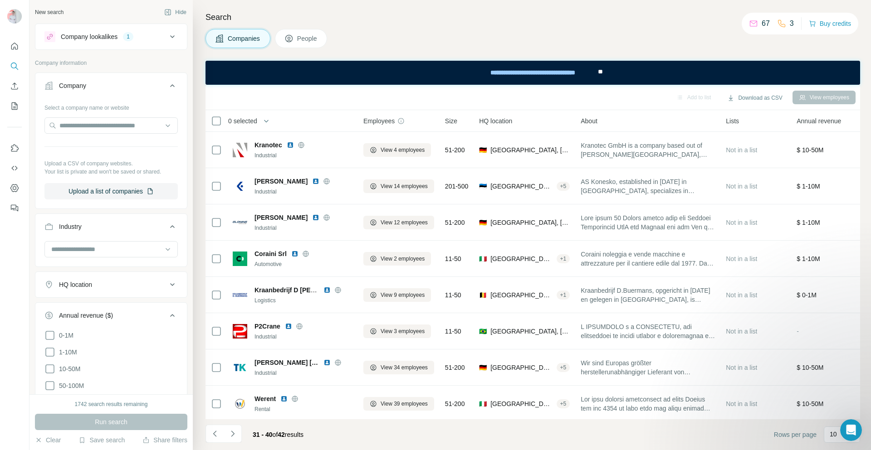
scroll to position [172, 0]
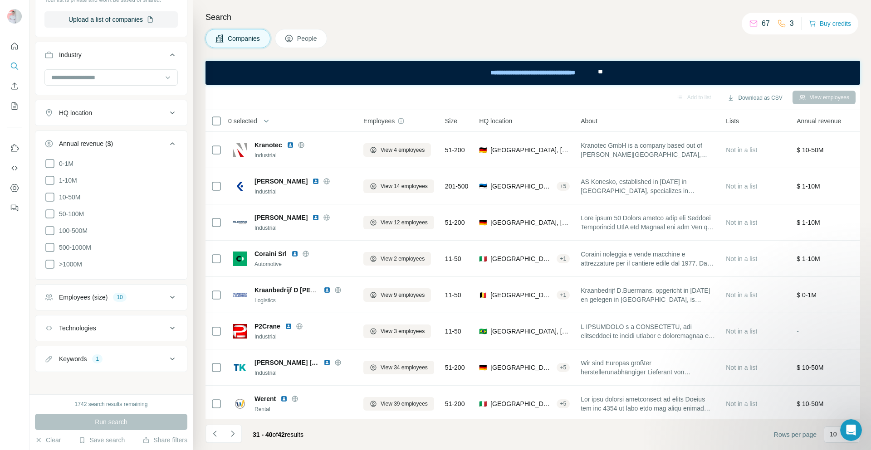
click at [123, 418] on div "Run search" at bounding box center [111, 422] width 152 height 16
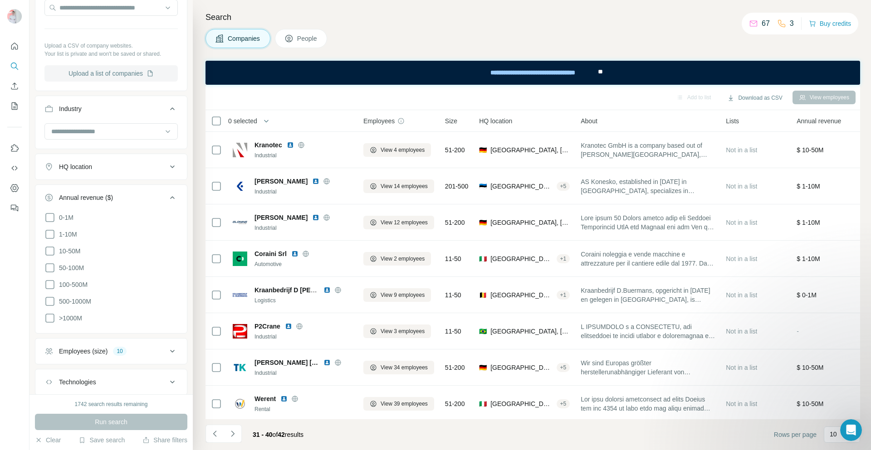
scroll to position [0, 0]
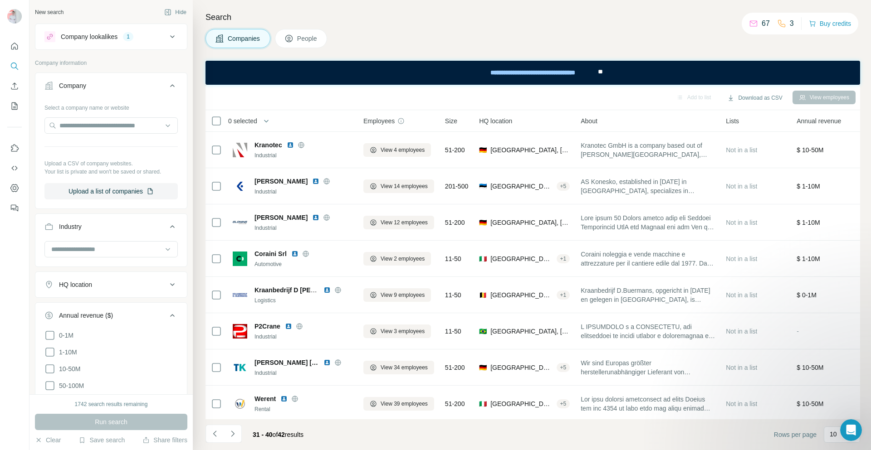
click at [167, 38] on icon at bounding box center [172, 36] width 11 height 11
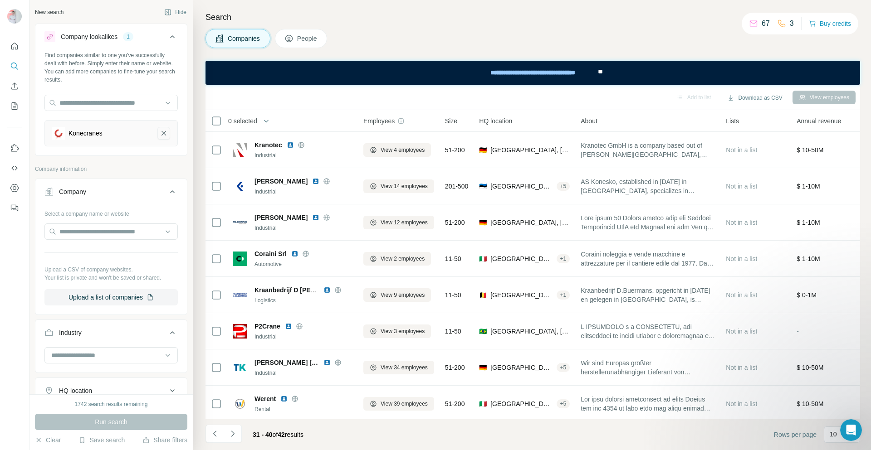
click at [160, 137] on icon "Konecranes-remove-button" at bounding box center [164, 133] width 8 height 9
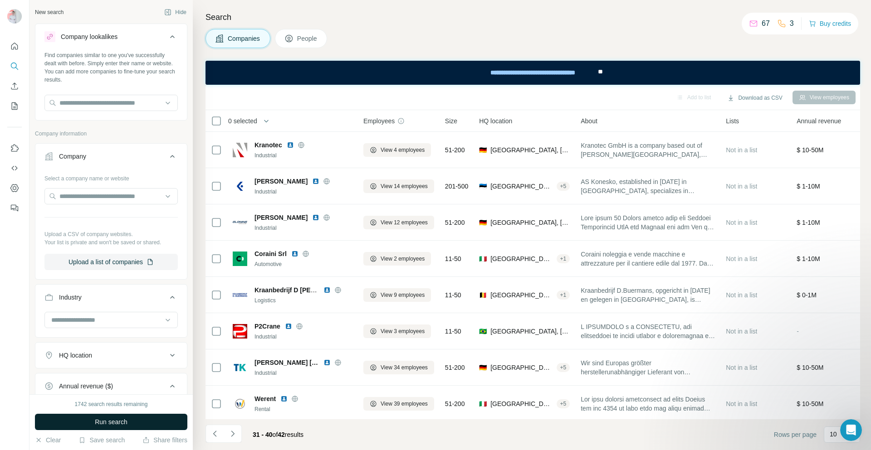
click at [108, 422] on span "Run search" at bounding box center [111, 422] width 33 height 9
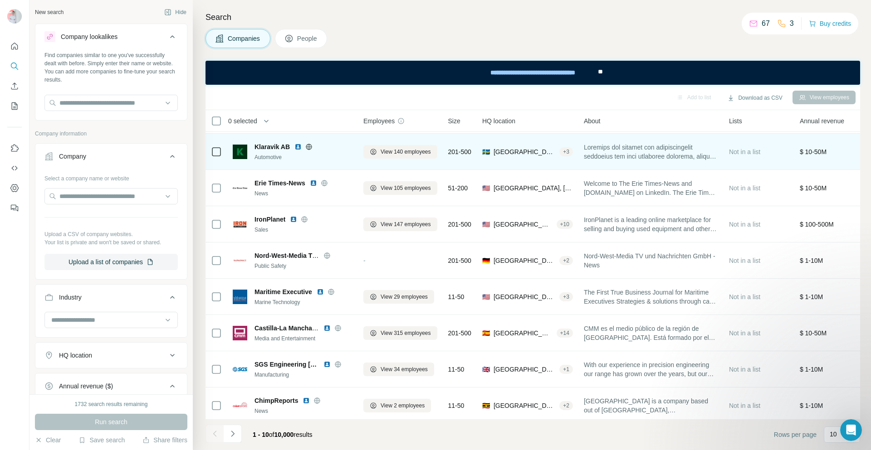
scroll to position [80, 0]
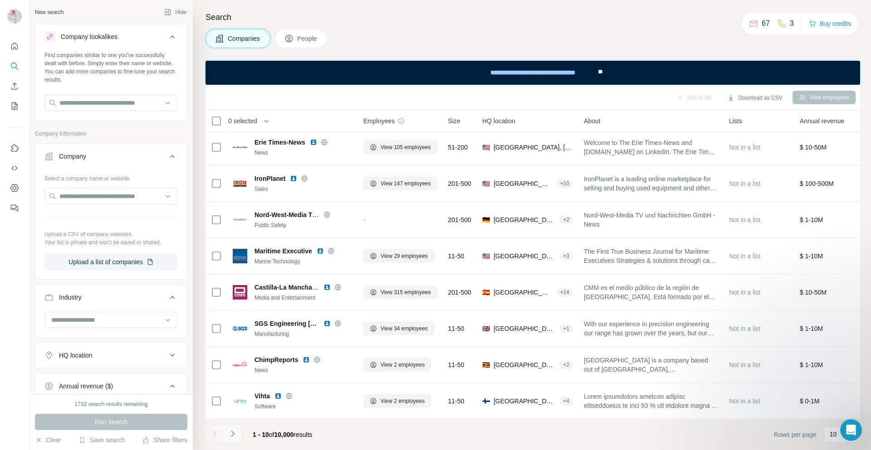
click at [229, 436] on icon "Navigate to next page" at bounding box center [232, 433] width 9 height 9
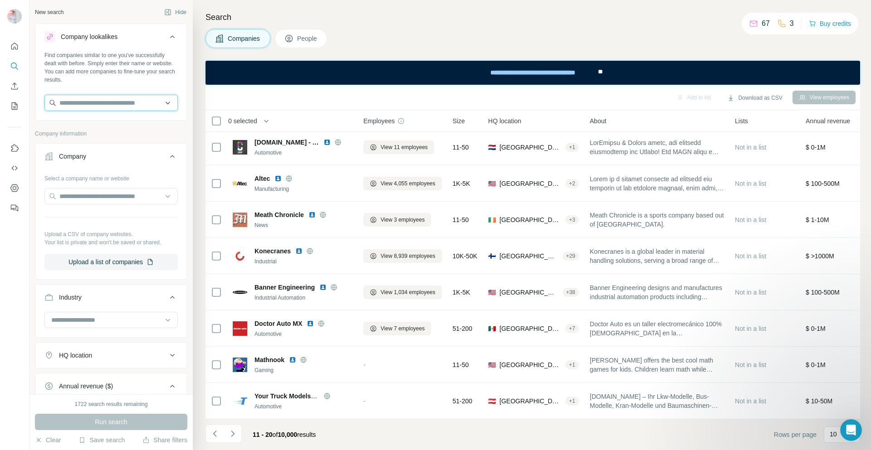
click at [129, 103] on input "text" at bounding box center [110, 103] width 133 height 16
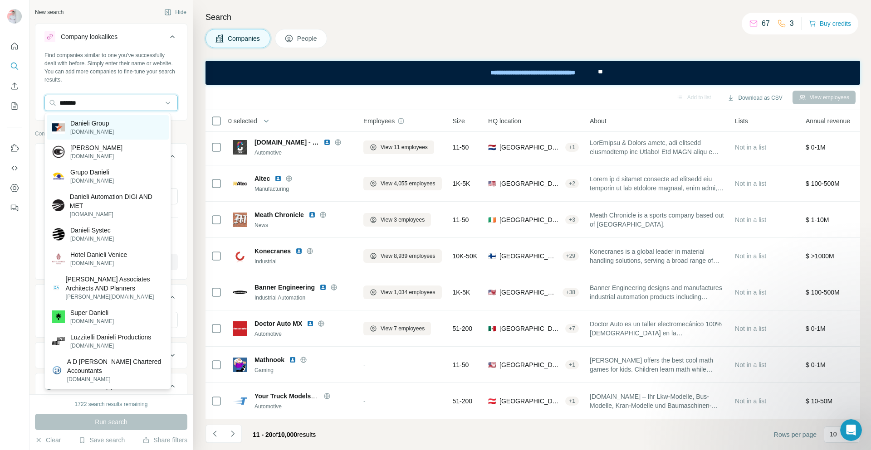
type input "*******"
click at [102, 121] on p "Danieli Group" at bounding box center [92, 123] width 44 height 9
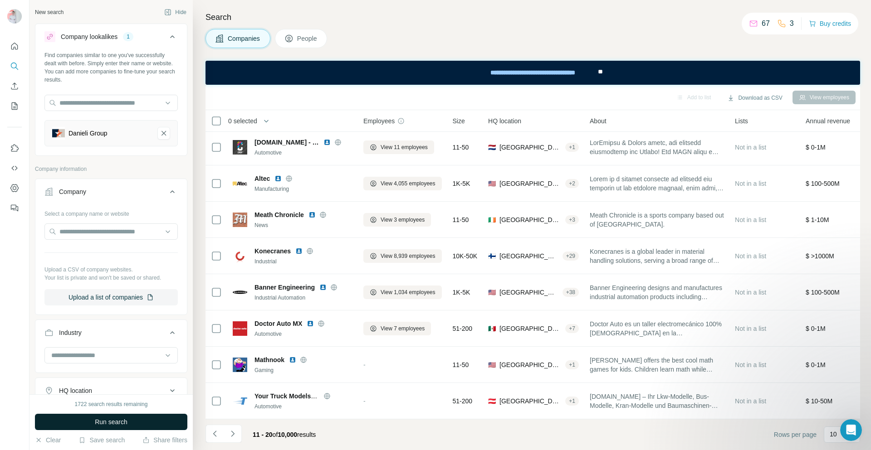
click at [149, 419] on button "Run search" at bounding box center [111, 422] width 152 height 16
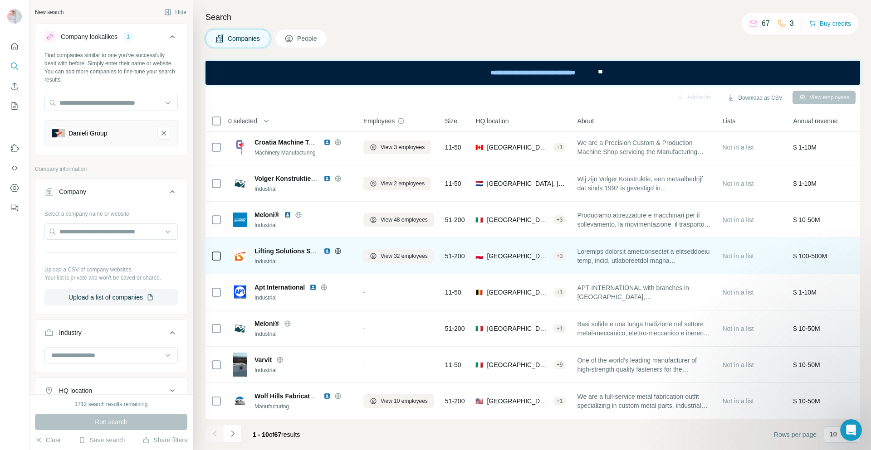
click at [339, 248] on icon at bounding box center [337, 251] width 7 height 7
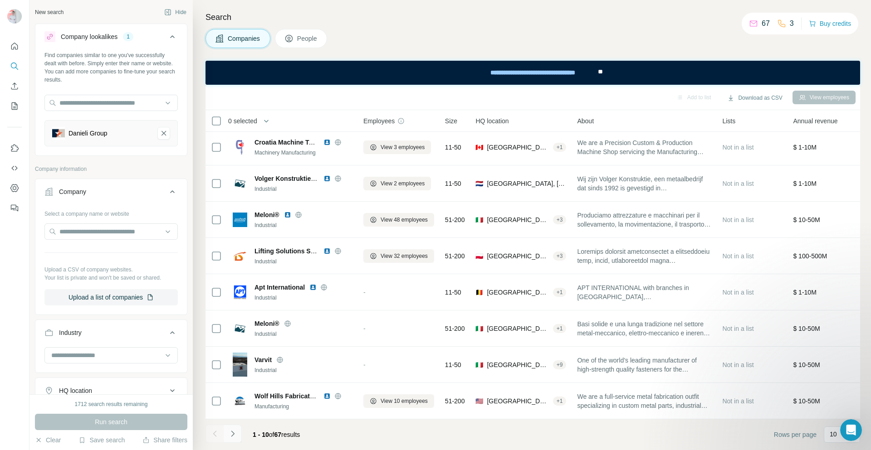
click at [231, 433] on icon "Navigate to next page" at bounding box center [232, 433] width 9 height 9
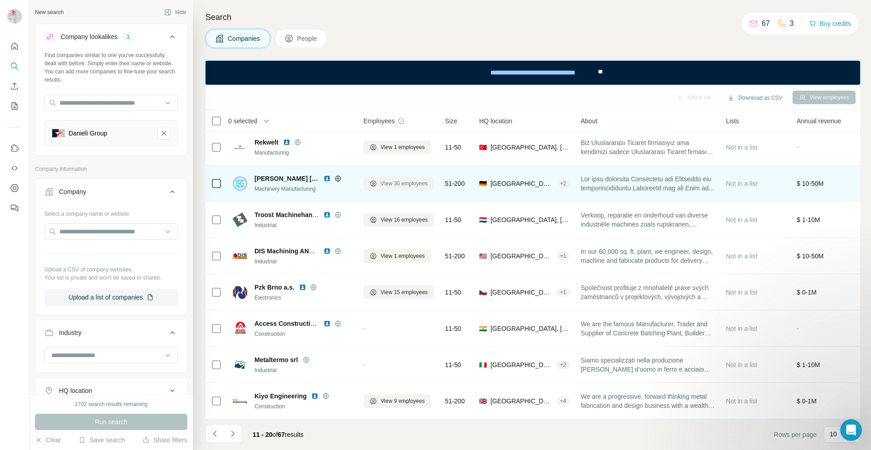
scroll to position [80, 0]
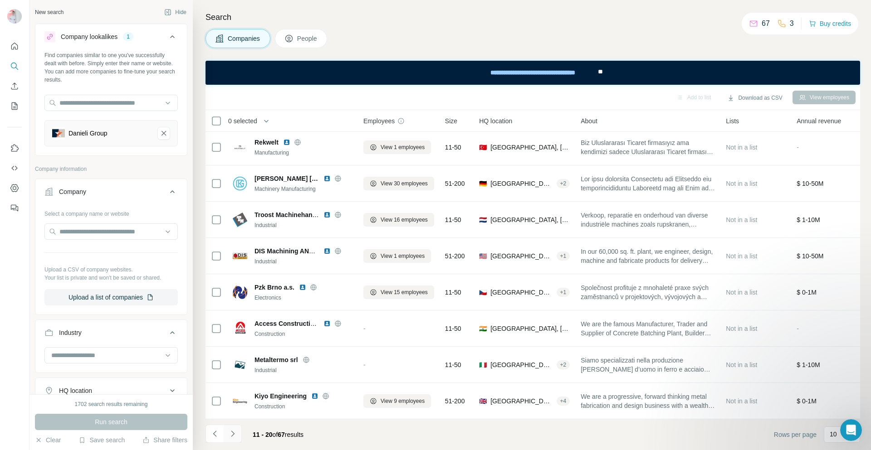
click at [232, 432] on icon "Navigate to next page" at bounding box center [232, 433] width 9 height 9
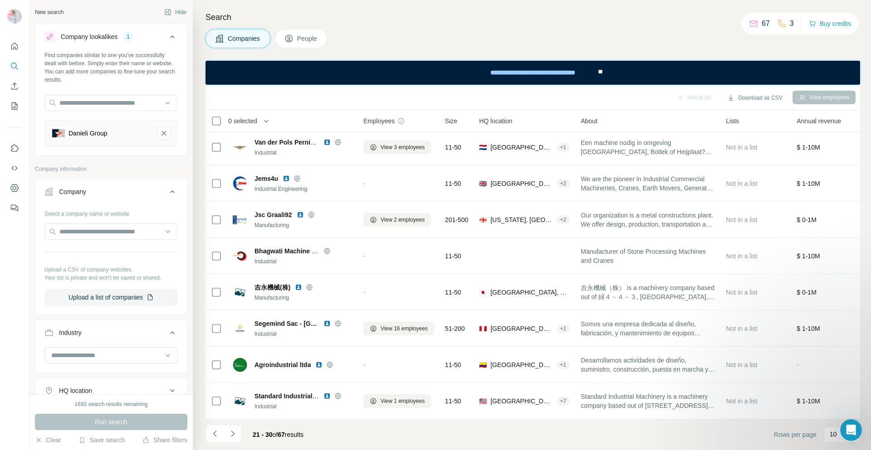
click at [201, 197] on div "Search Companies People Add to list Download as CSV View employees 0 selected C…" at bounding box center [532, 225] width 678 height 450
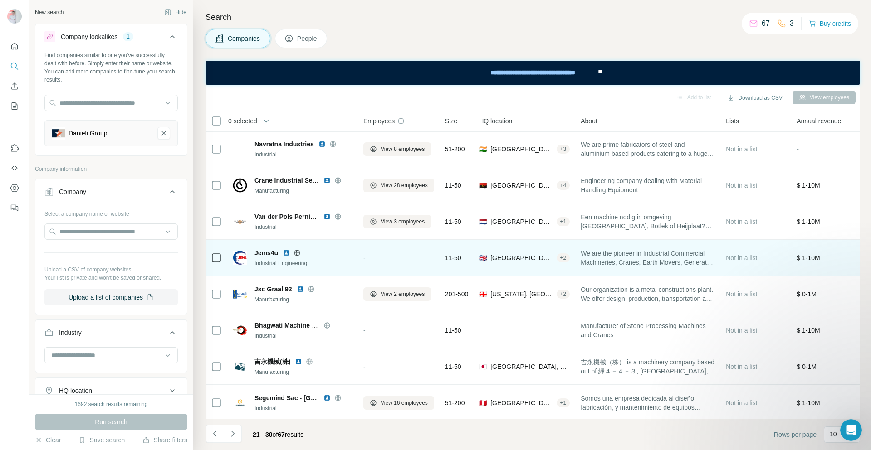
scroll to position [0, 0]
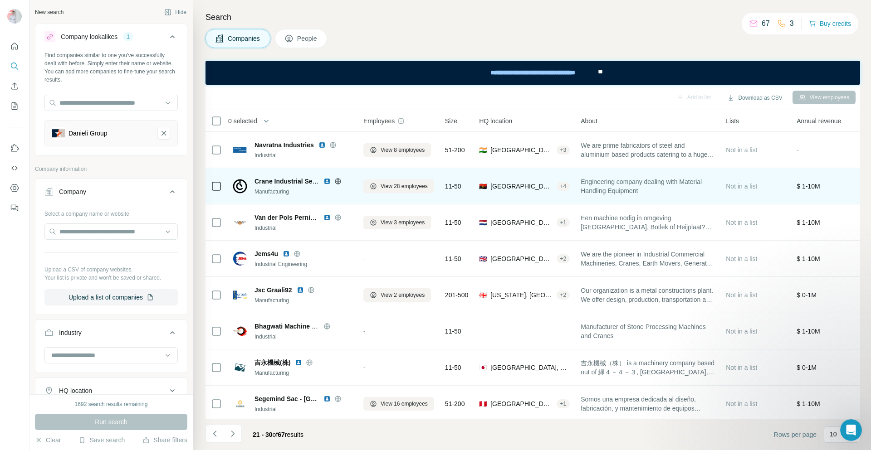
click at [337, 181] on icon at bounding box center [337, 181] width 2 height 6
click at [391, 187] on span "View 28 employees" at bounding box center [403, 186] width 47 height 8
